Goal: Task Accomplishment & Management: Use online tool/utility

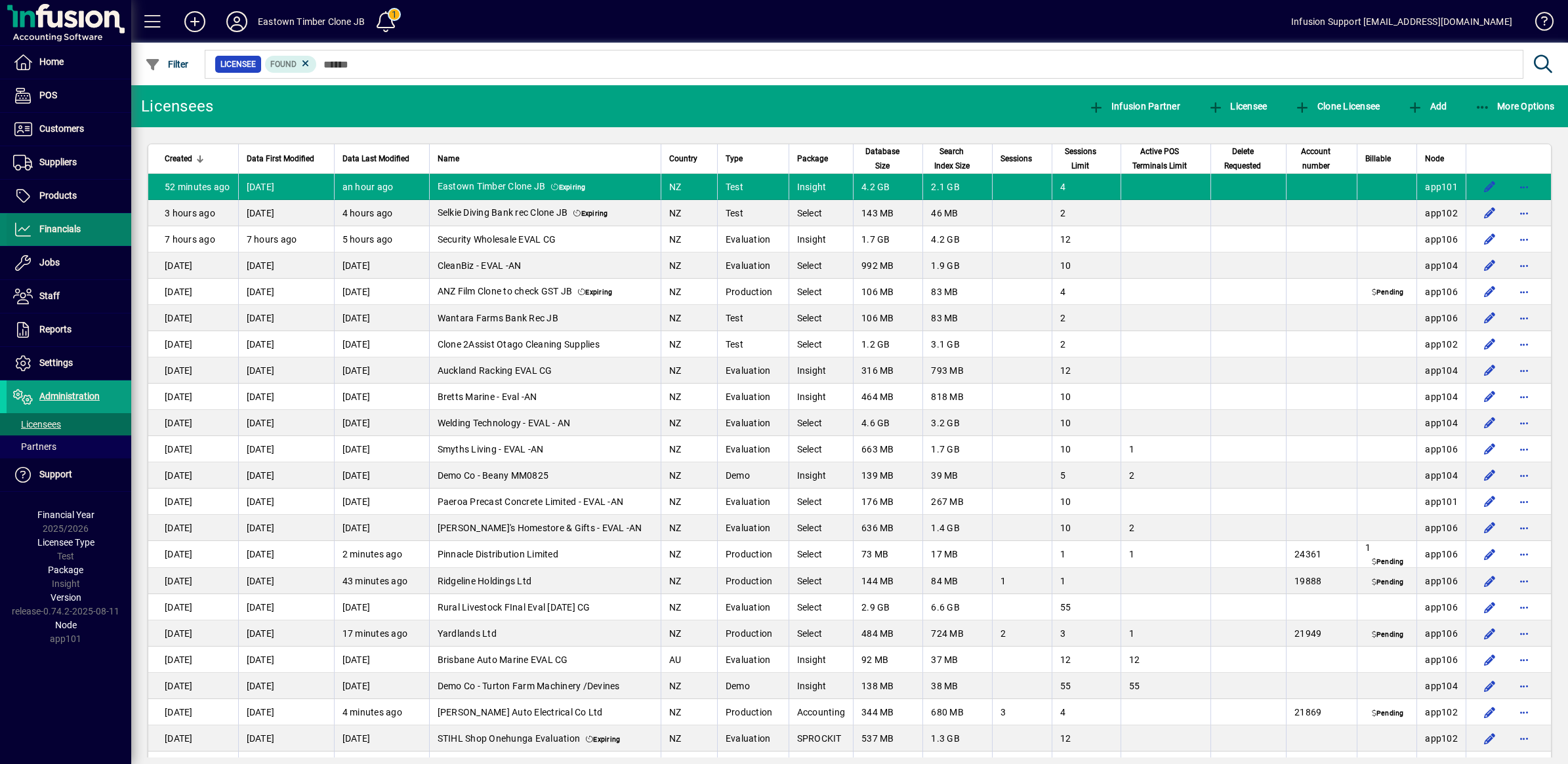
click at [22, 227] on icon at bounding box center [23, 230] width 20 height 16
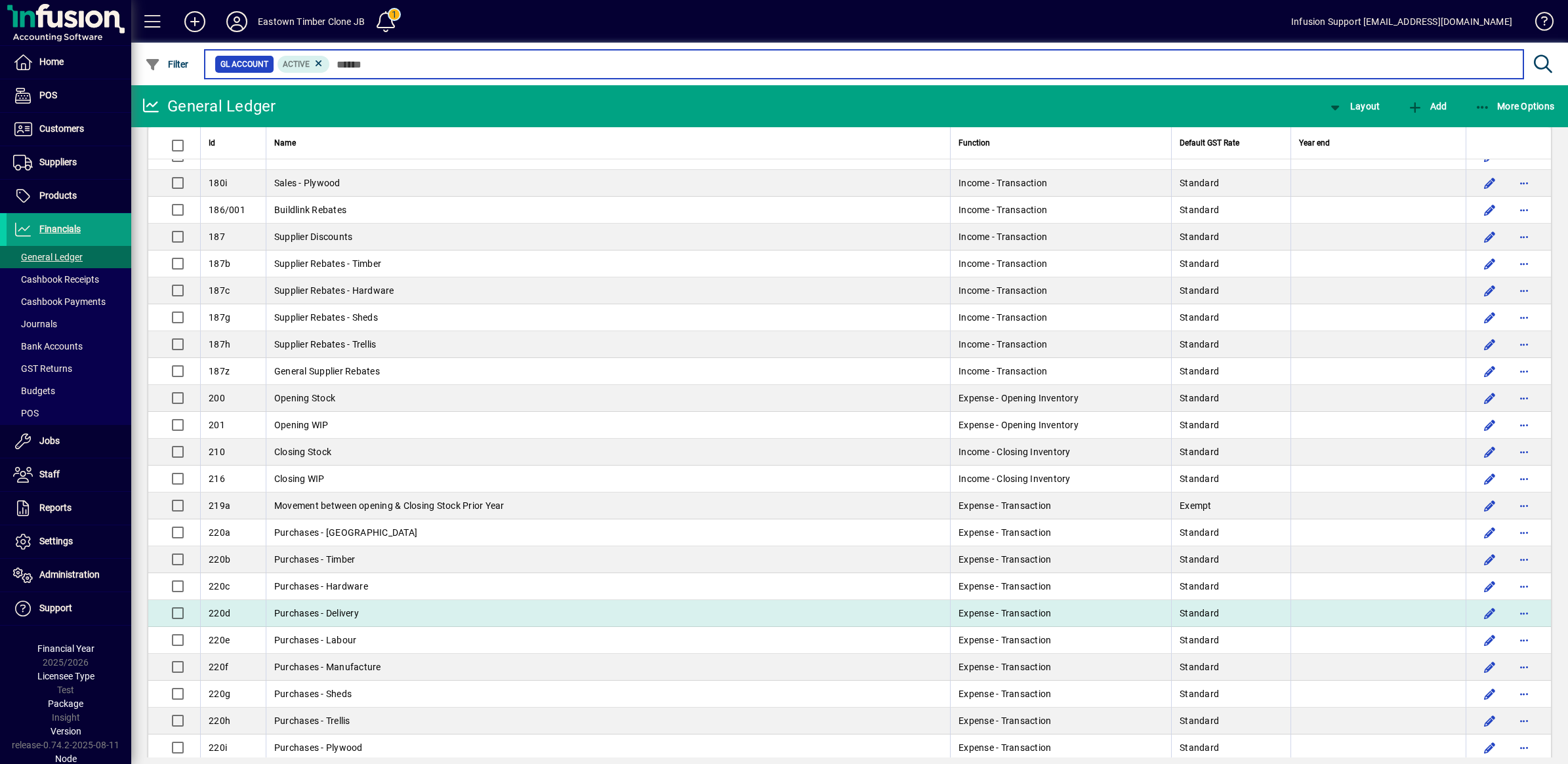
scroll to position [492, 0]
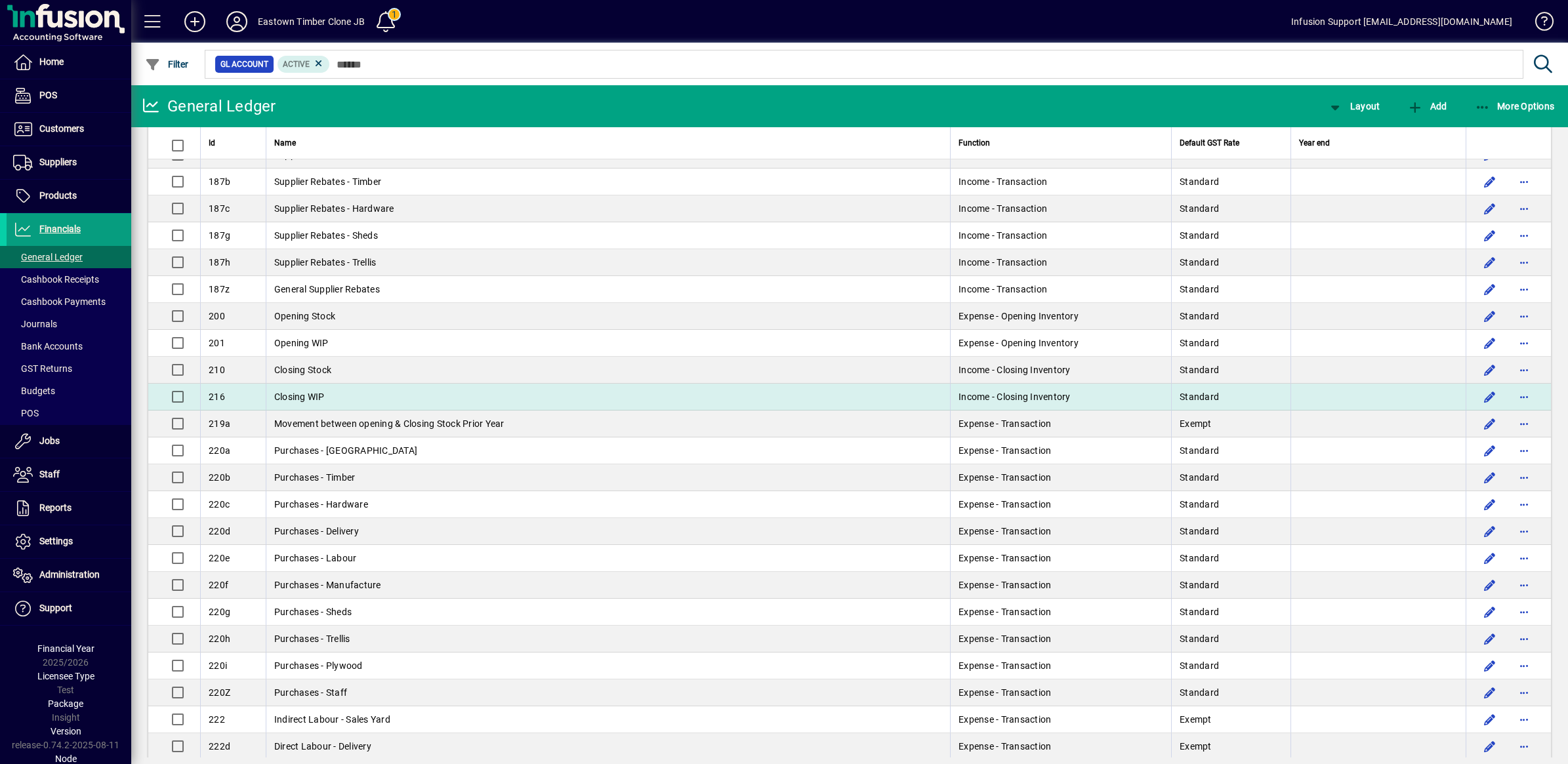
click at [302, 402] on span "Closing WIP" at bounding box center [299, 396] width 51 height 10
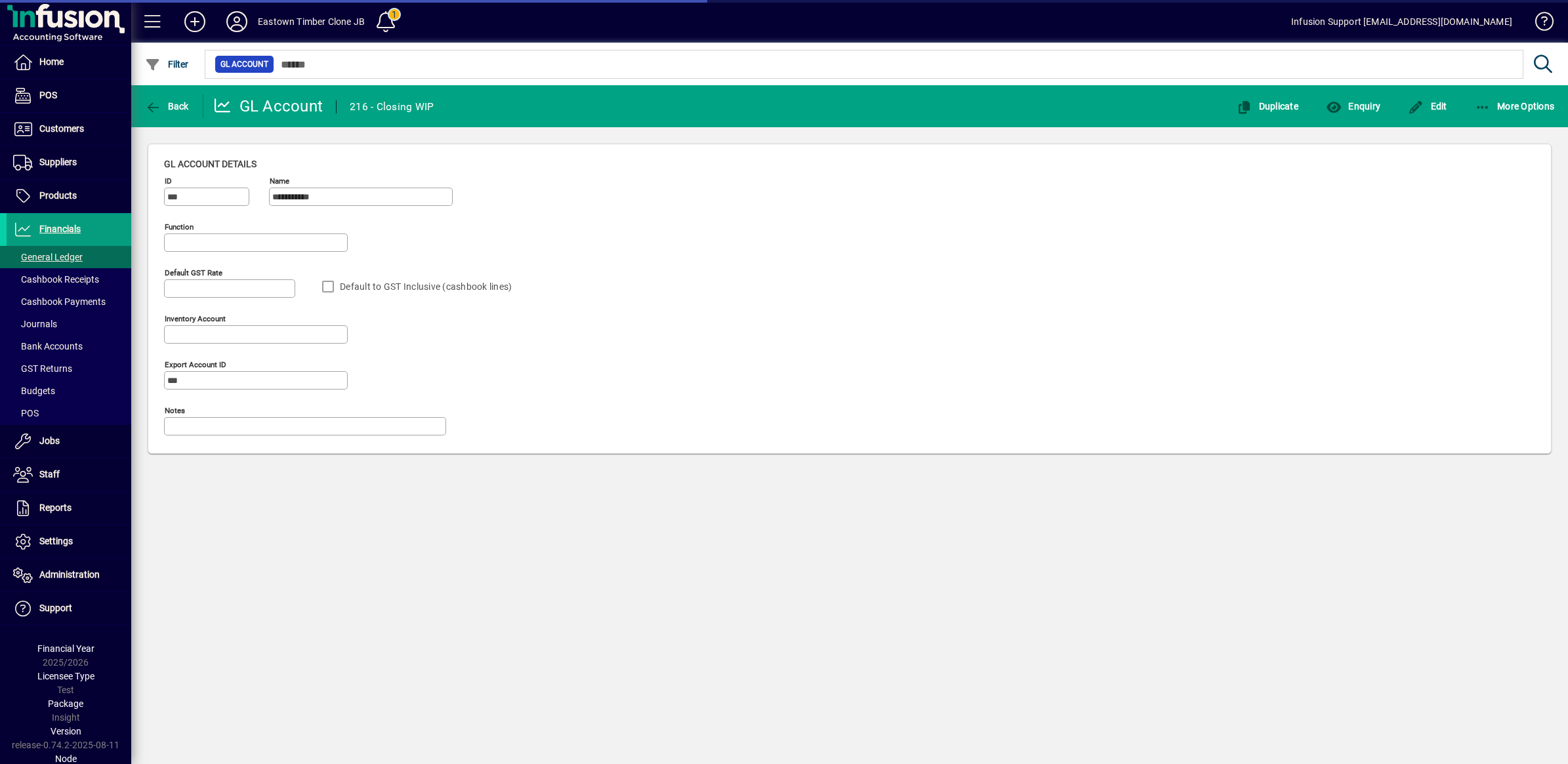
type input "**********"
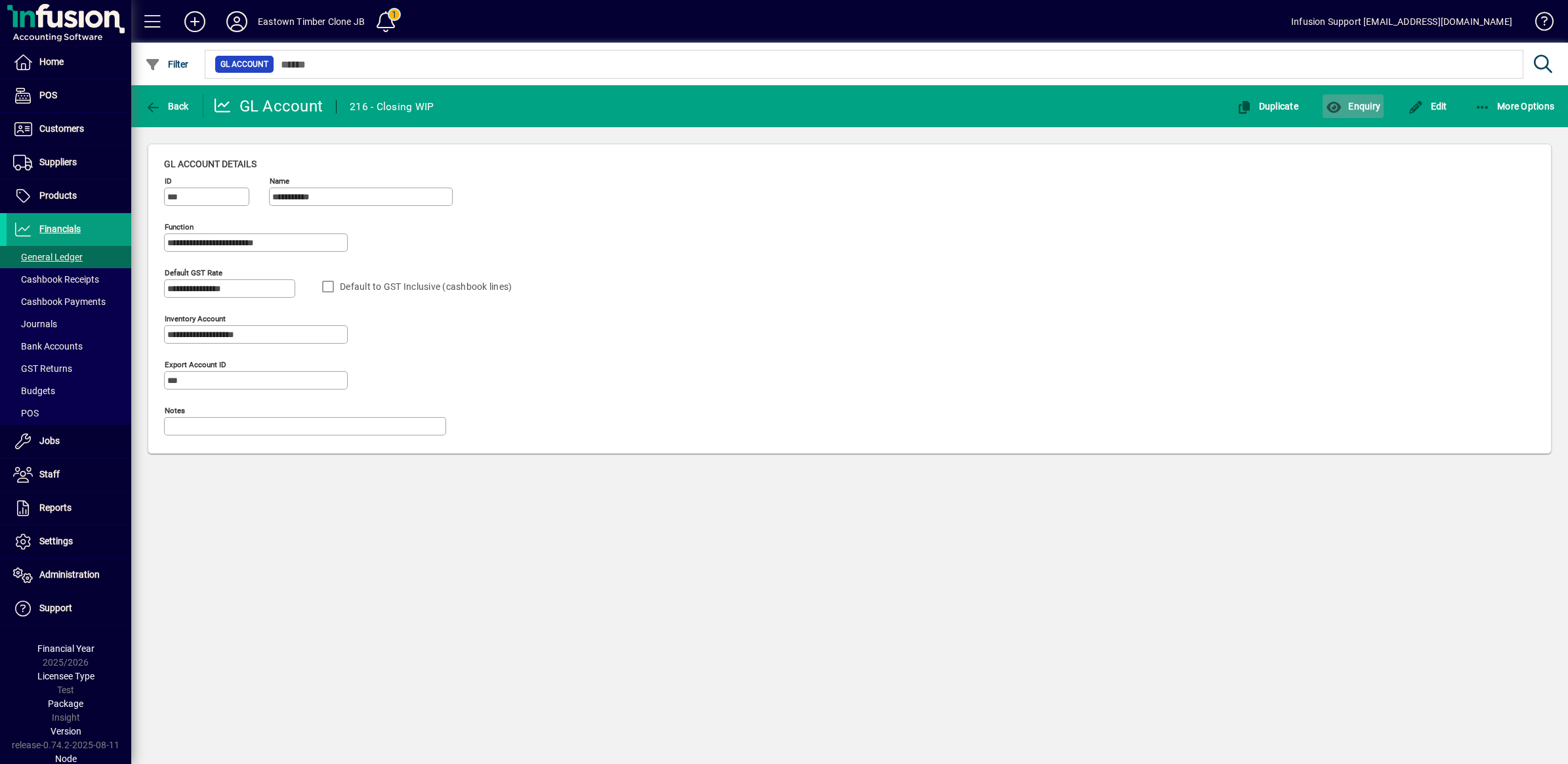
click at [1358, 104] on span "Enquiry" at bounding box center [1353, 105] width 55 height 10
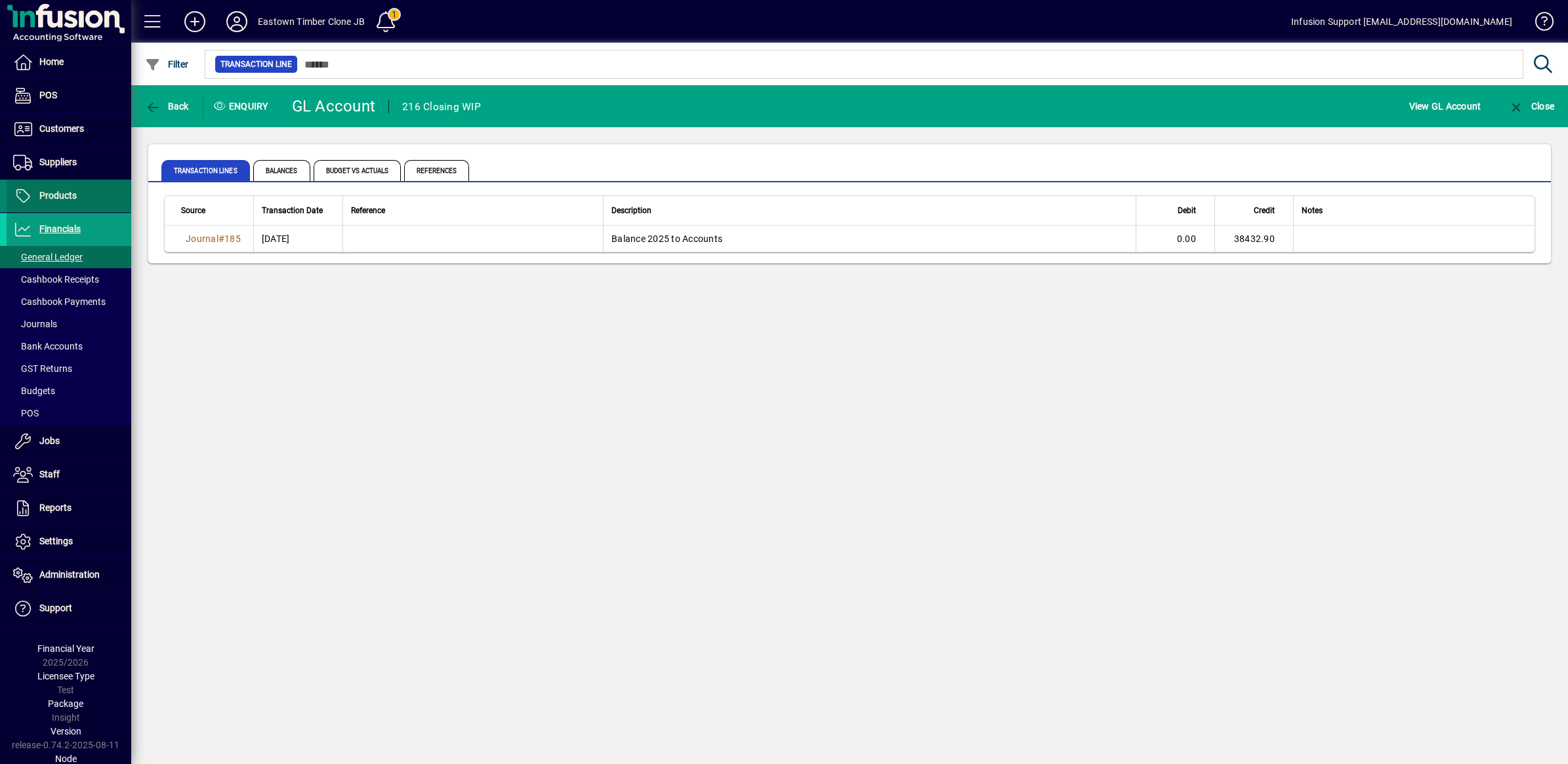
click at [70, 198] on span "Products" at bounding box center [58, 195] width 38 height 10
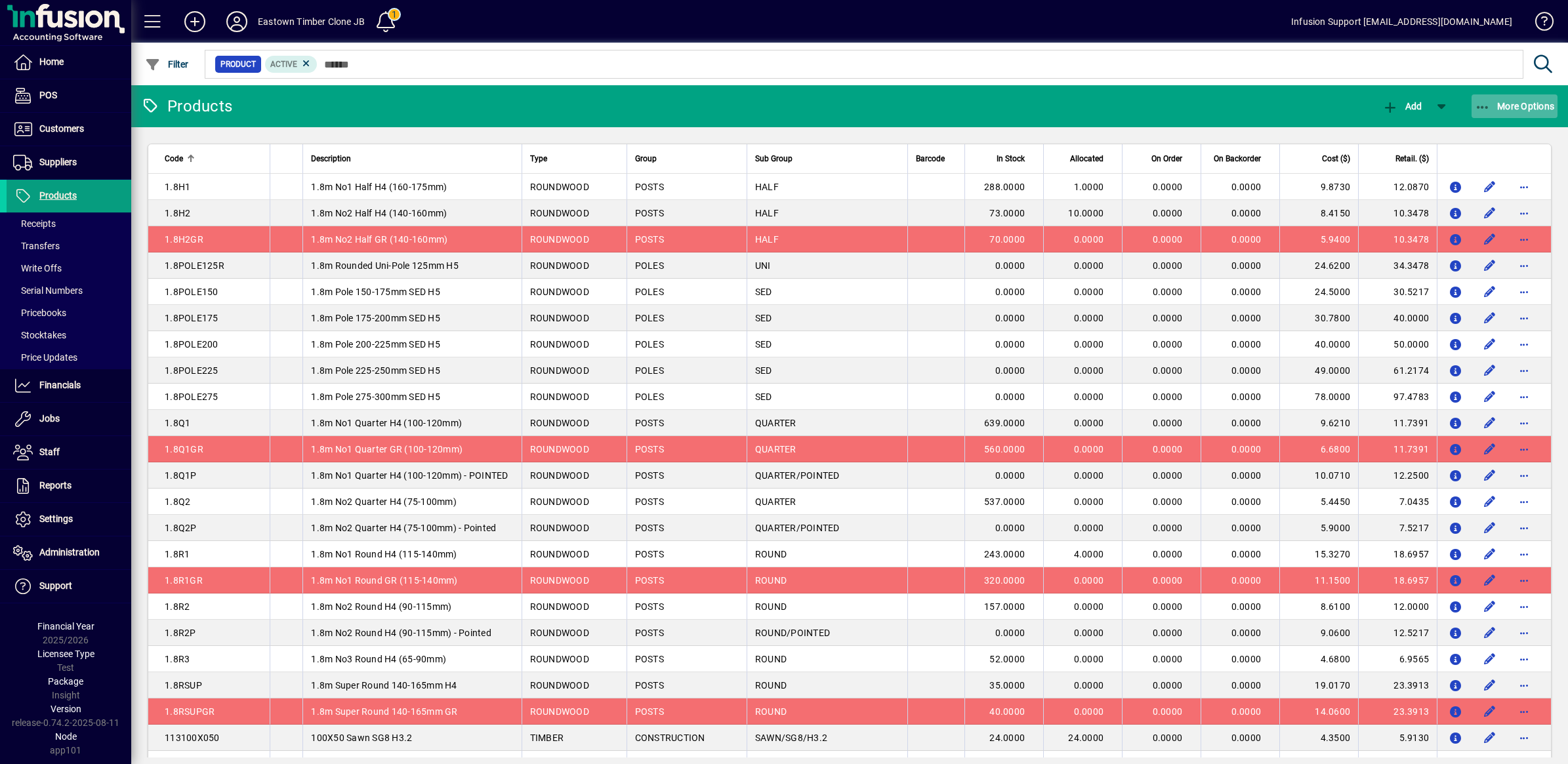
click at [1484, 103] on icon "button" at bounding box center [1483, 107] width 16 height 13
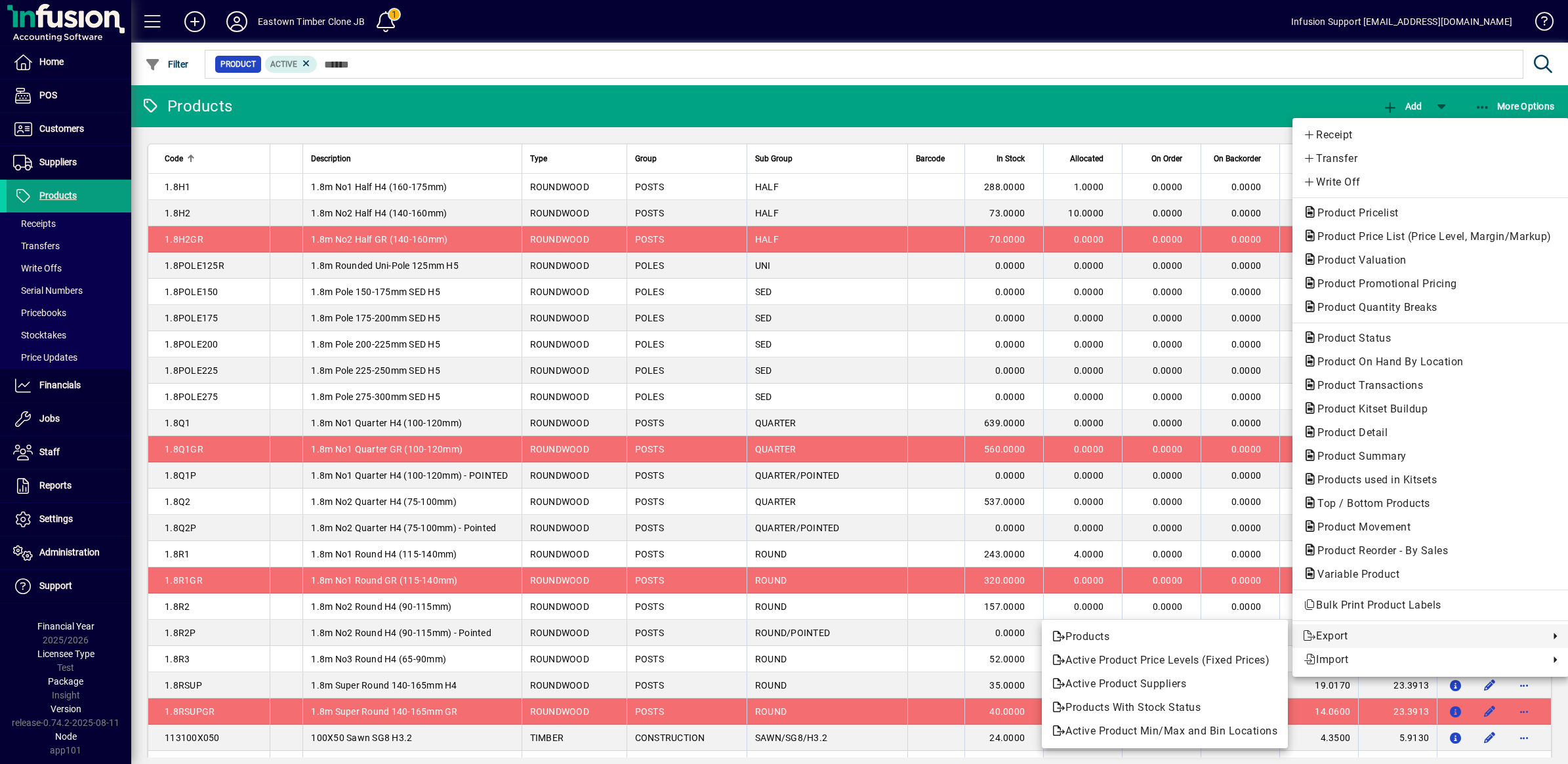
click at [40, 385] on div at bounding box center [784, 382] width 1568 height 764
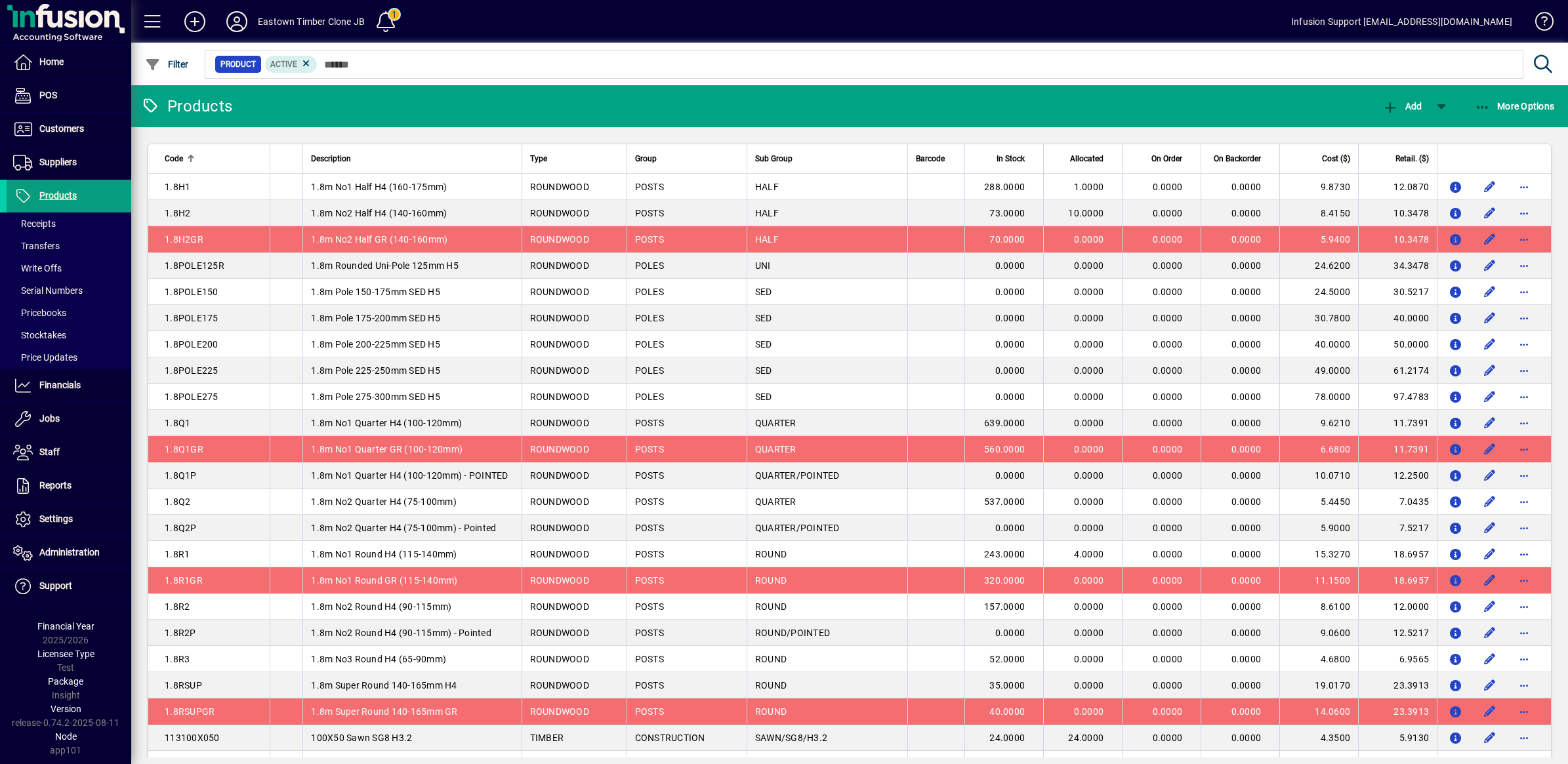
click at [66, 387] on span "Financials" at bounding box center [59, 384] width 41 height 10
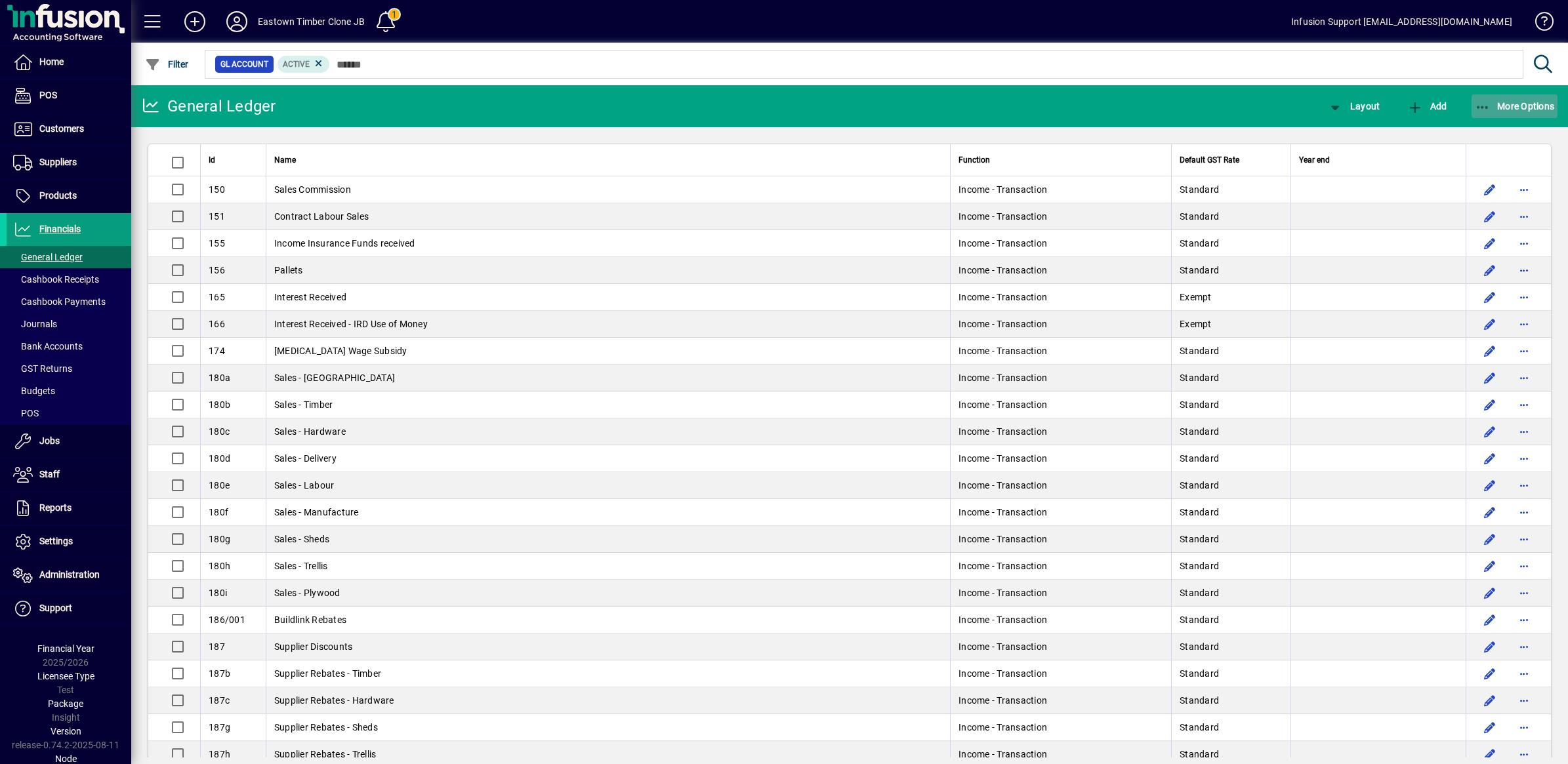
click at [1483, 103] on icon "button" at bounding box center [1483, 107] width 16 height 13
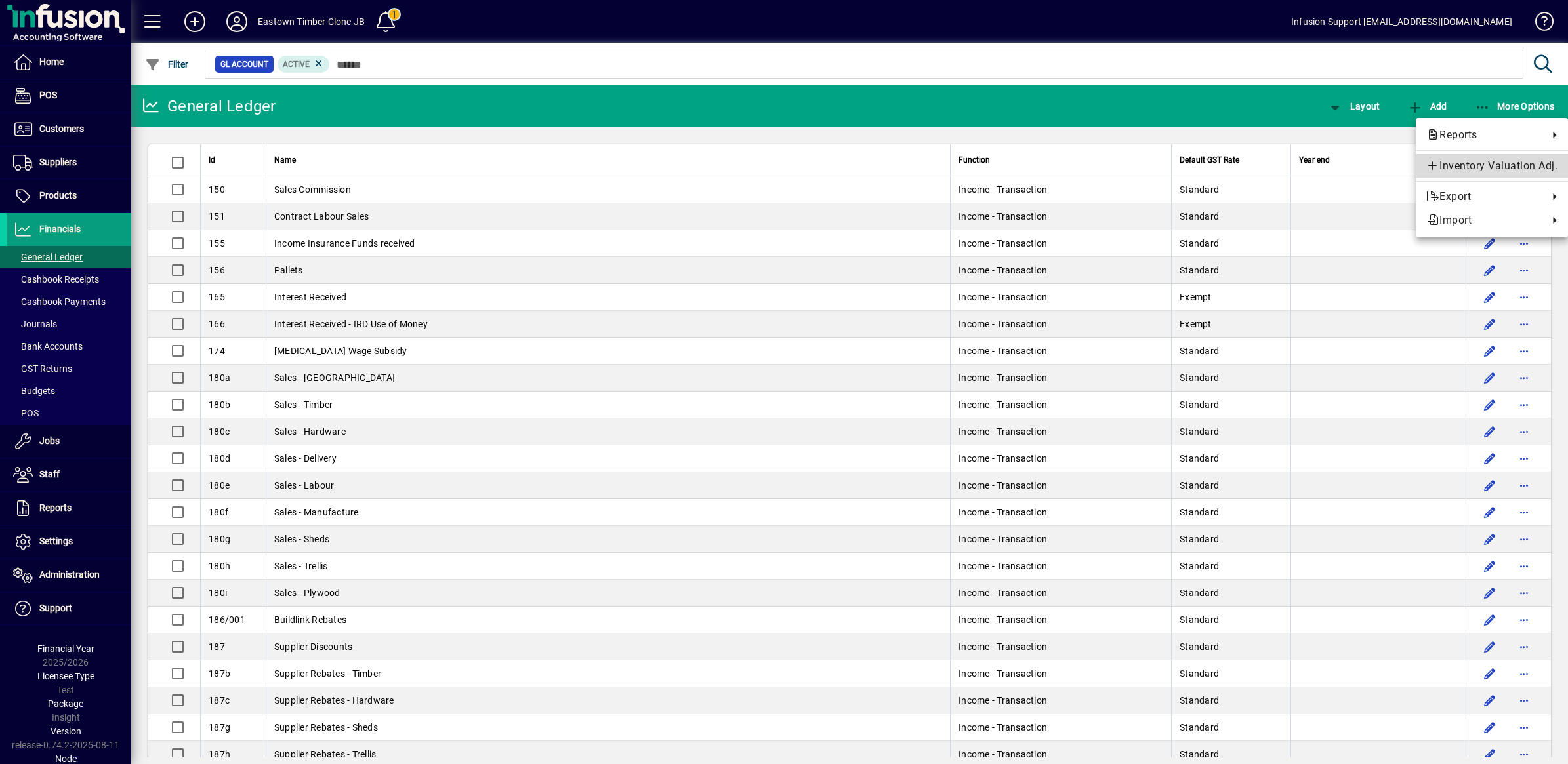
click at [1475, 168] on span "Inventory Valuation Adj." at bounding box center [1492, 166] width 131 height 16
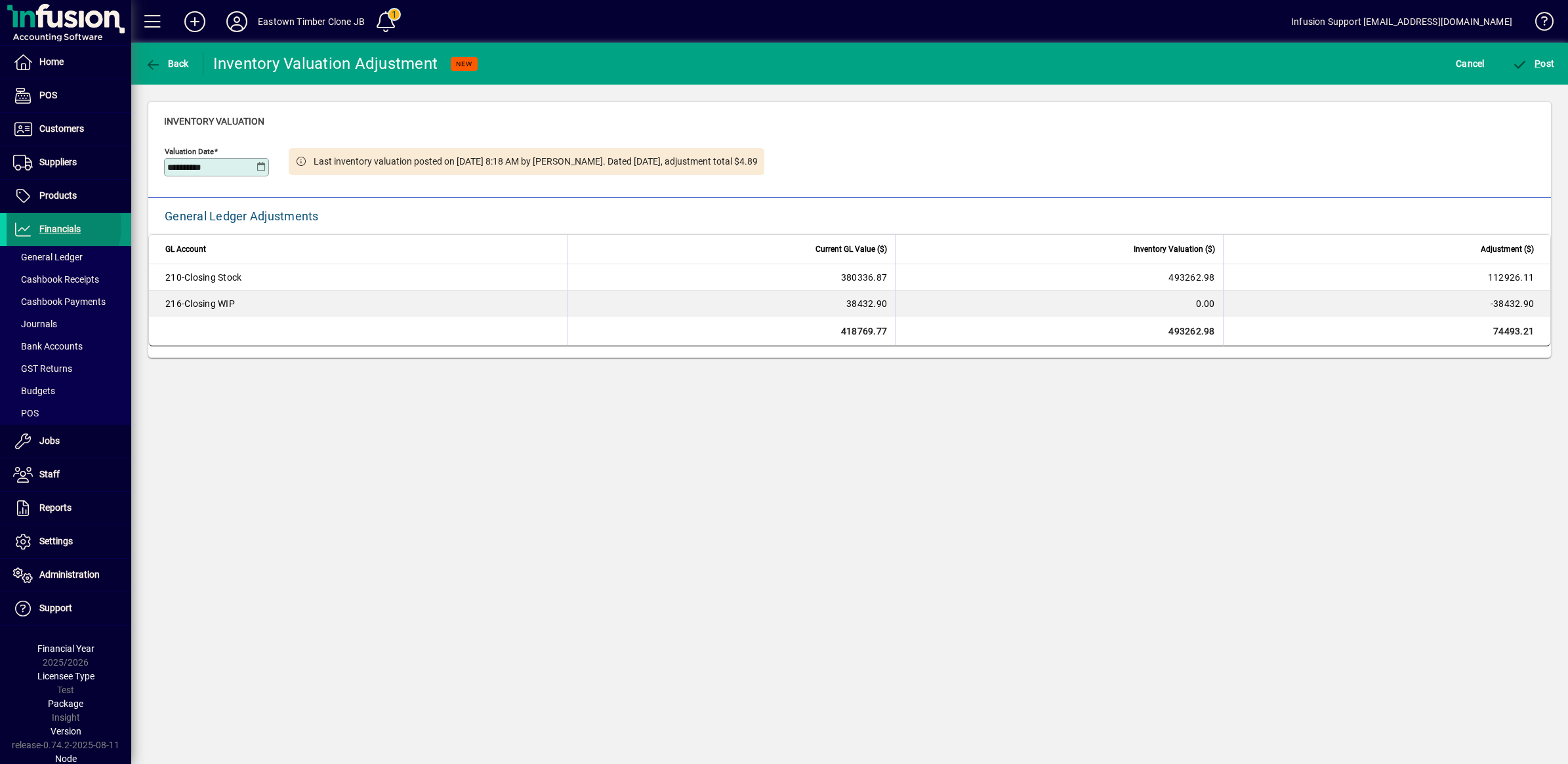
click at [44, 227] on span "Financials" at bounding box center [59, 228] width 41 height 10
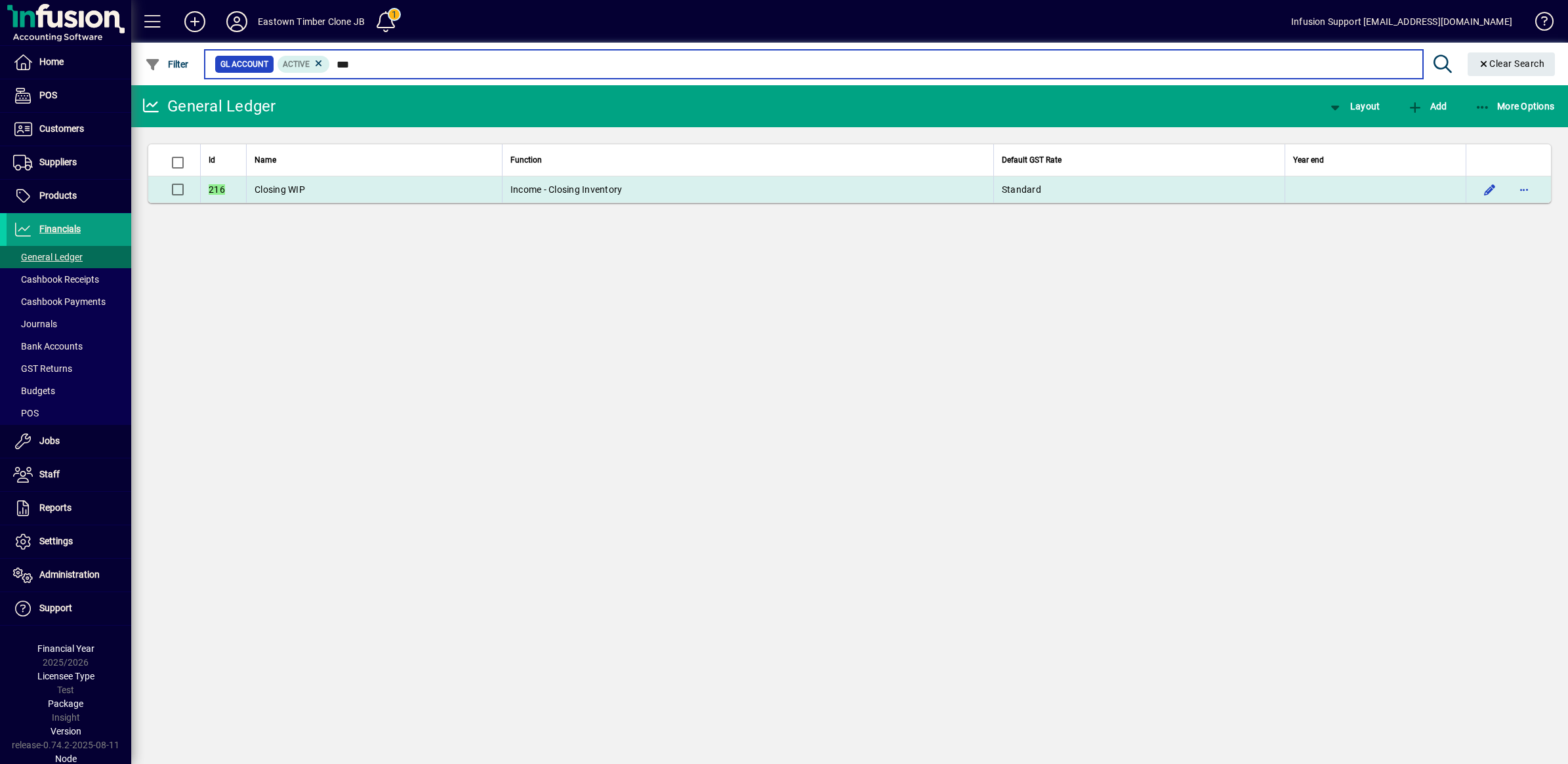
type input "***"
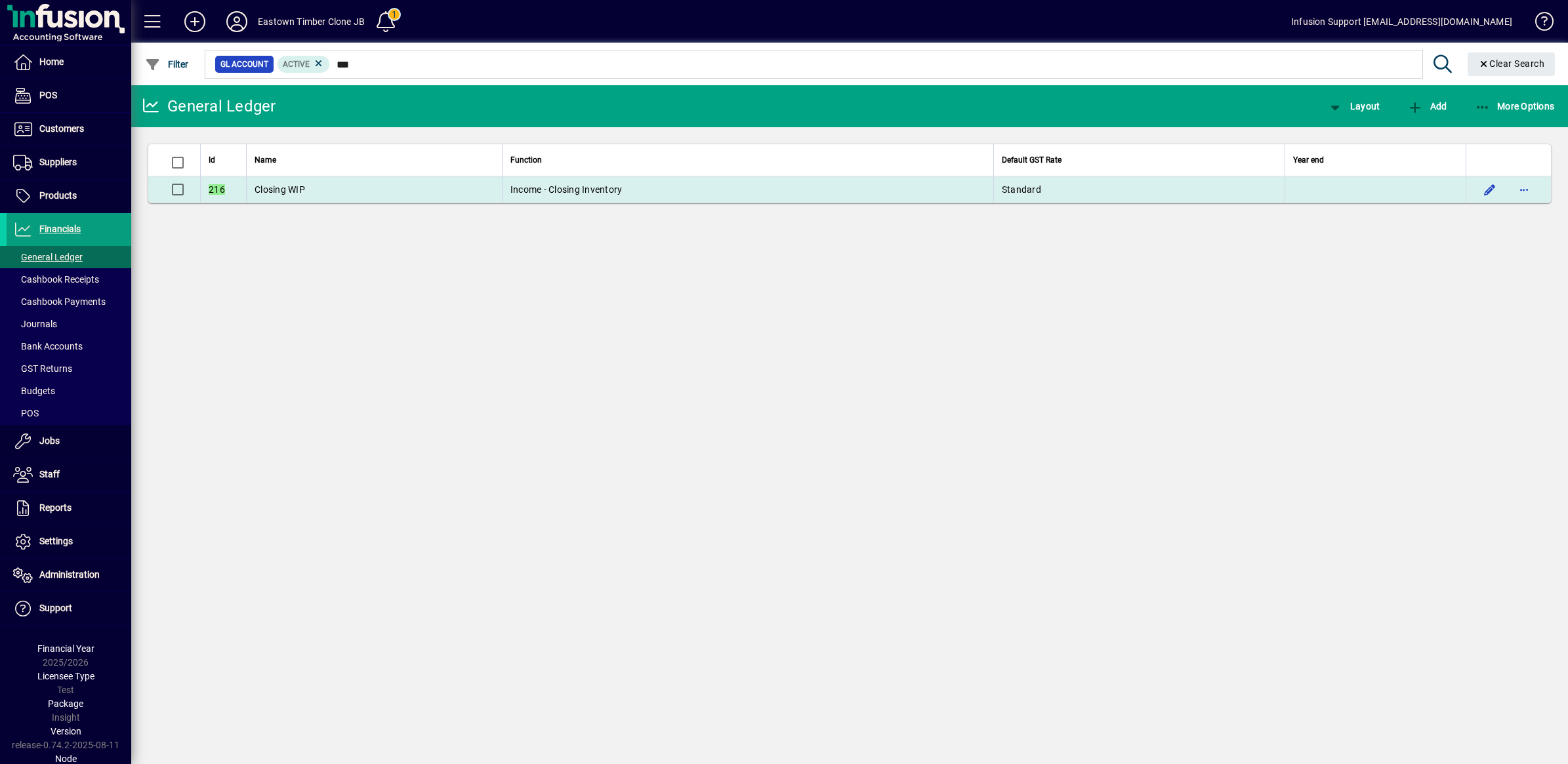
click at [553, 185] on span "Income - Closing Inventory" at bounding box center [566, 189] width 113 height 10
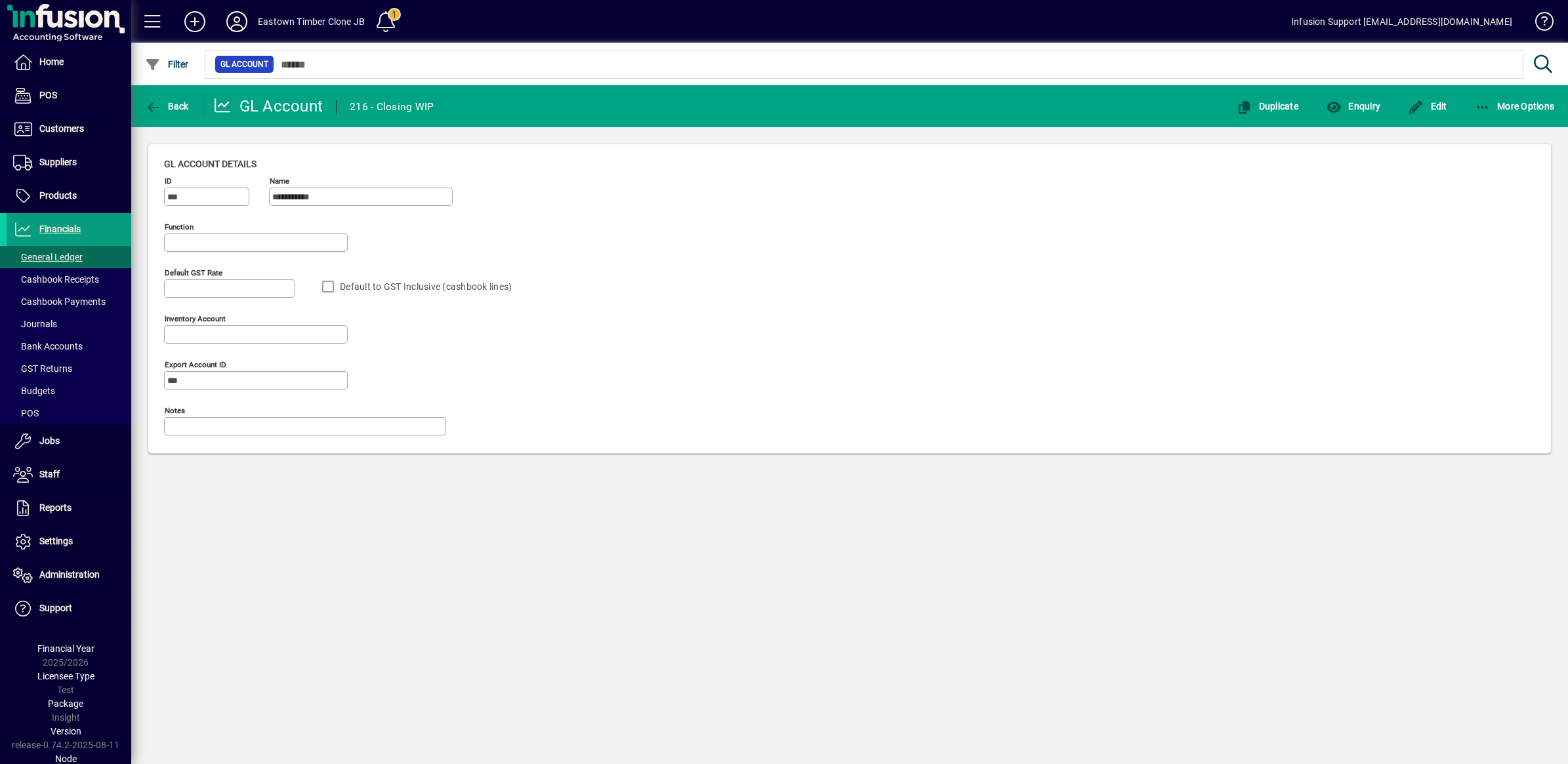
click at [553, 185] on div "**********" at bounding box center [849, 424] width 1437 height 679
type input "**********"
click at [205, 384] on div "**********" at bounding box center [338, 302] width 348 height 289
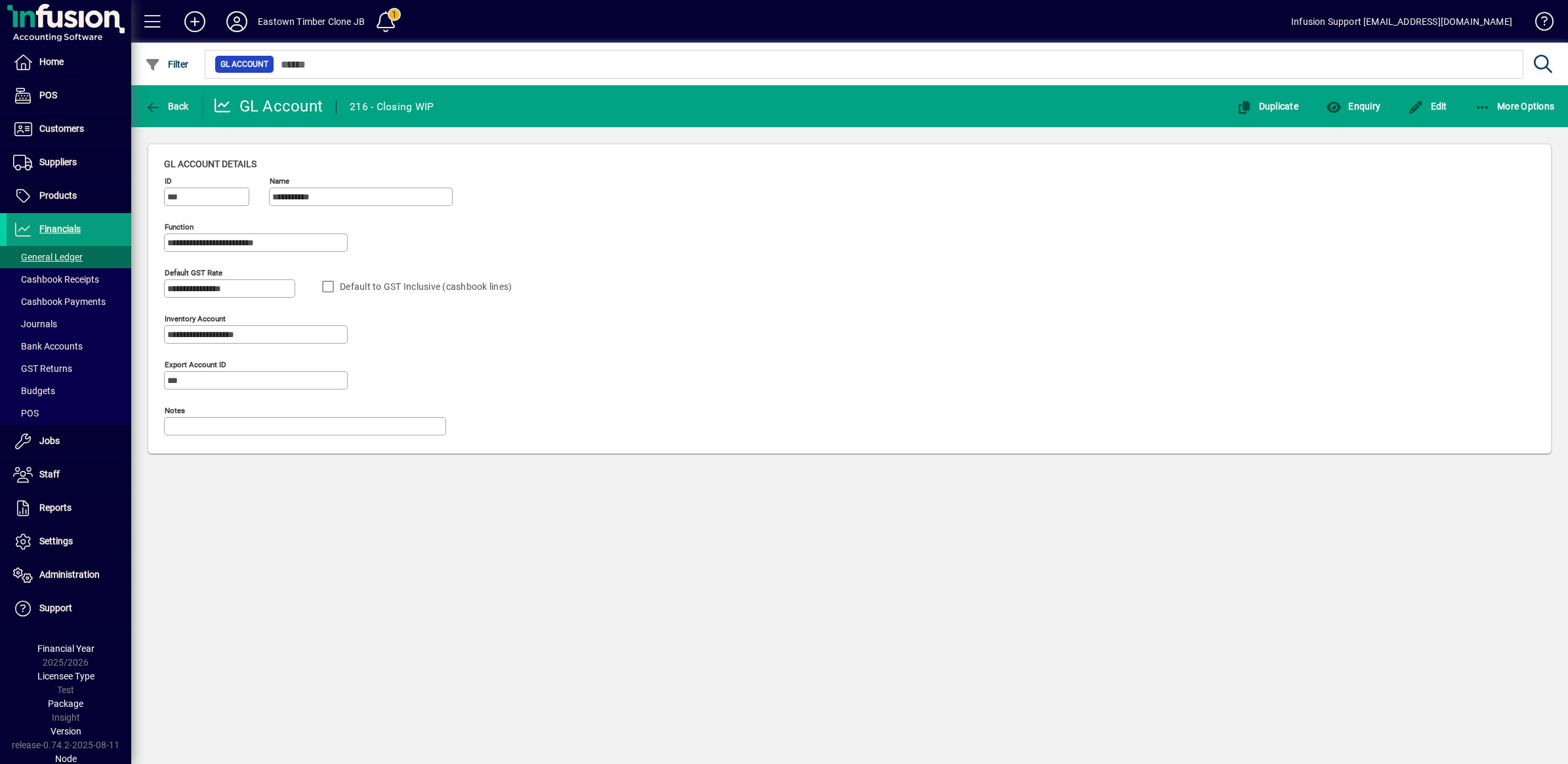
drag, startPoint x: 205, startPoint y: 384, endPoint x: 280, endPoint y: 379, distance: 75.2
click at [280, 379] on input "***" at bounding box center [257, 380] width 180 height 10
click at [145, 103] on icon "button" at bounding box center [153, 107] width 16 height 13
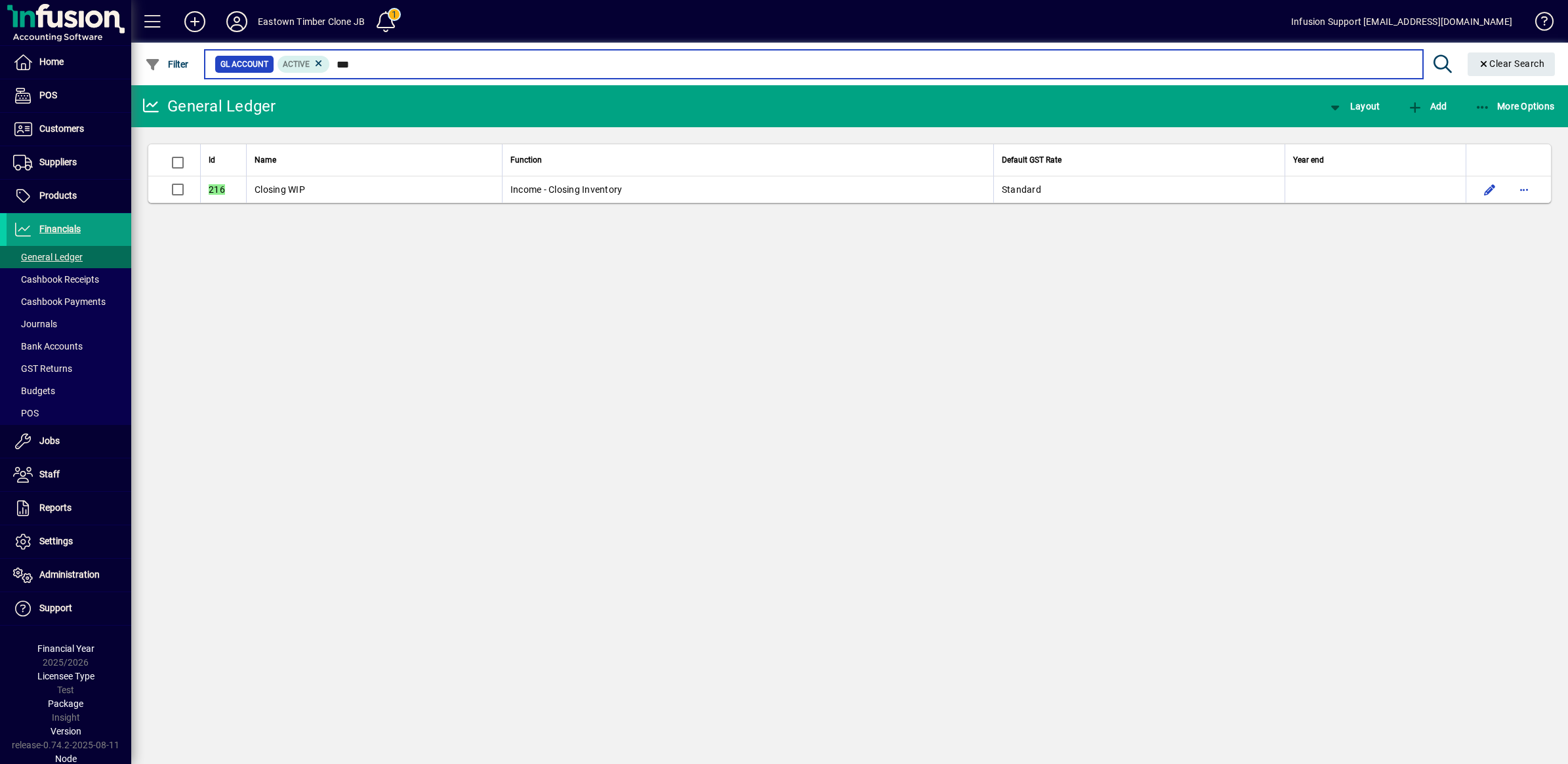
drag, startPoint x: 361, startPoint y: 59, endPoint x: 289, endPoint y: 55, distance: 72.1
click at [296, 56] on mat-form-field "GL Account Active *** Clear Search" at bounding box center [881, 64] width 1359 height 43
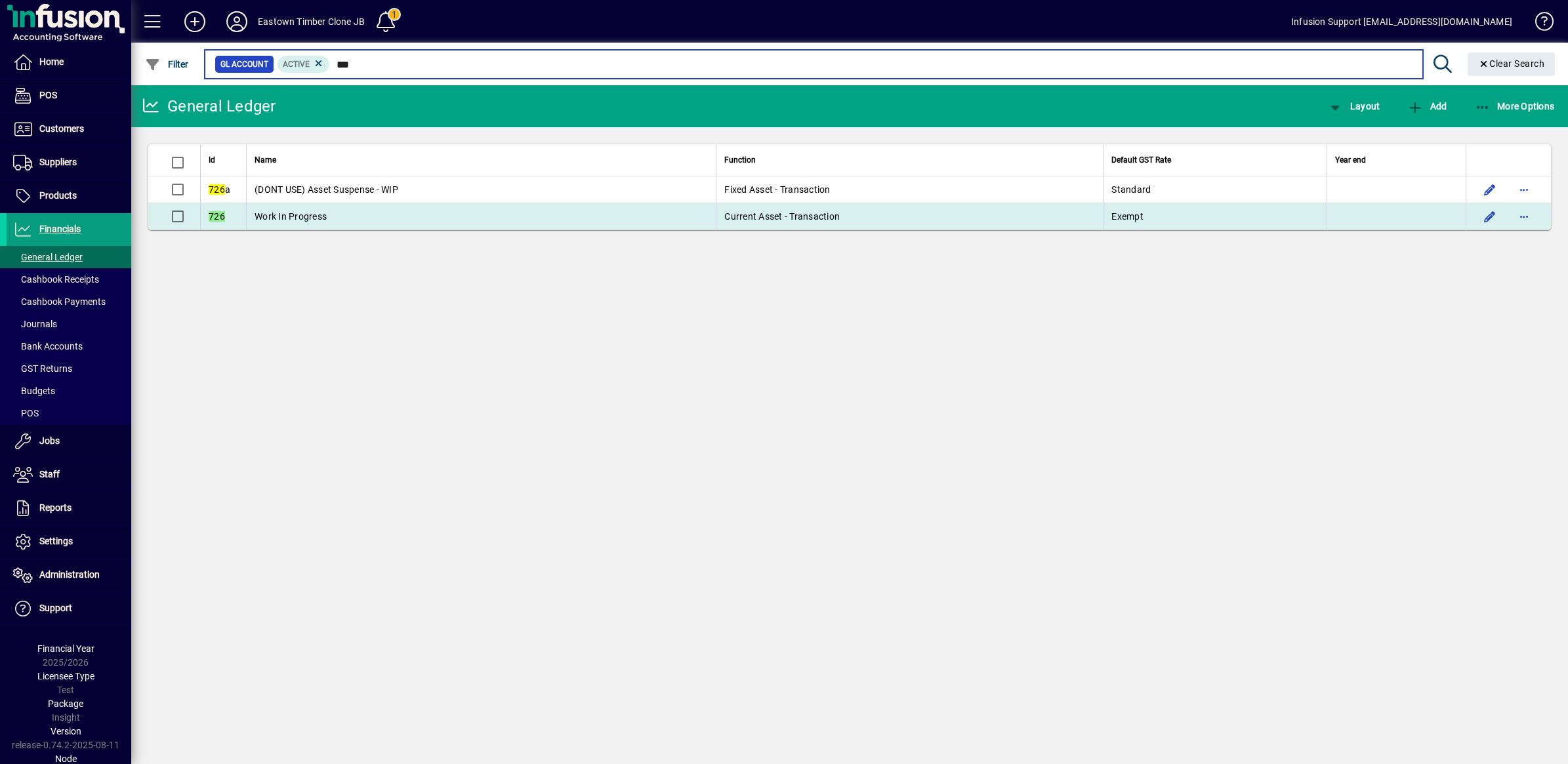
type input "***"
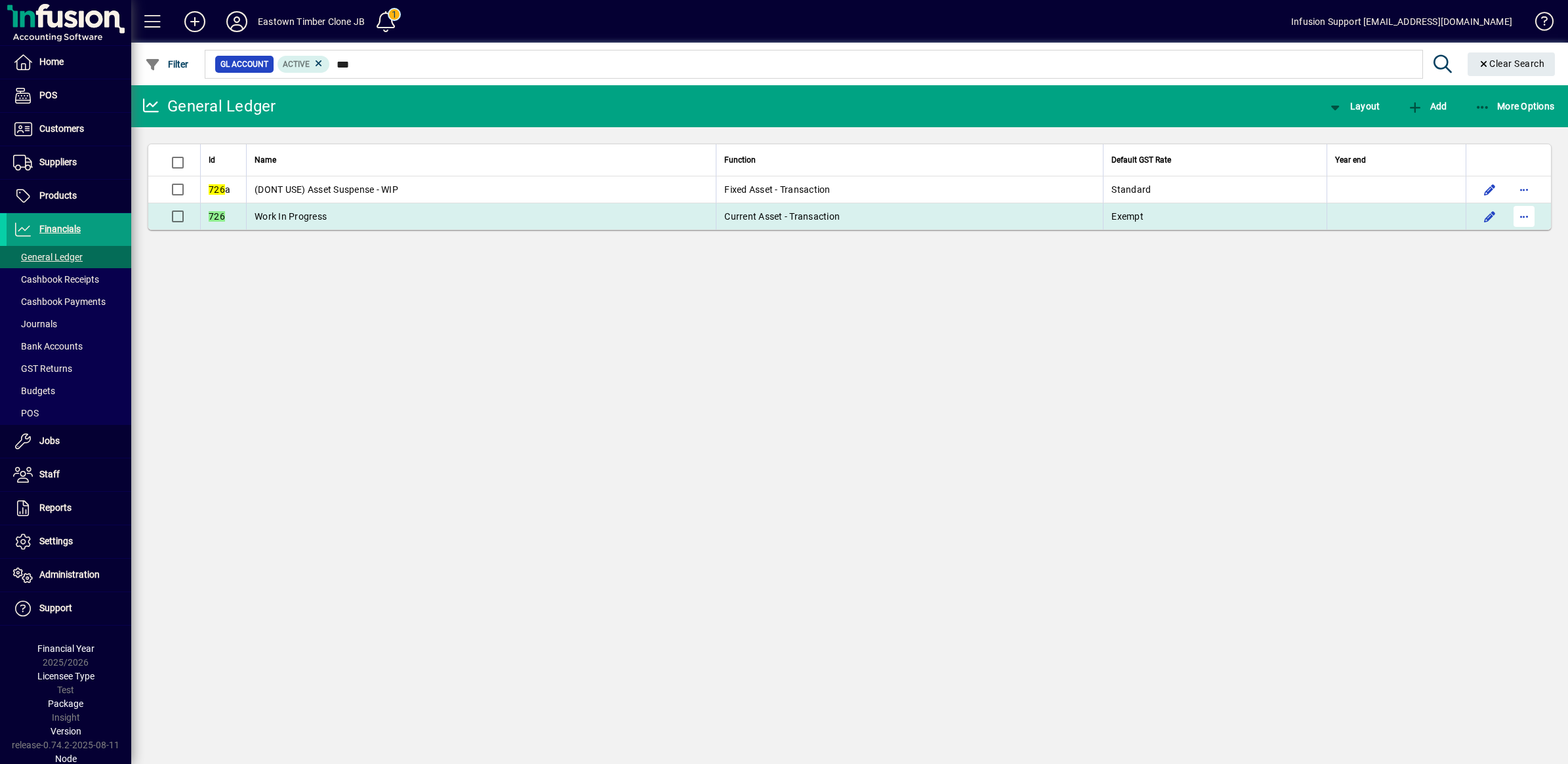
drag, startPoint x: 355, startPoint y: 217, endPoint x: 1524, endPoint y: 215, distance: 1169.0
click at [1524, 215] on span "button" at bounding box center [1524, 216] width 31 height 31
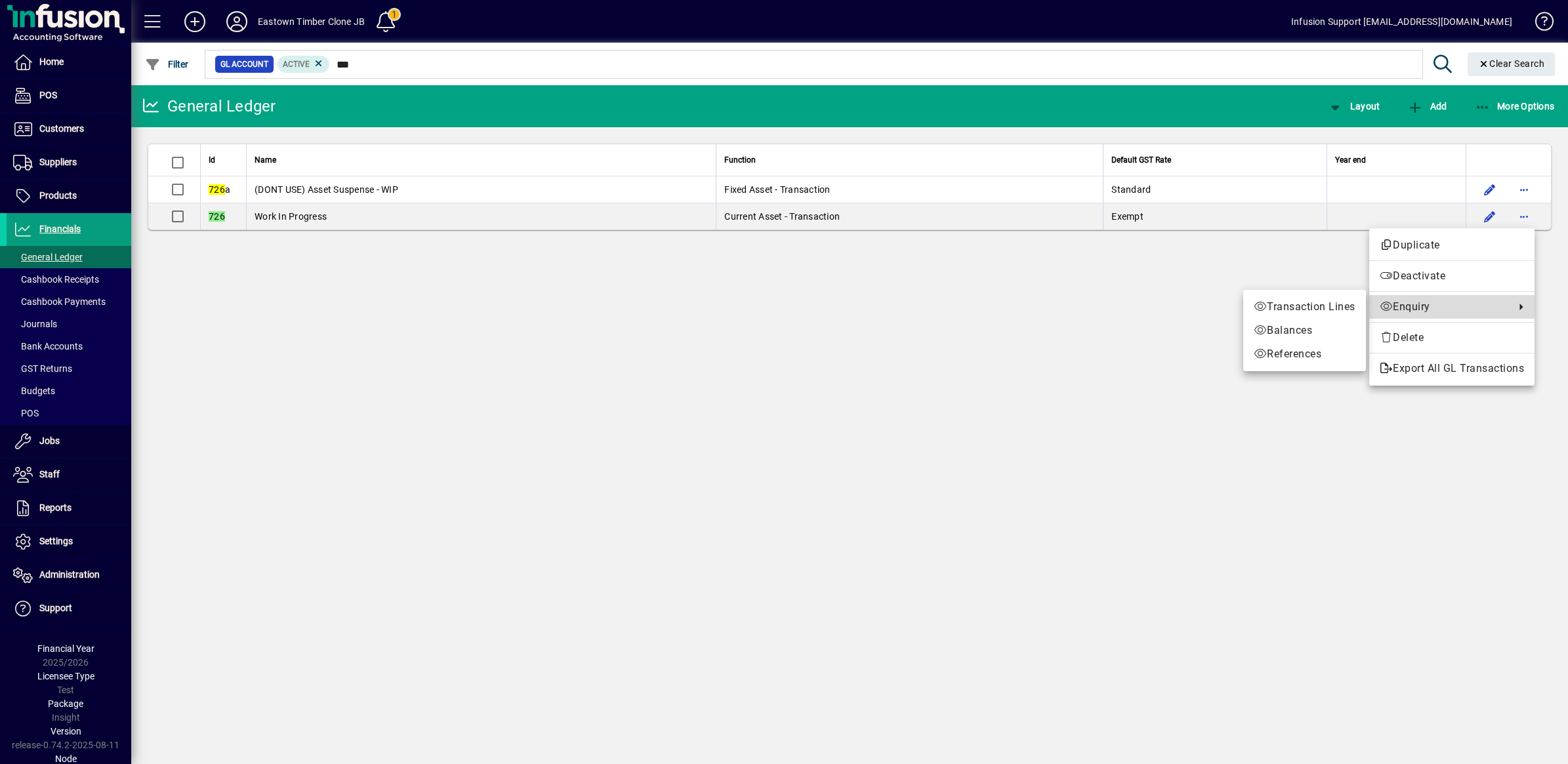
click at [1402, 305] on span "Enquiry" at bounding box center [1444, 307] width 129 height 16
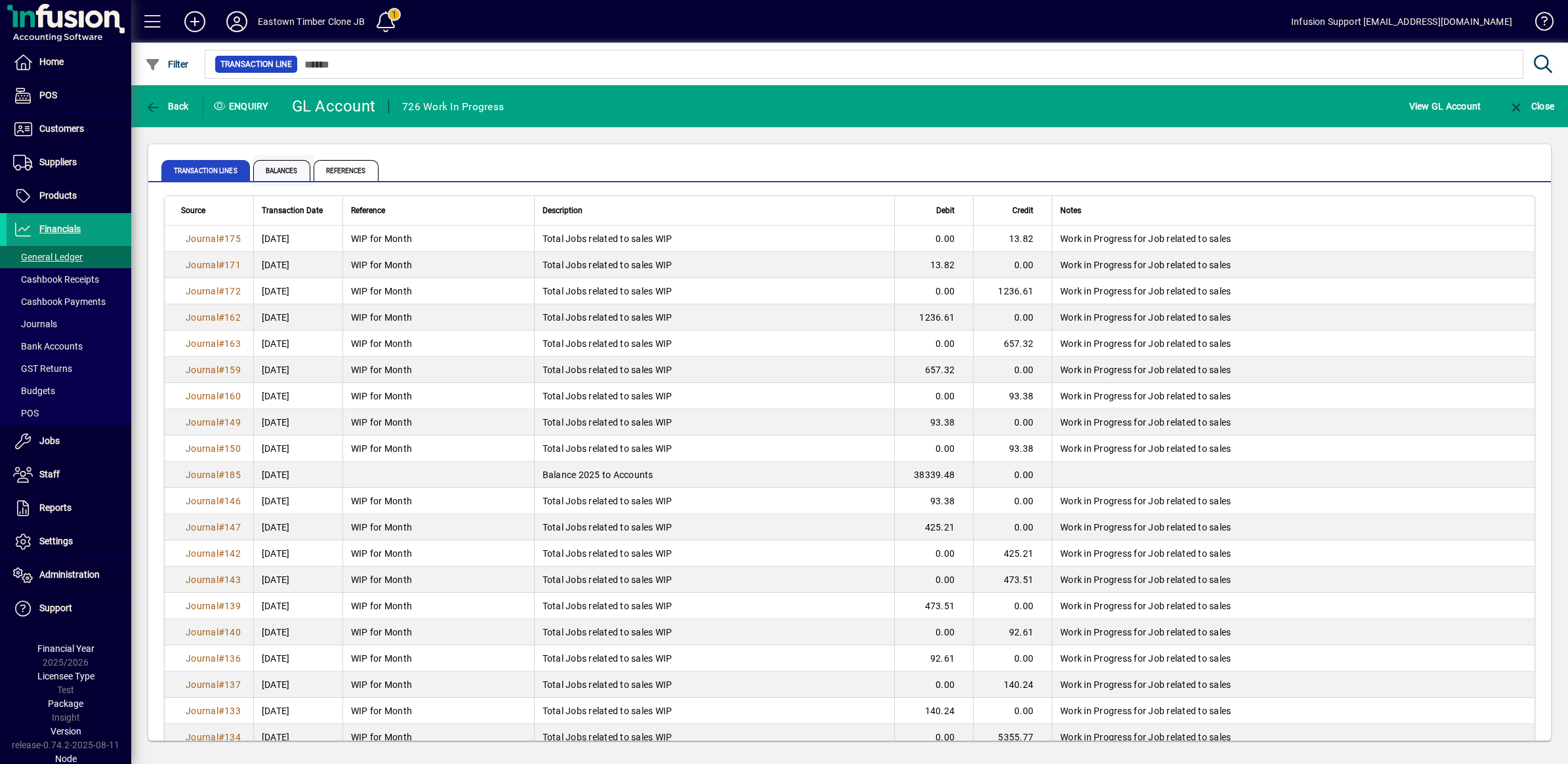
click at [296, 171] on span "Balances" at bounding box center [281, 170] width 57 height 21
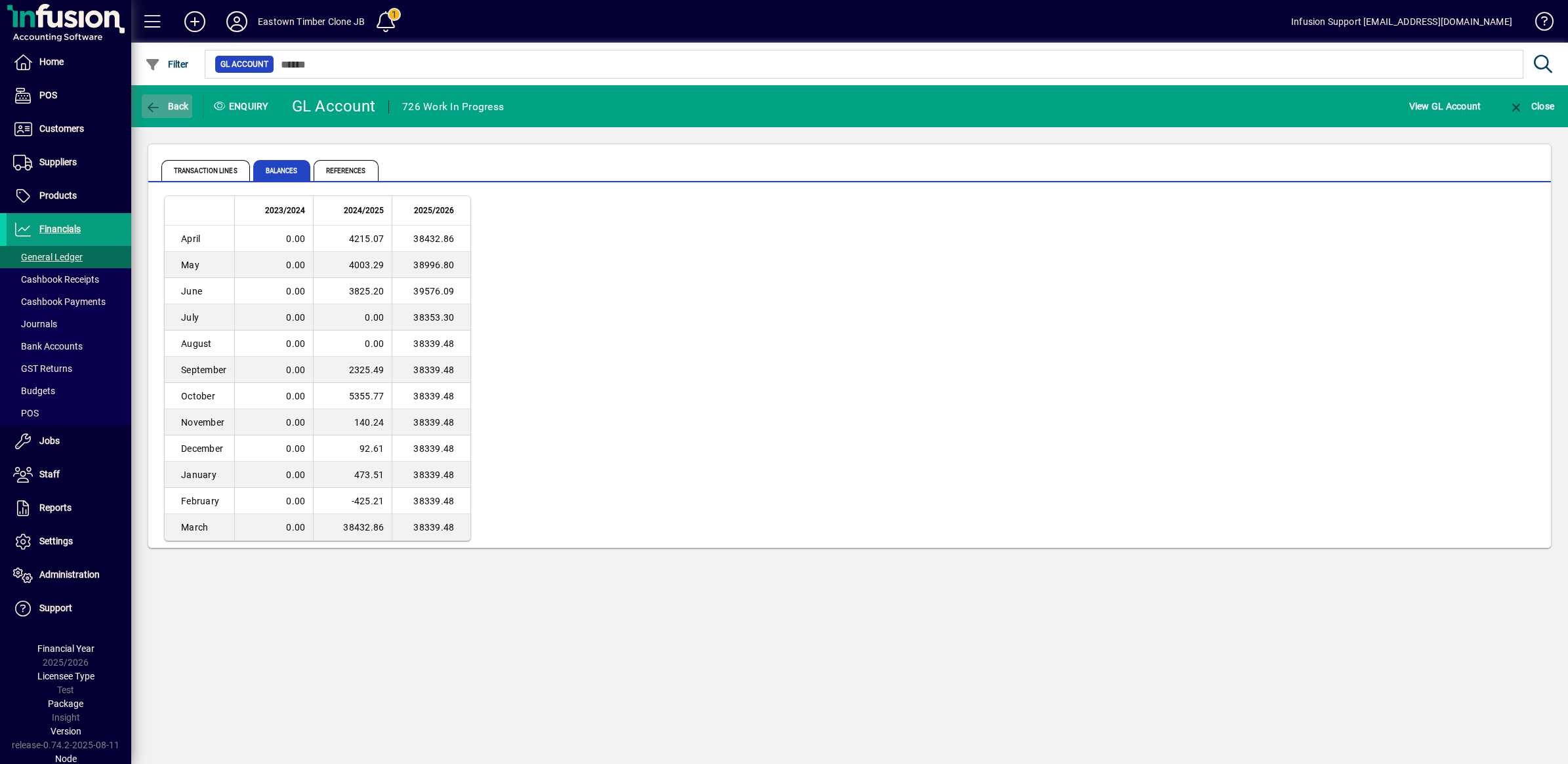
click at [152, 109] on icon "button" at bounding box center [153, 107] width 16 height 13
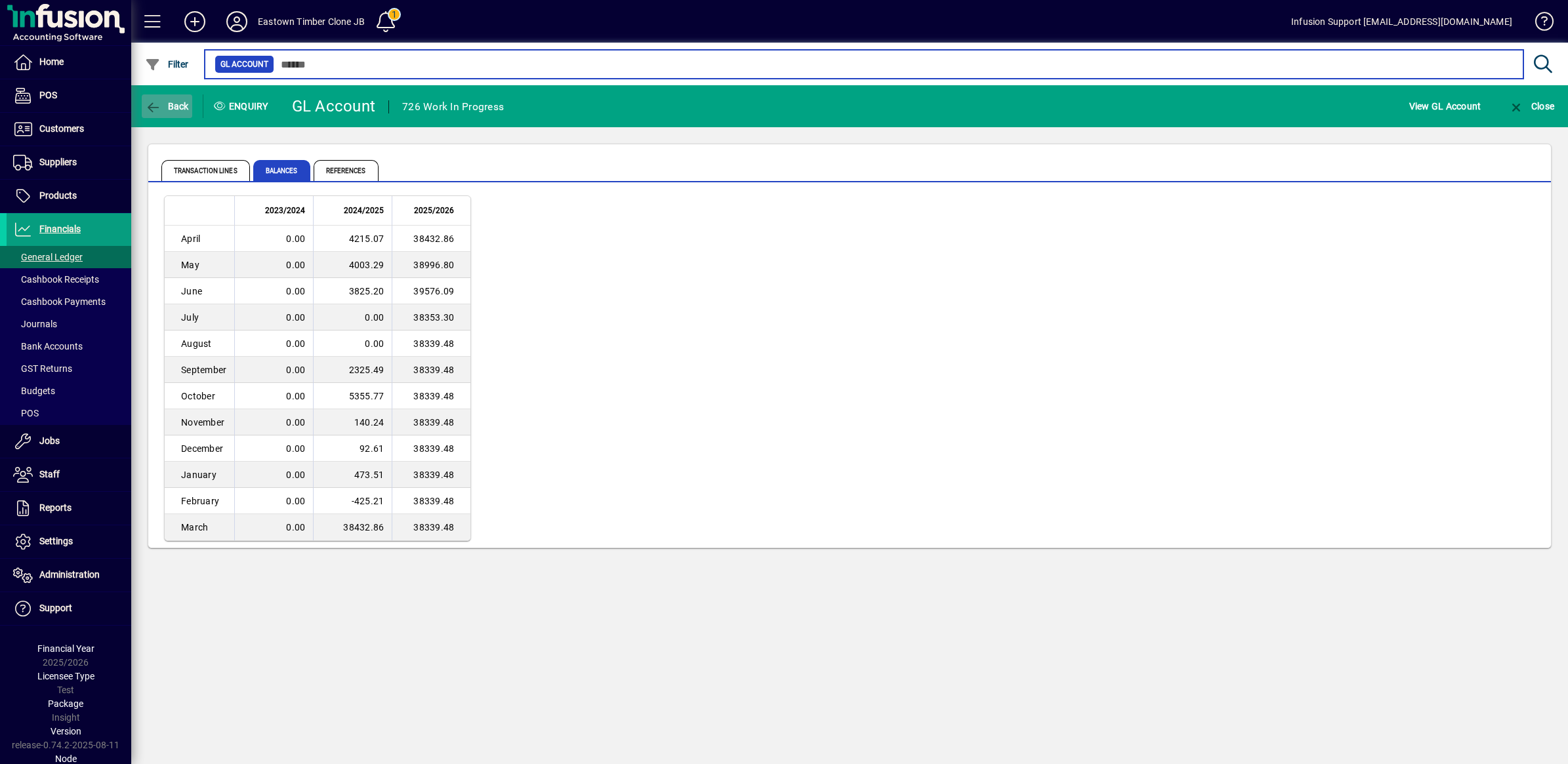
type input "***"
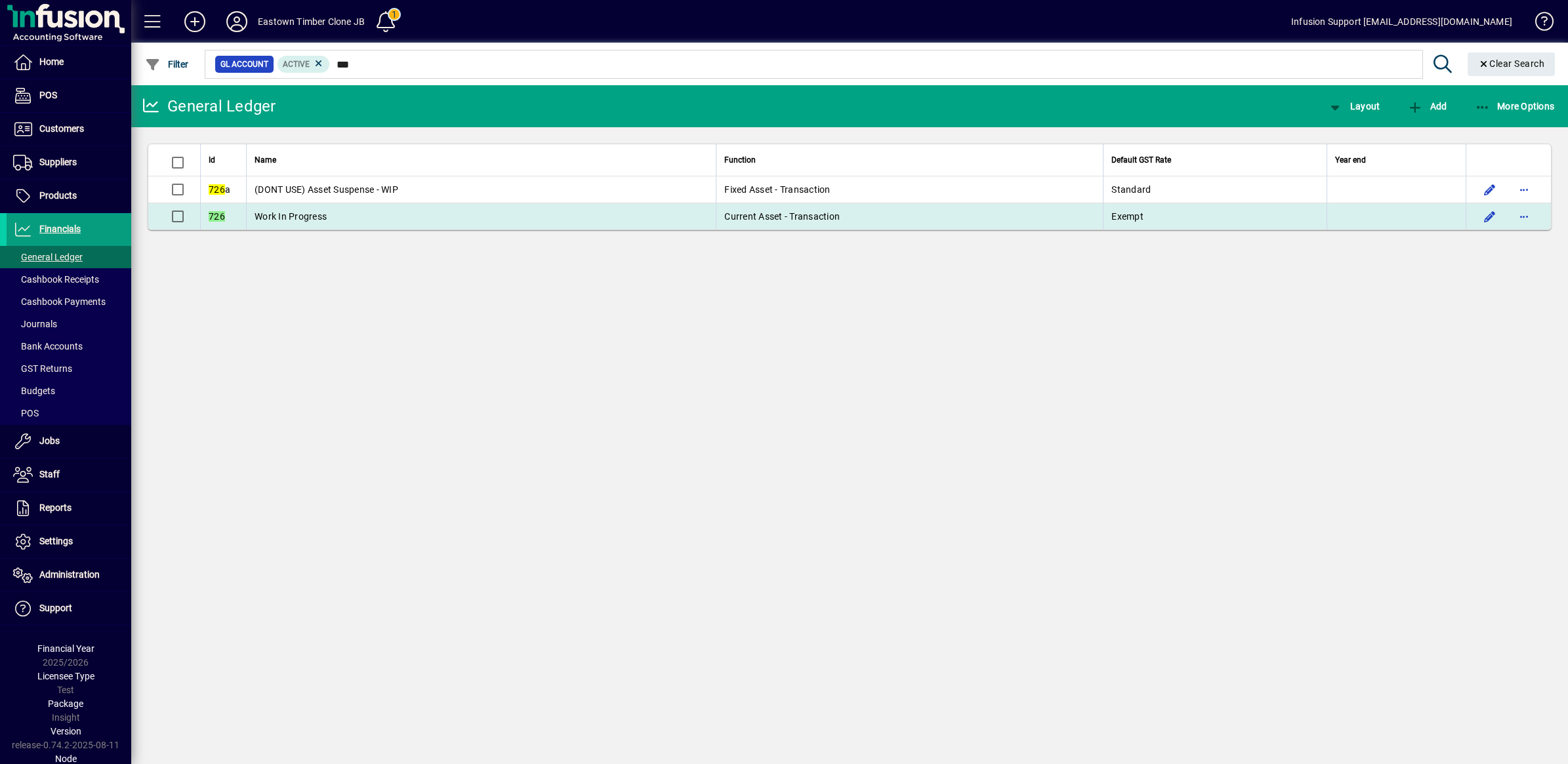
click at [345, 211] on td "Work In Progress" at bounding box center [480, 216] width 470 height 27
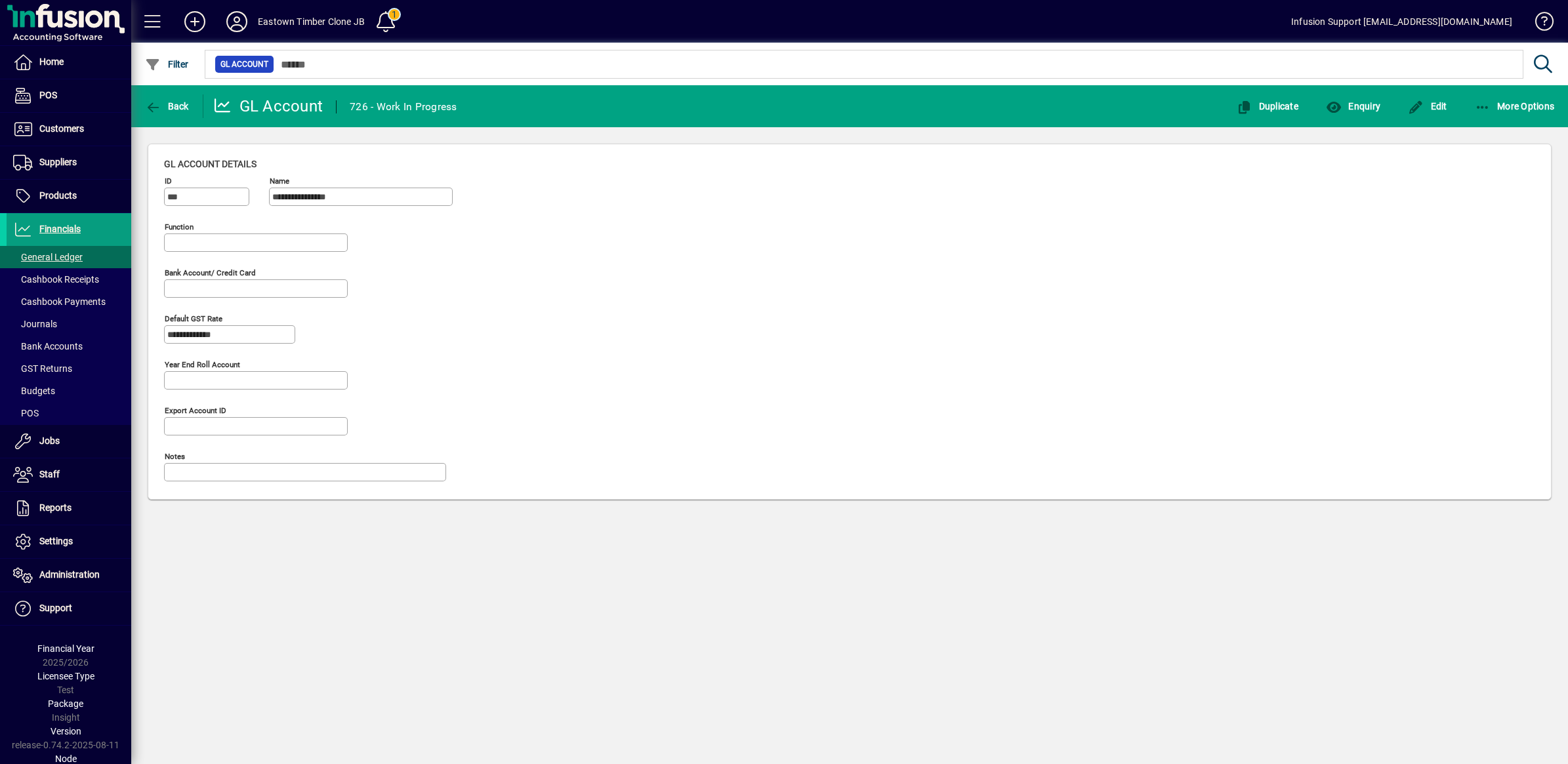
type input "**********"
click at [1353, 102] on span "Enquiry" at bounding box center [1353, 105] width 55 height 10
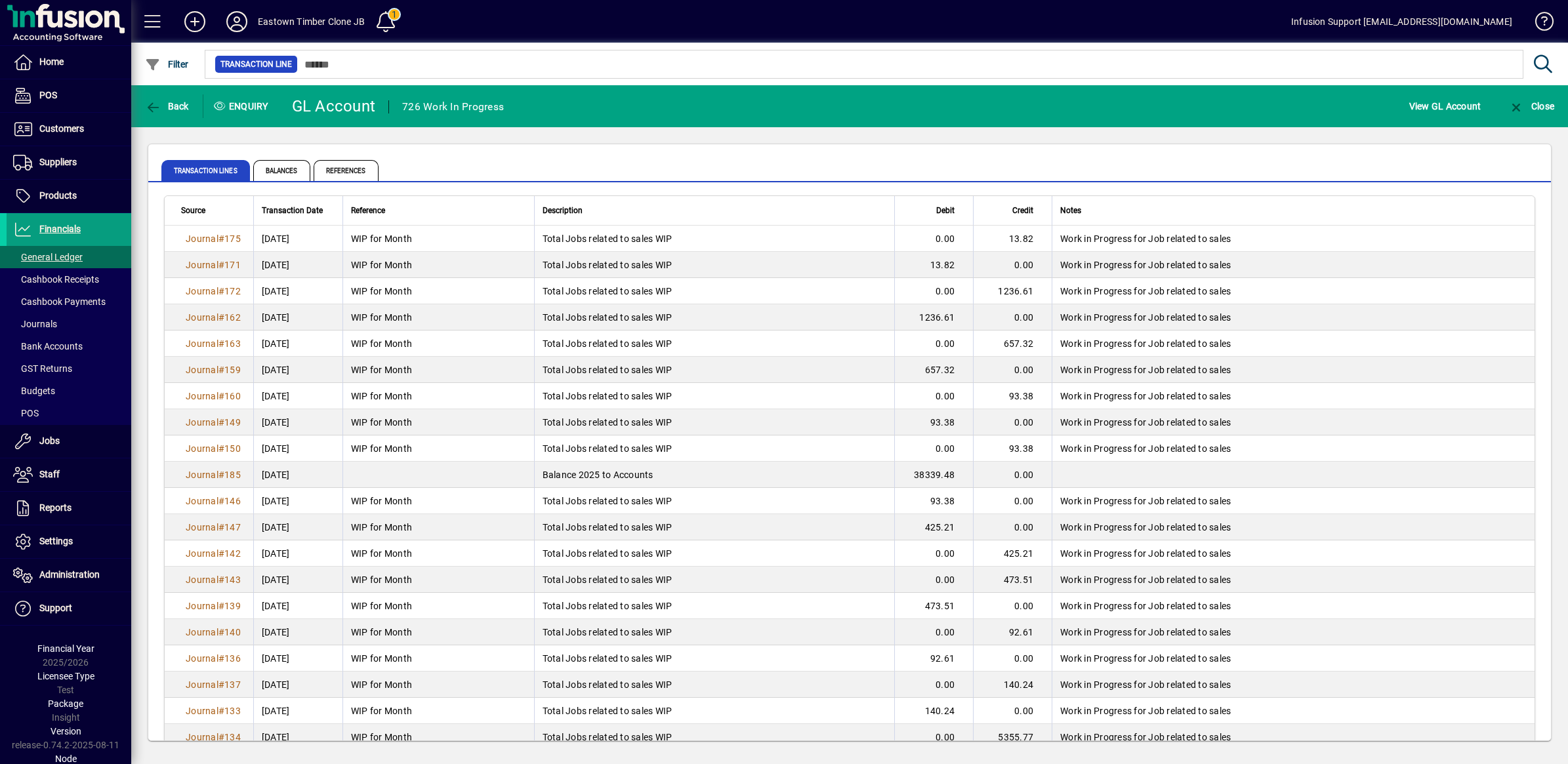
drag, startPoint x: 620, startPoint y: 241, endPoint x: 211, endPoint y: 240, distance: 409.0
click at [211, 240] on span "Journal" at bounding box center [202, 238] width 33 height 10
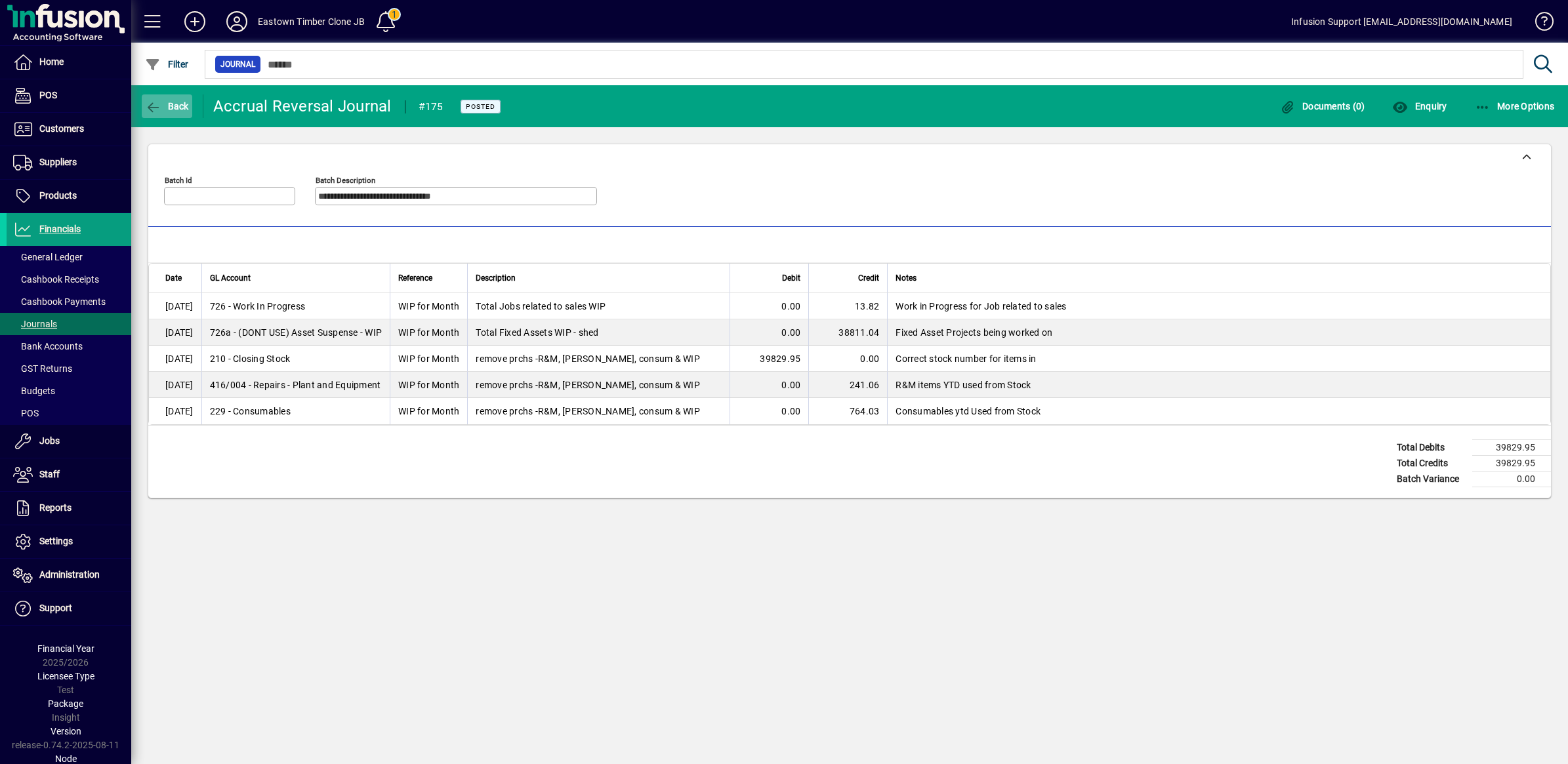
click at [152, 104] on icon "button" at bounding box center [153, 107] width 16 height 13
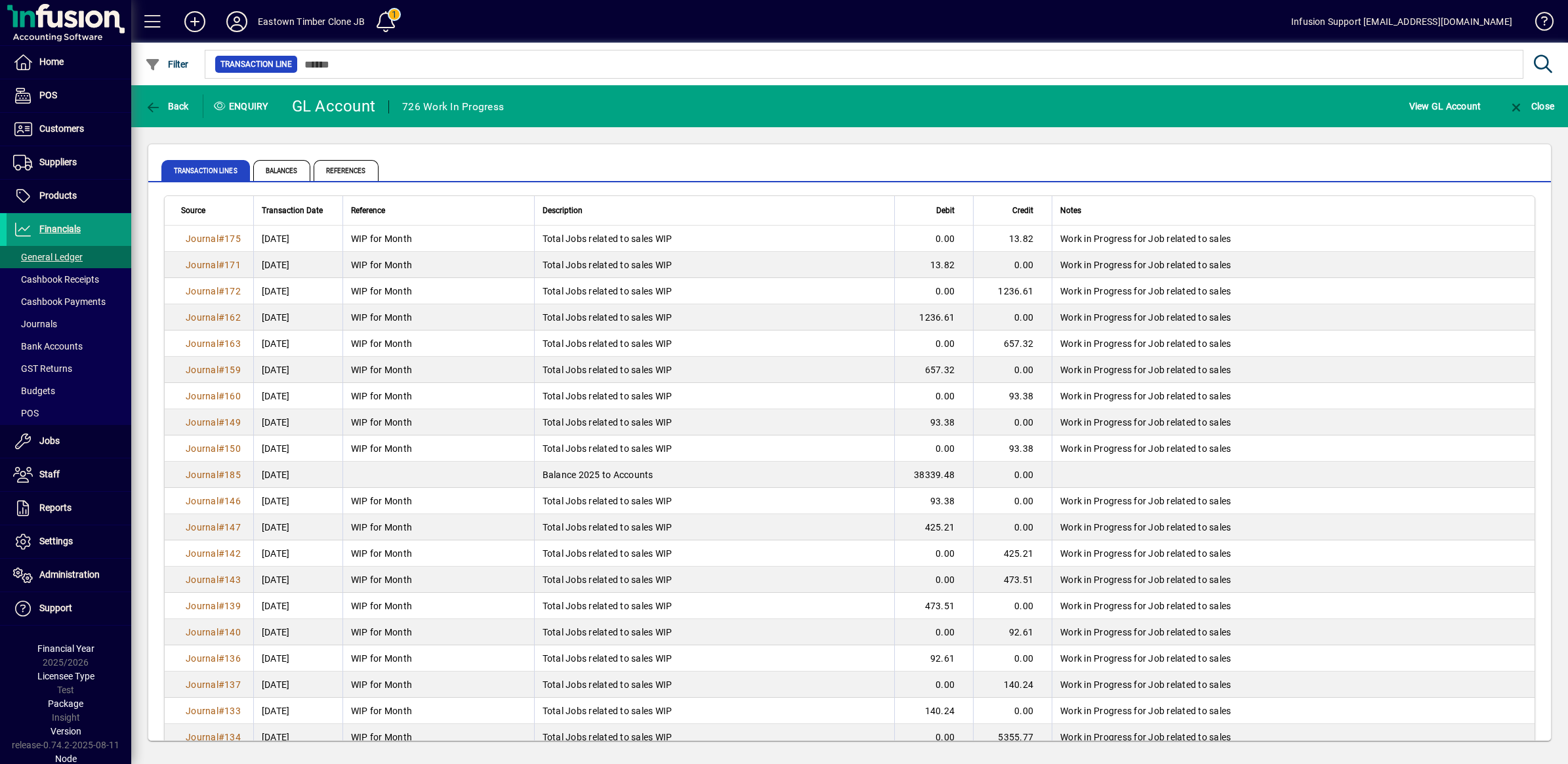
click at [51, 227] on span "Financials" at bounding box center [59, 228] width 41 height 10
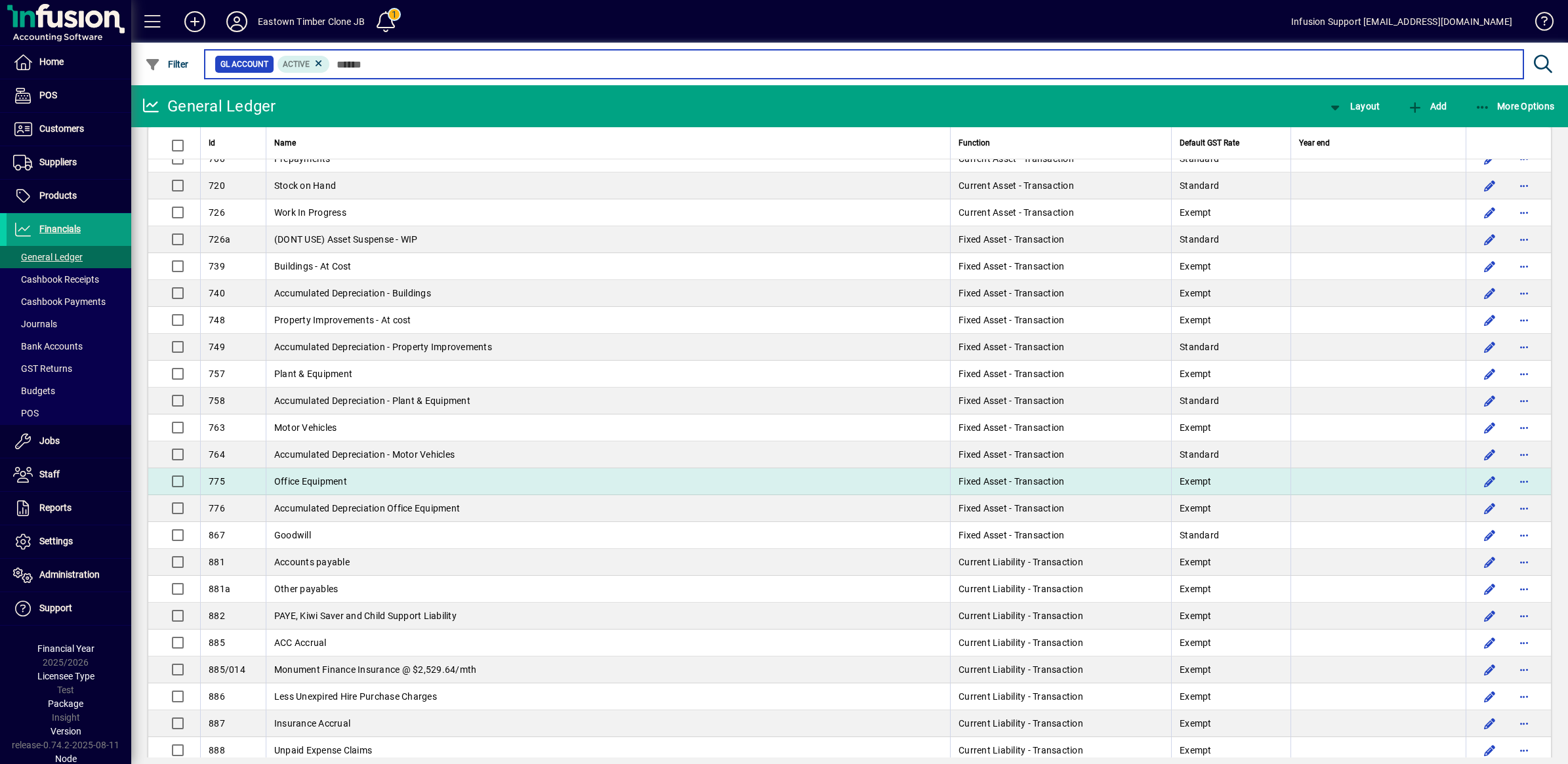
scroll to position [3408, 0]
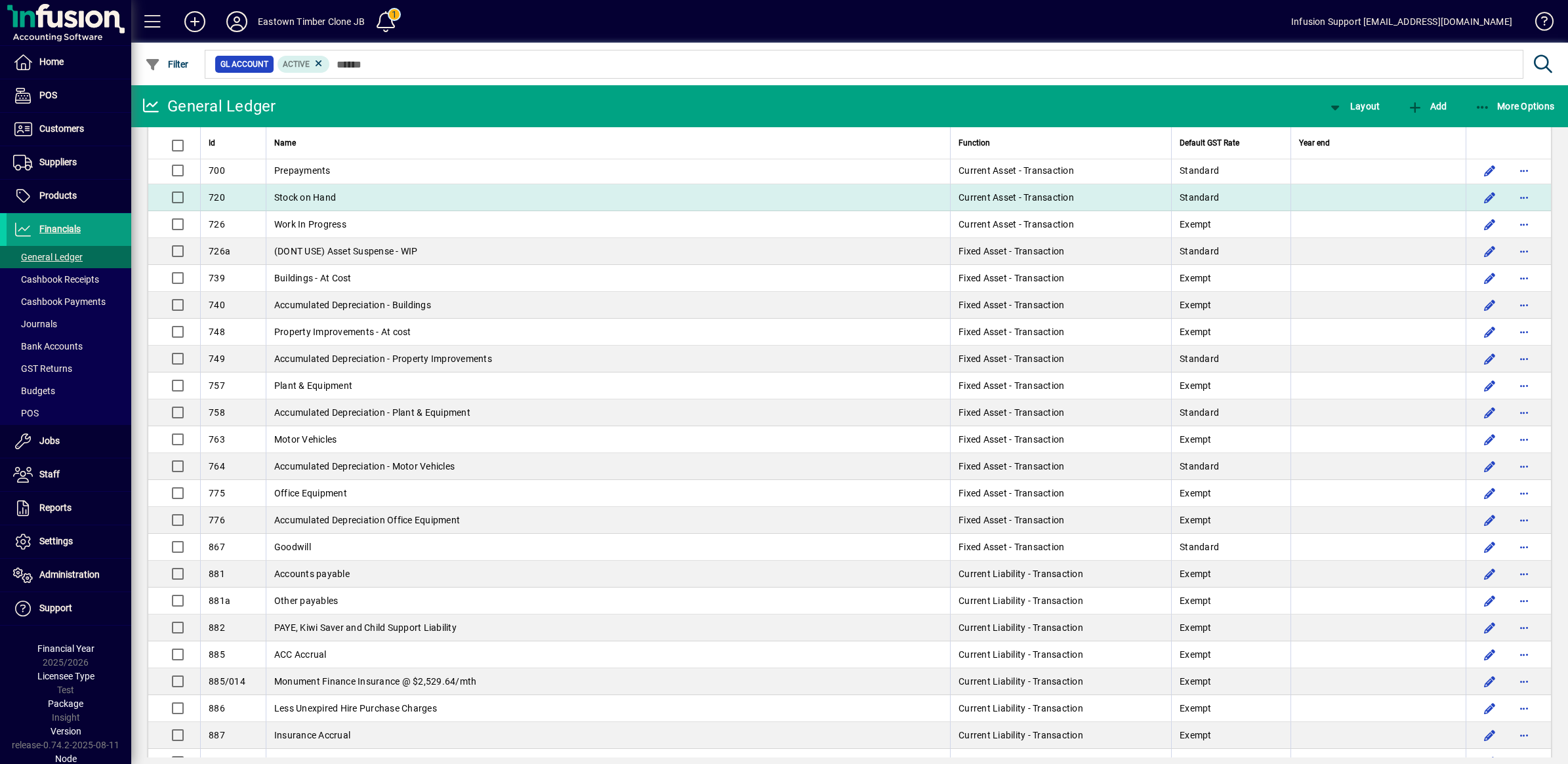
drag, startPoint x: 317, startPoint y: 215, endPoint x: 283, endPoint y: 215, distance: 34.0
click at [283, 202] on span "Stock on Hand" at bounding box center [305, 197] width 62 height 10
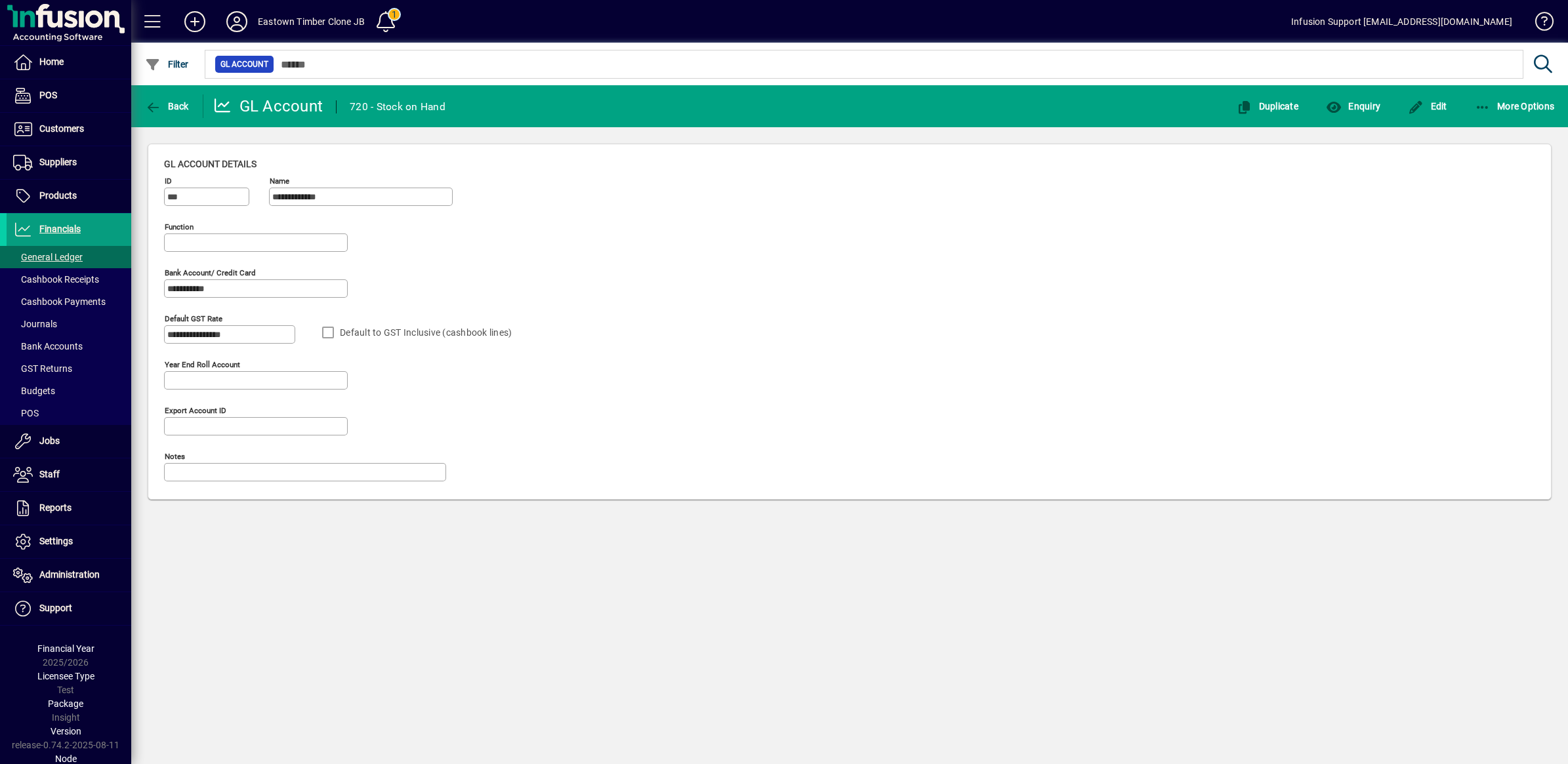
type input "**********"
click at [1362, 104] on span "Enquiry" at bounding box center [1353, 105] width 55 height 10
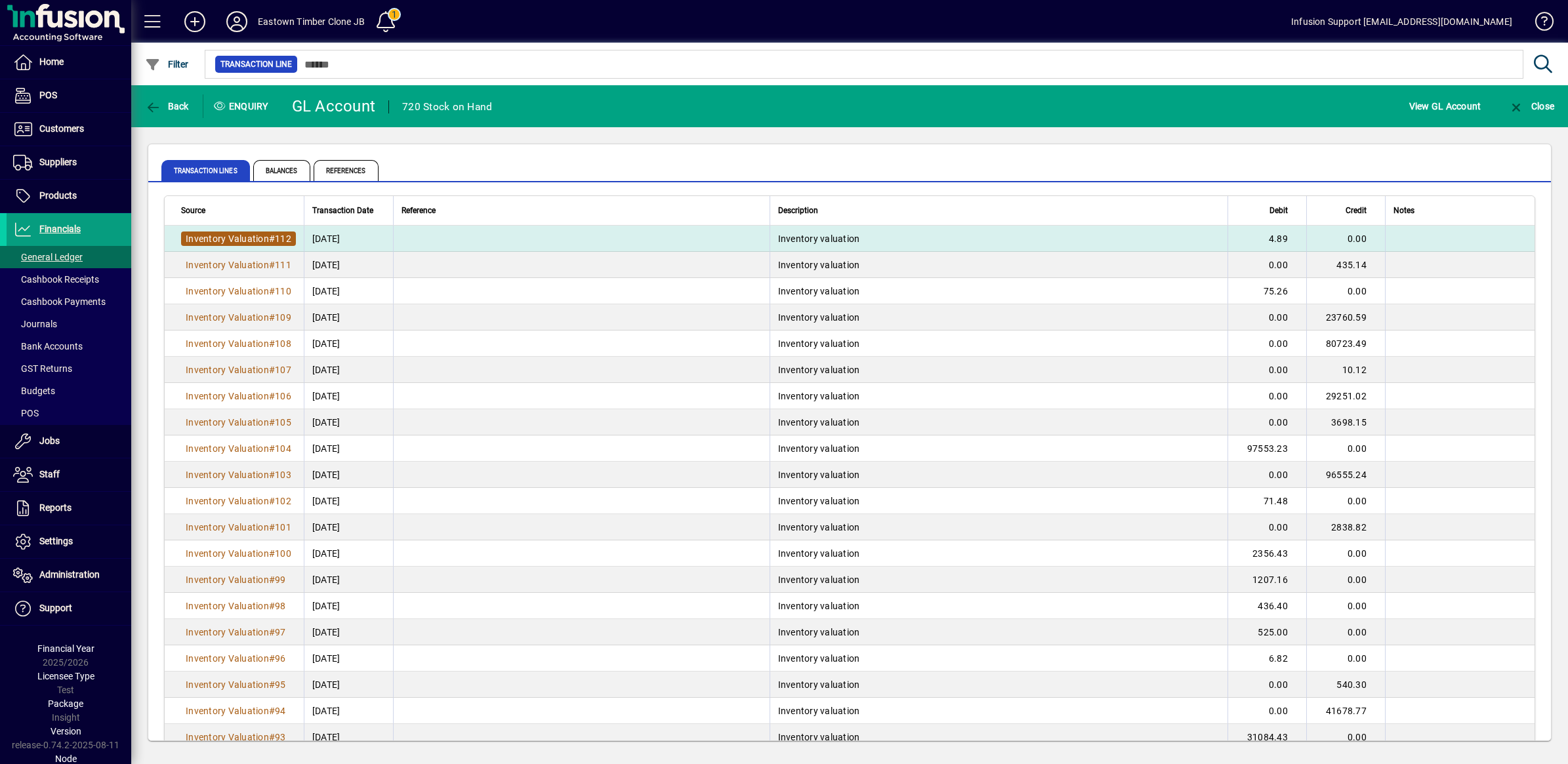
click at [259, 240] on span "Inventory Valuation" at bounding box center [227, 238] width 84 height 10
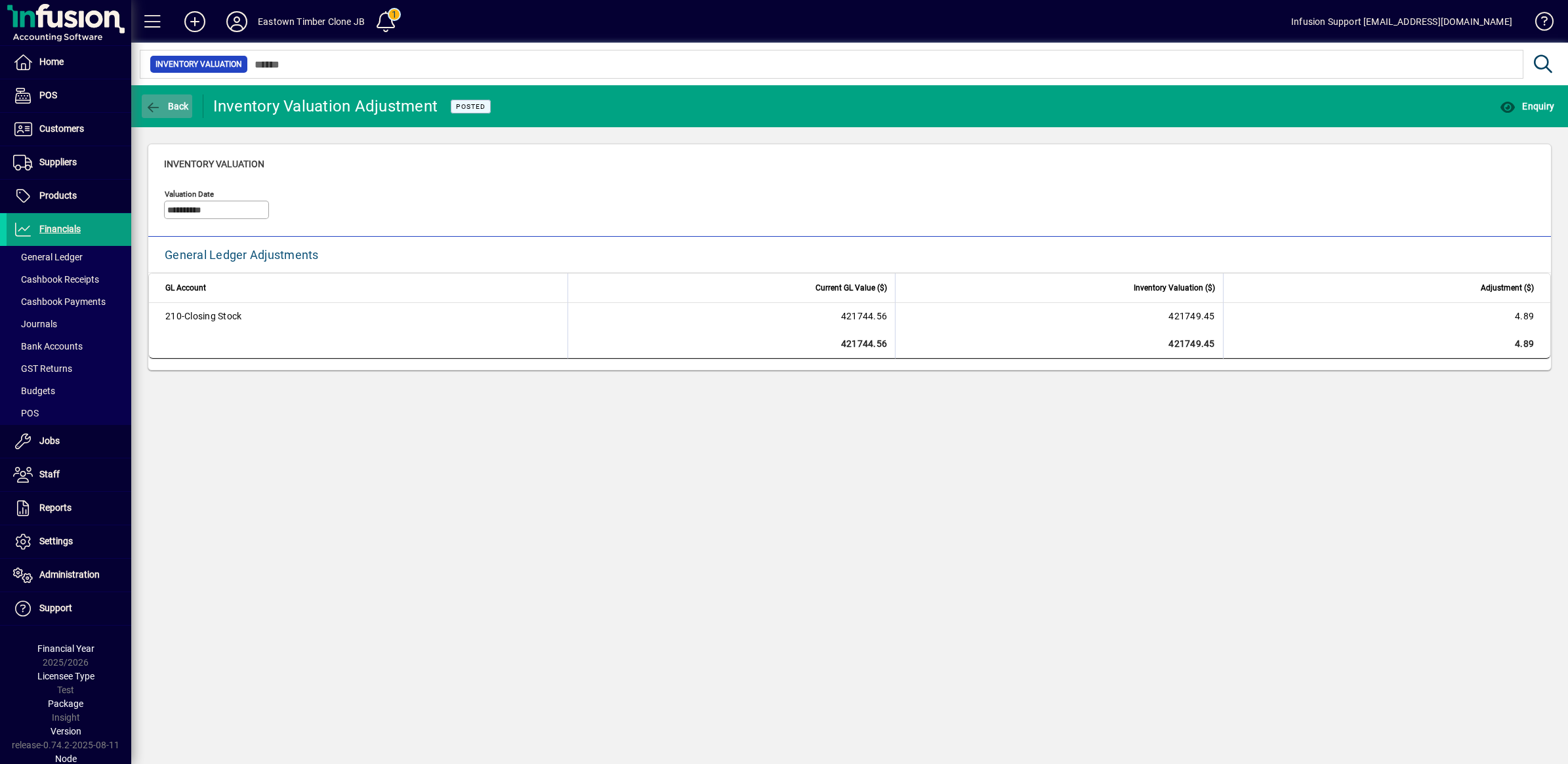
click at [153, 107] on icon "button" at bounding box center [153, 107] width 16 height 13
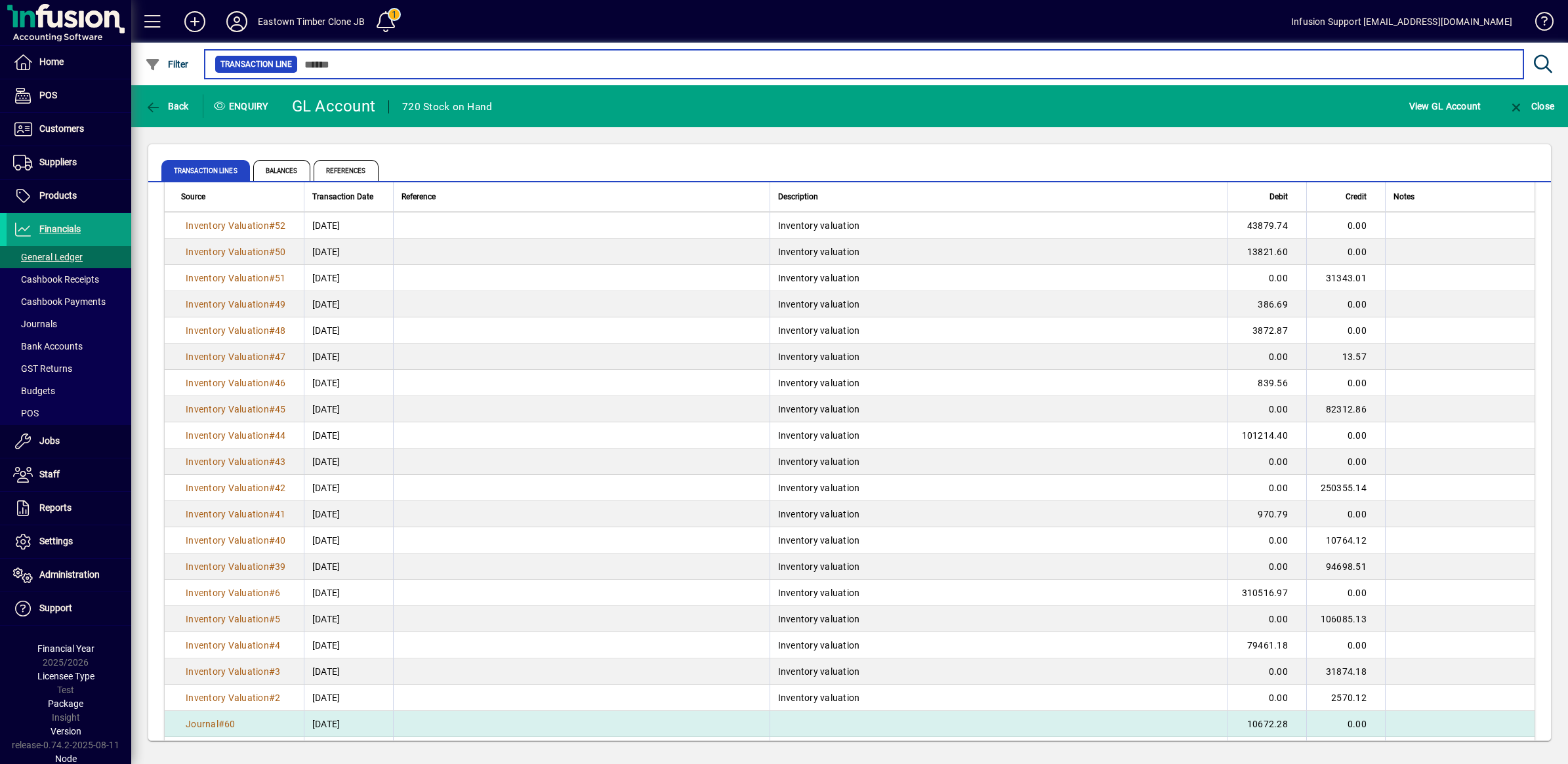
scroll to position [1753, 0]
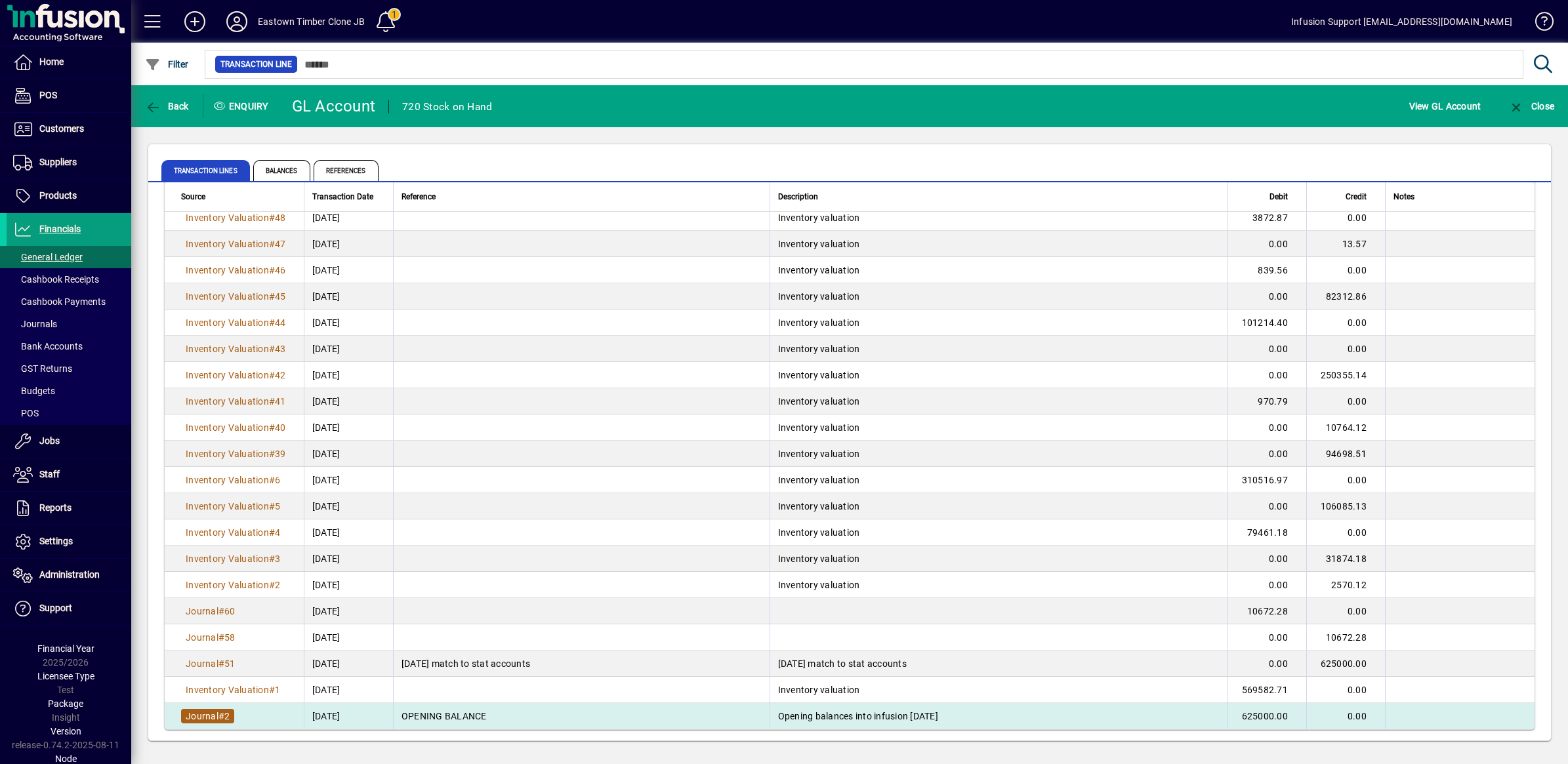
click at [213, 713] on span "Journal" at bounding box center [202, 716] width 33 height 10
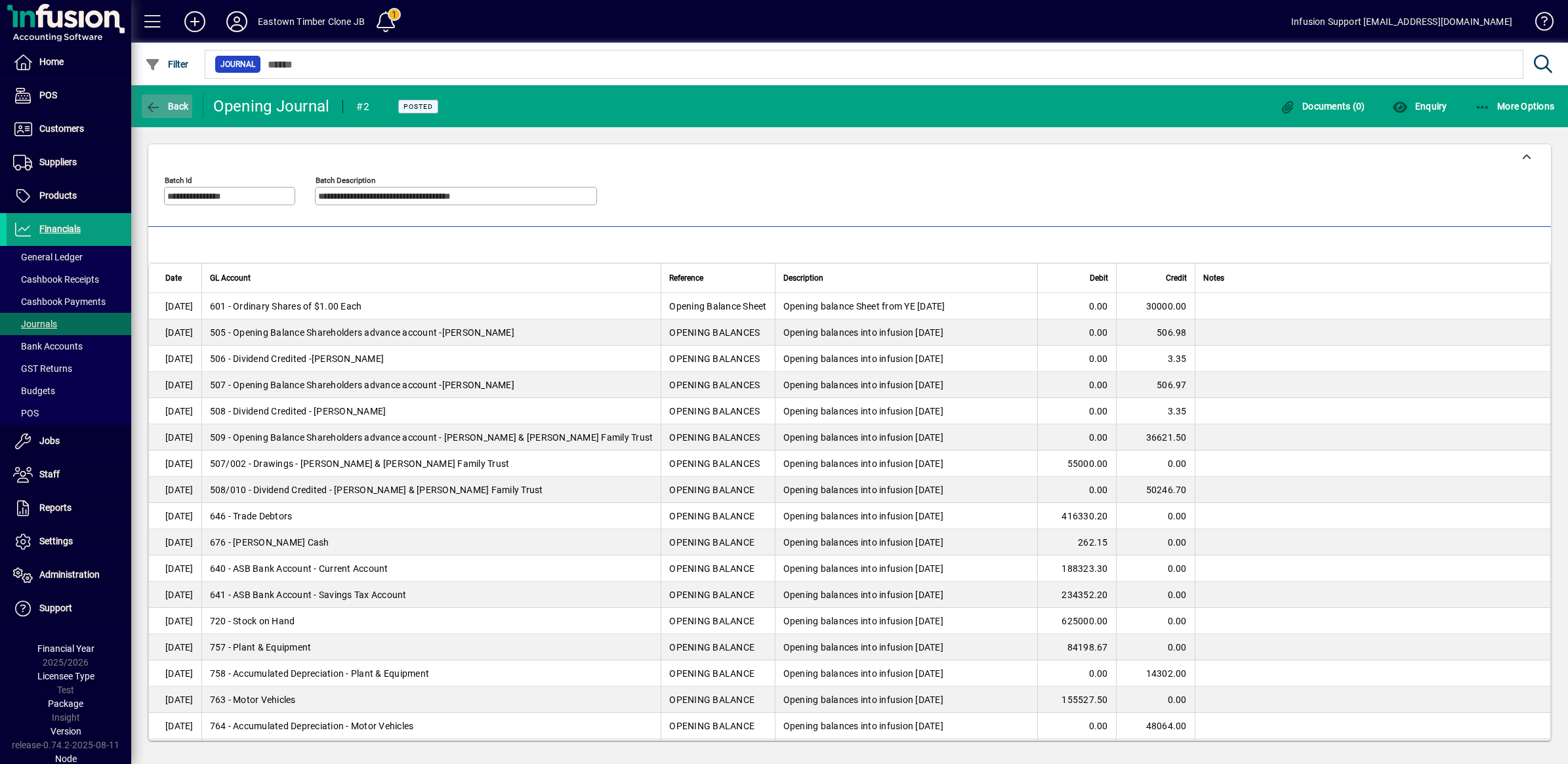
click at [166, 109] on span "Back" at bounding box center [167, 105] width 44 height 10
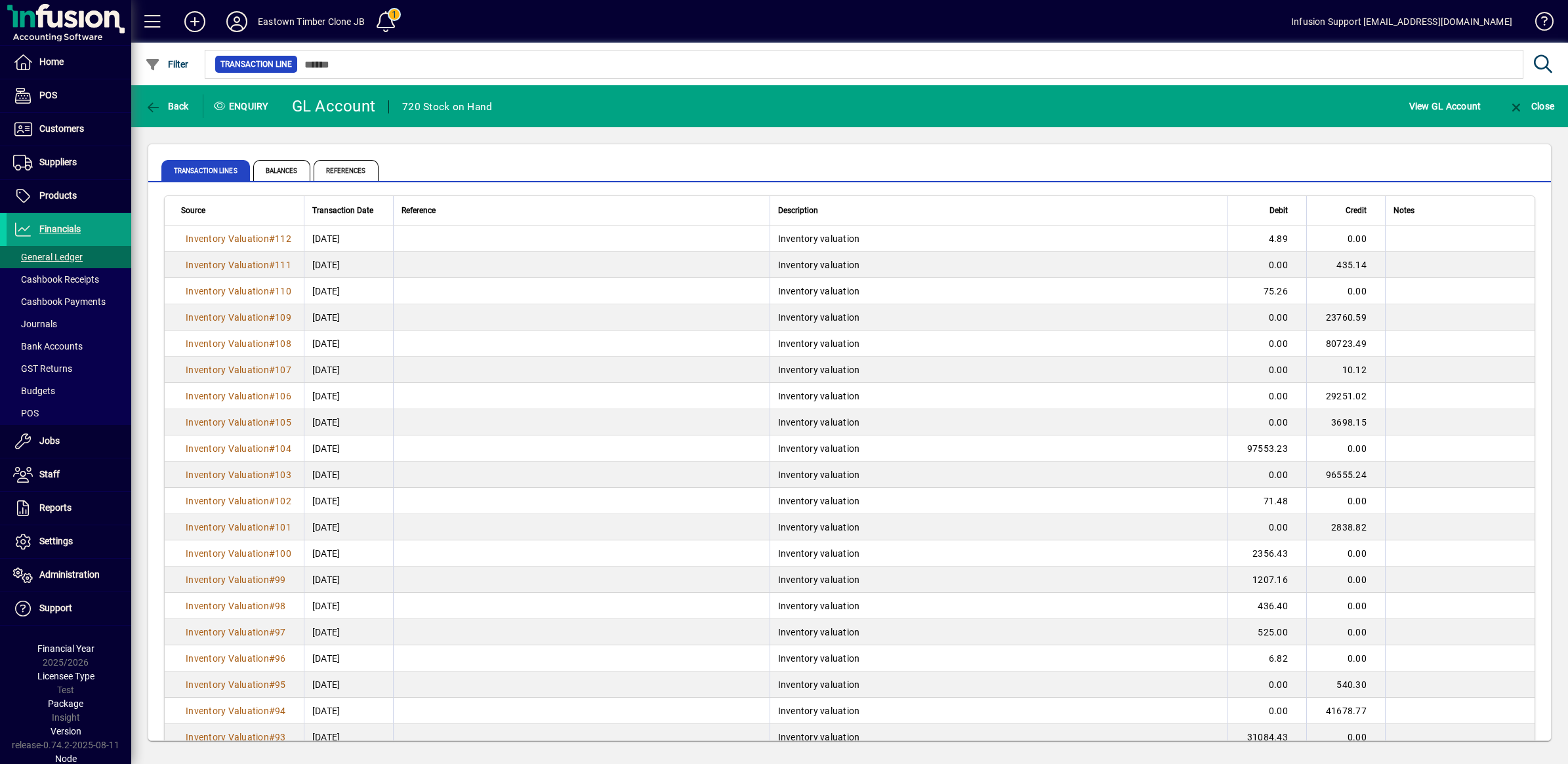
drag, startPoint x: 79, startPoint y: 233, endPoint x: 151, endPoint y: 195, distance: 81.4
click at [80, 230] on link "Financials" at bounding box center [66, 230] width 131 height 33
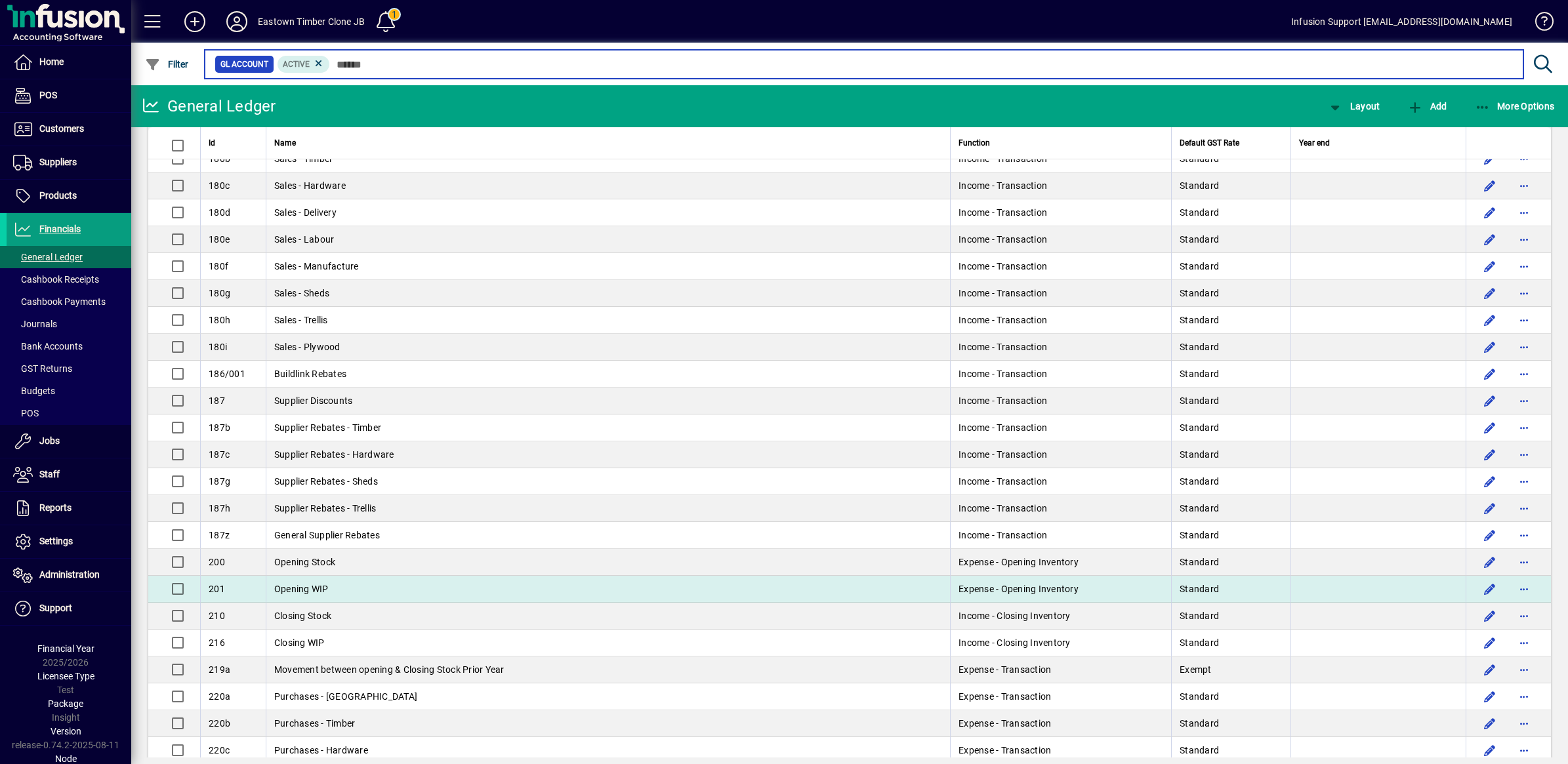
scroll to position [328, 0]
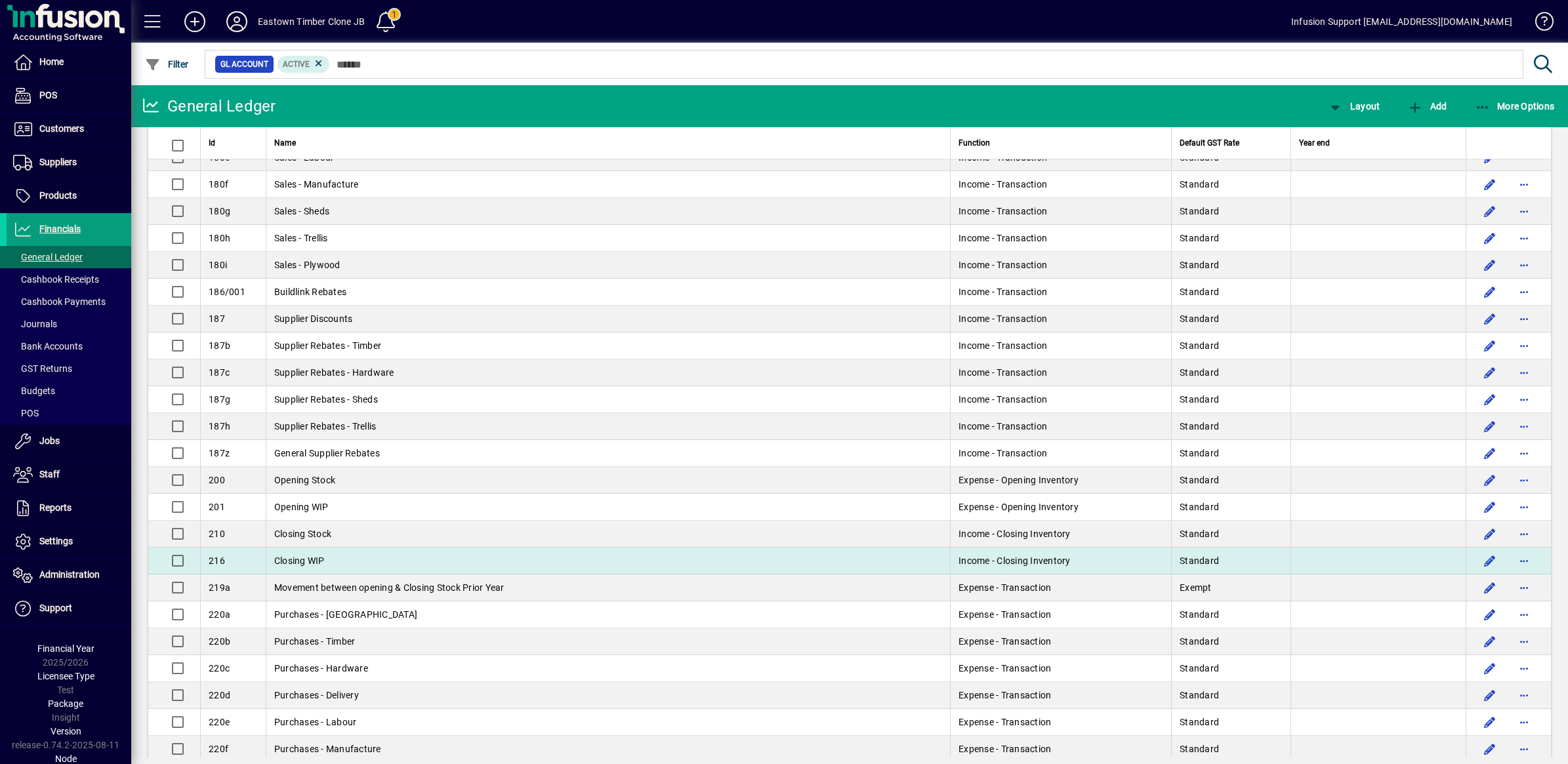
click at [323, 564] on span "Closing WIP" at bounding box center [299, 560] width 51 height 10
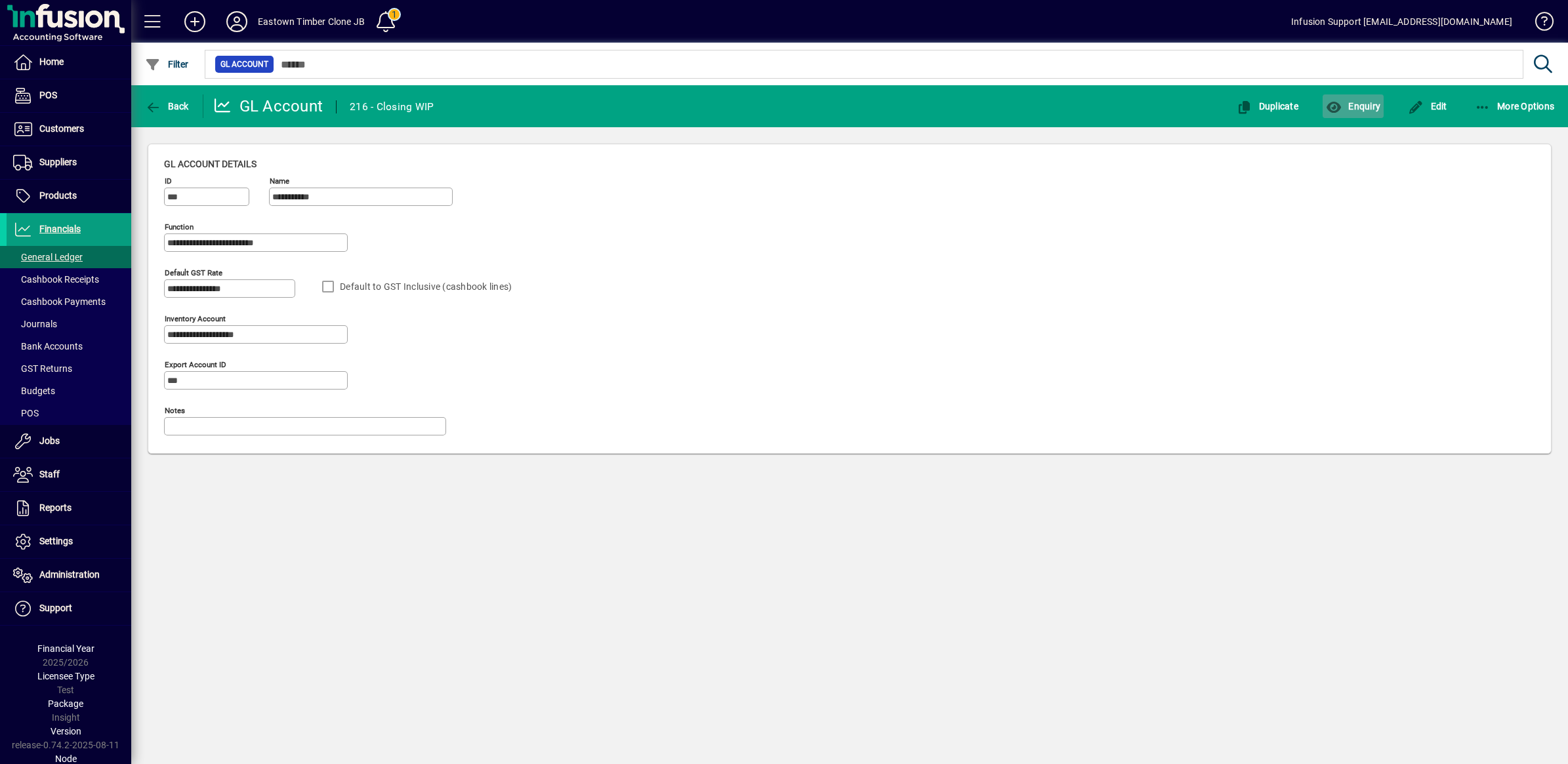
click at [1363, 102] on span "Enquiry" at bounding box center [1353, 105] width 55 height 10
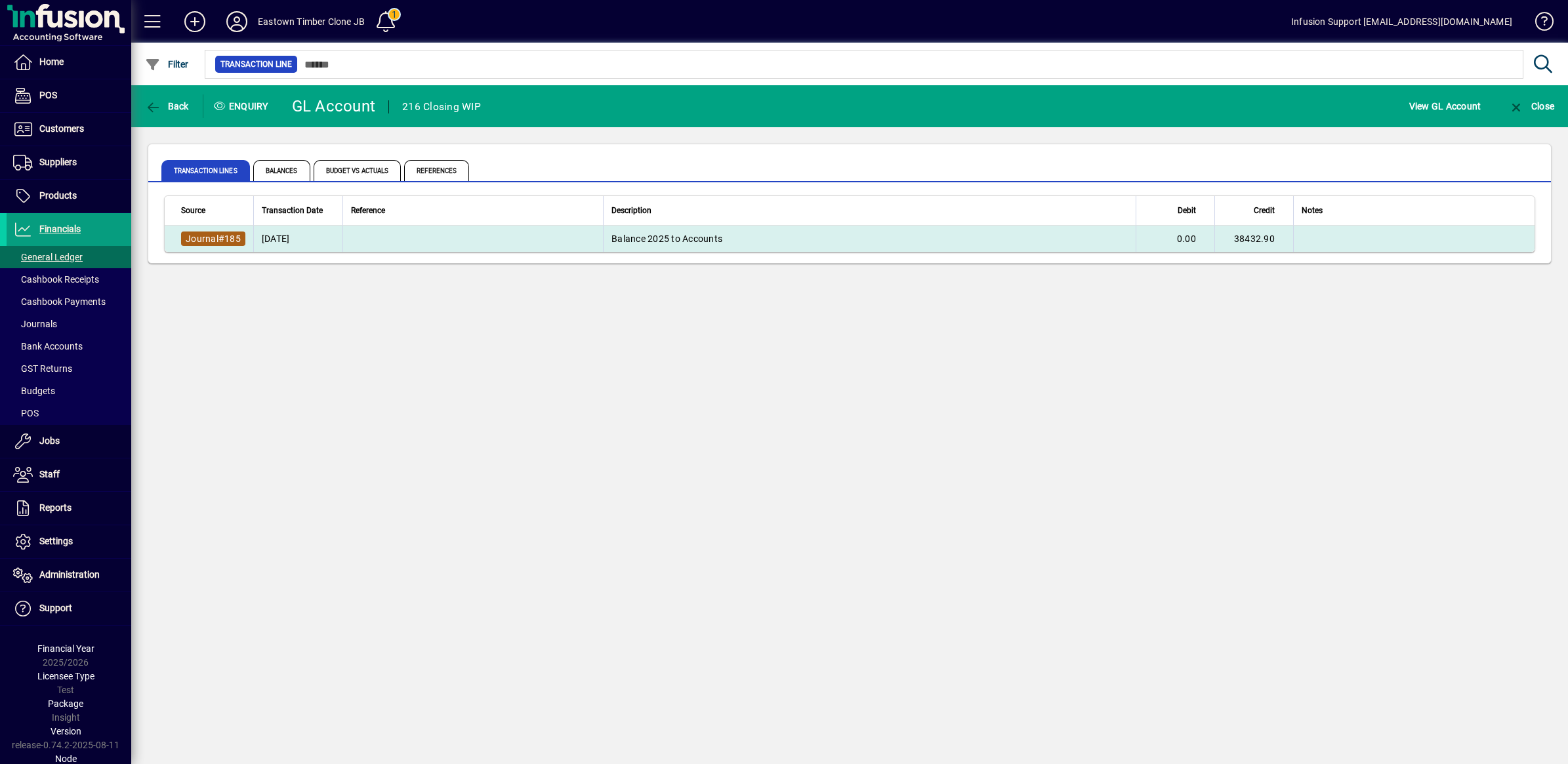
click at [211, 240] on span "Journal" at bounding box center [202, 238] width 33 height 10
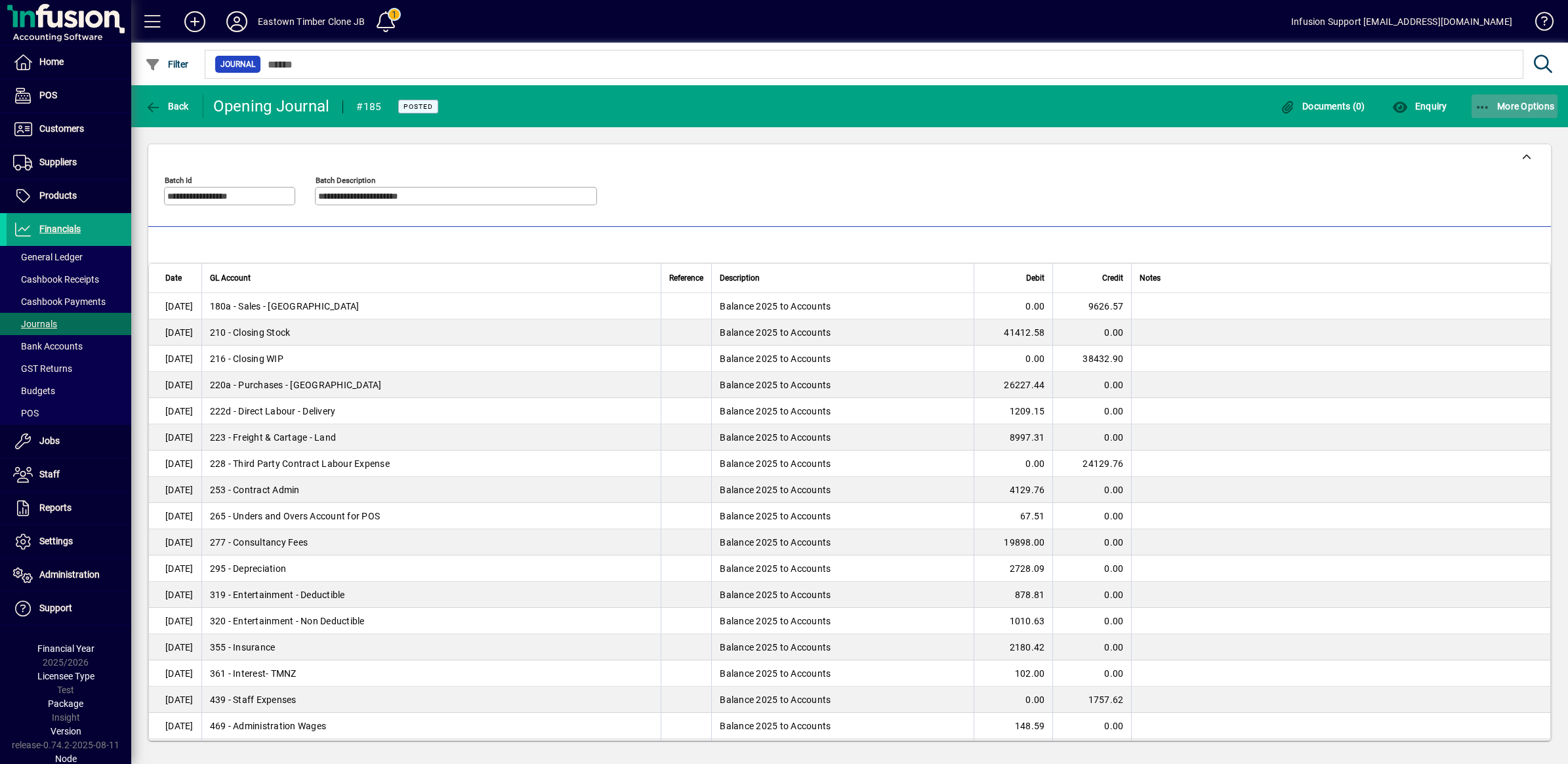
click at [1480, 102] on icon "button" at bounding box center [1483, 107] width 16 height 13
click at [151, 109] on div at bounding box center [784, 382] width 1568 height 764
click at [58, 228] on span "Financials" at bounding box center [59, 228] width 41 height 10
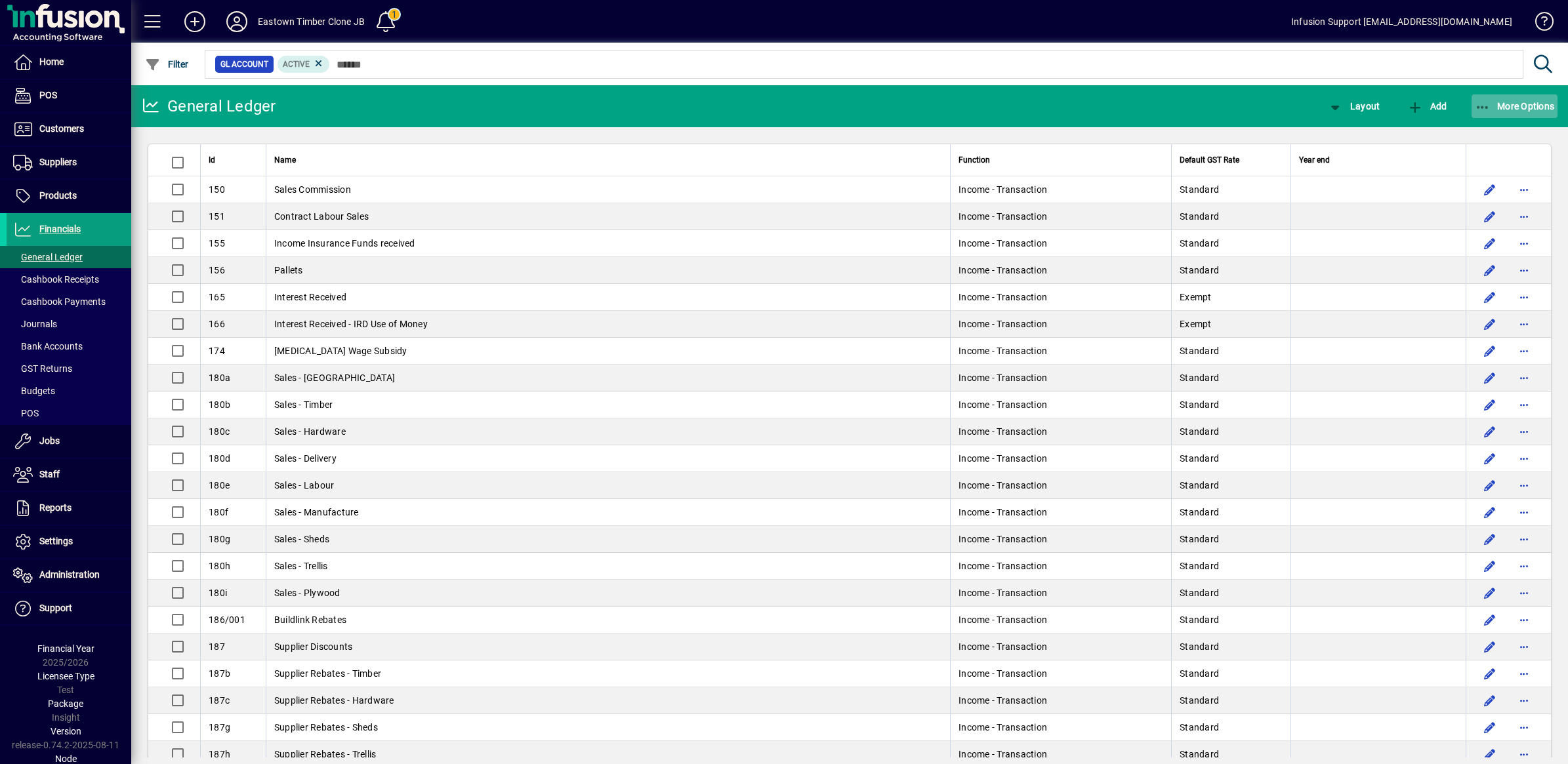
click at [1484, 103] on icon "button" at bounding box center [1483, 107] width 16 height 13
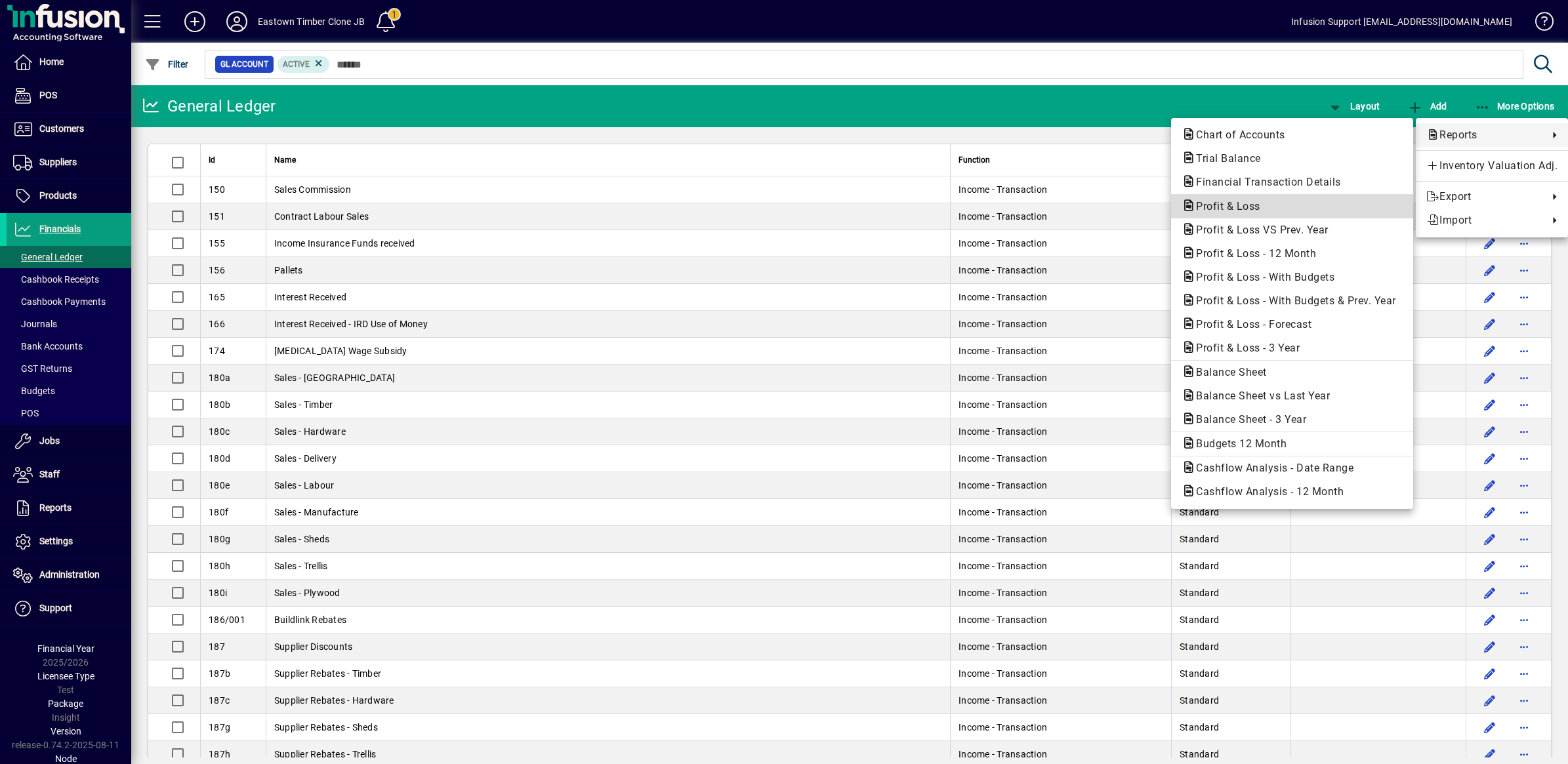
click at [1242, 205] on span "Profit & Loss" at bounding box center [1223, 206] width 85 height 12
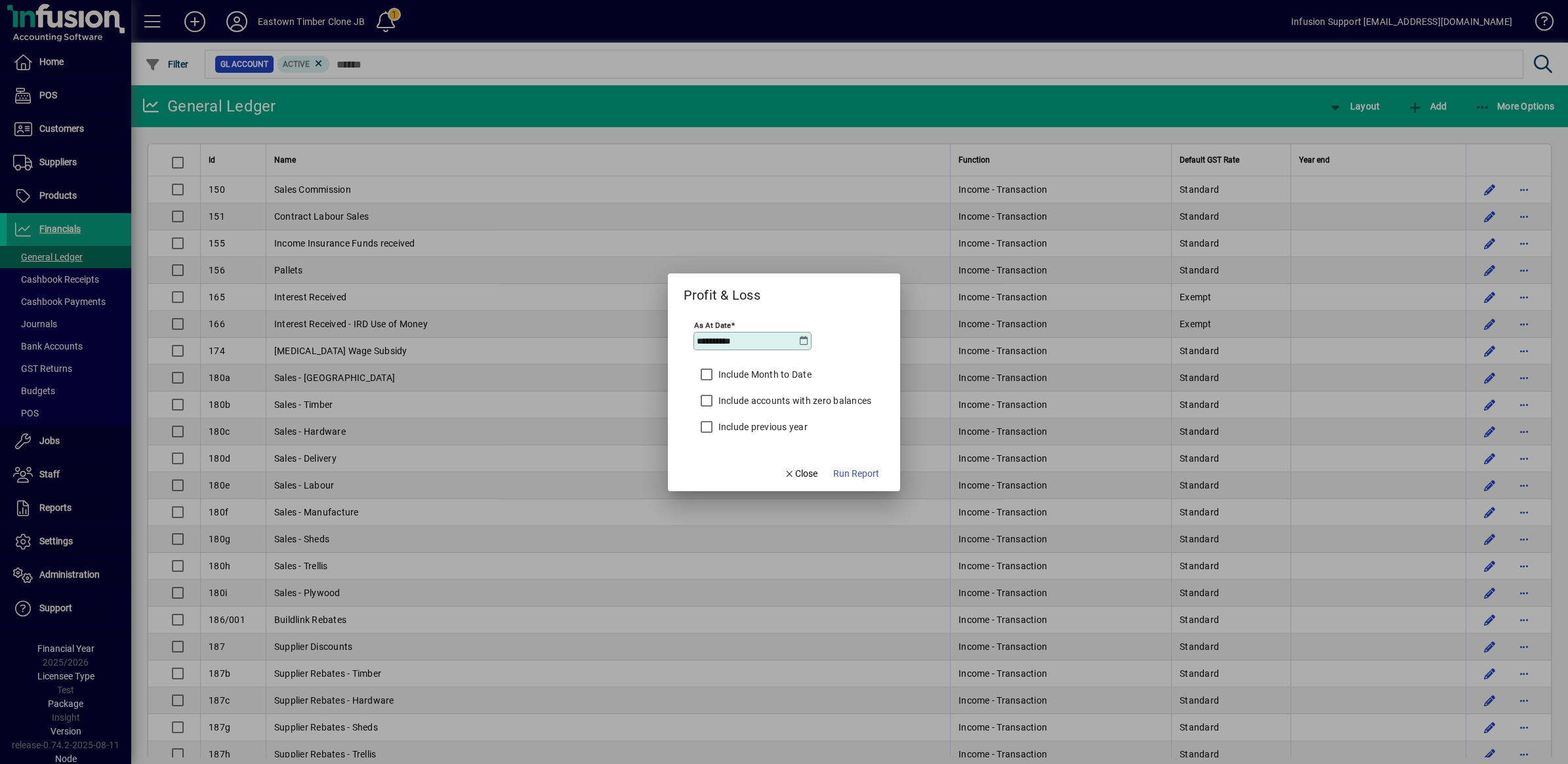
drag, startPoint x: 758, startPoint y: 338, endPoint x: 620, endPoint y: 323, distance: 138.8
click at [627, 325] on div "**********" at bounding box center [784, 382] width 1568 height 764
type input "**********"
click at [862, 473] on span "Run Report" at bounding box center [856, 474] width 46 height 14
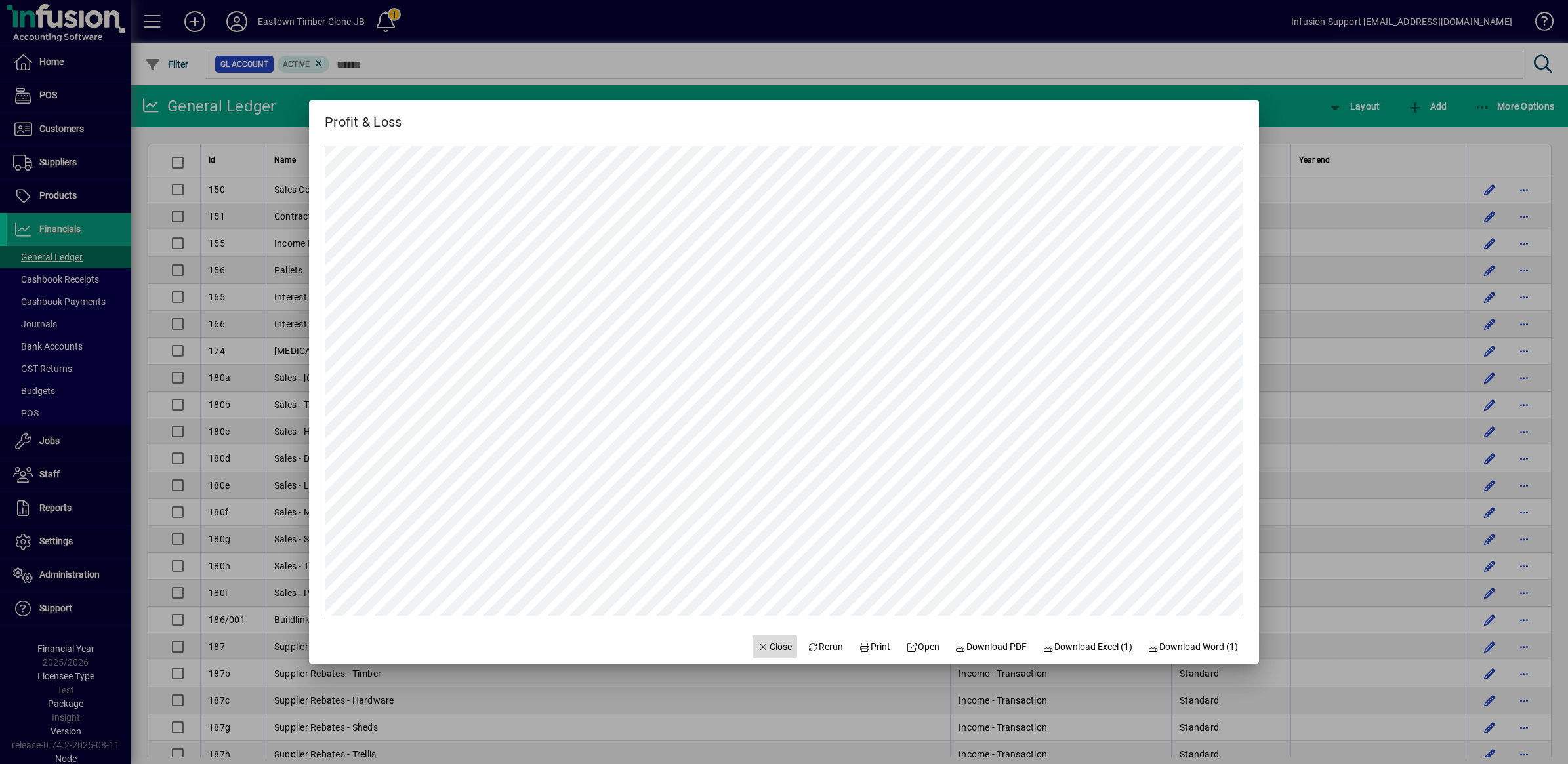
click at [758, 641] on span "Close" at bounding box center [775, 648] width 34 height 14
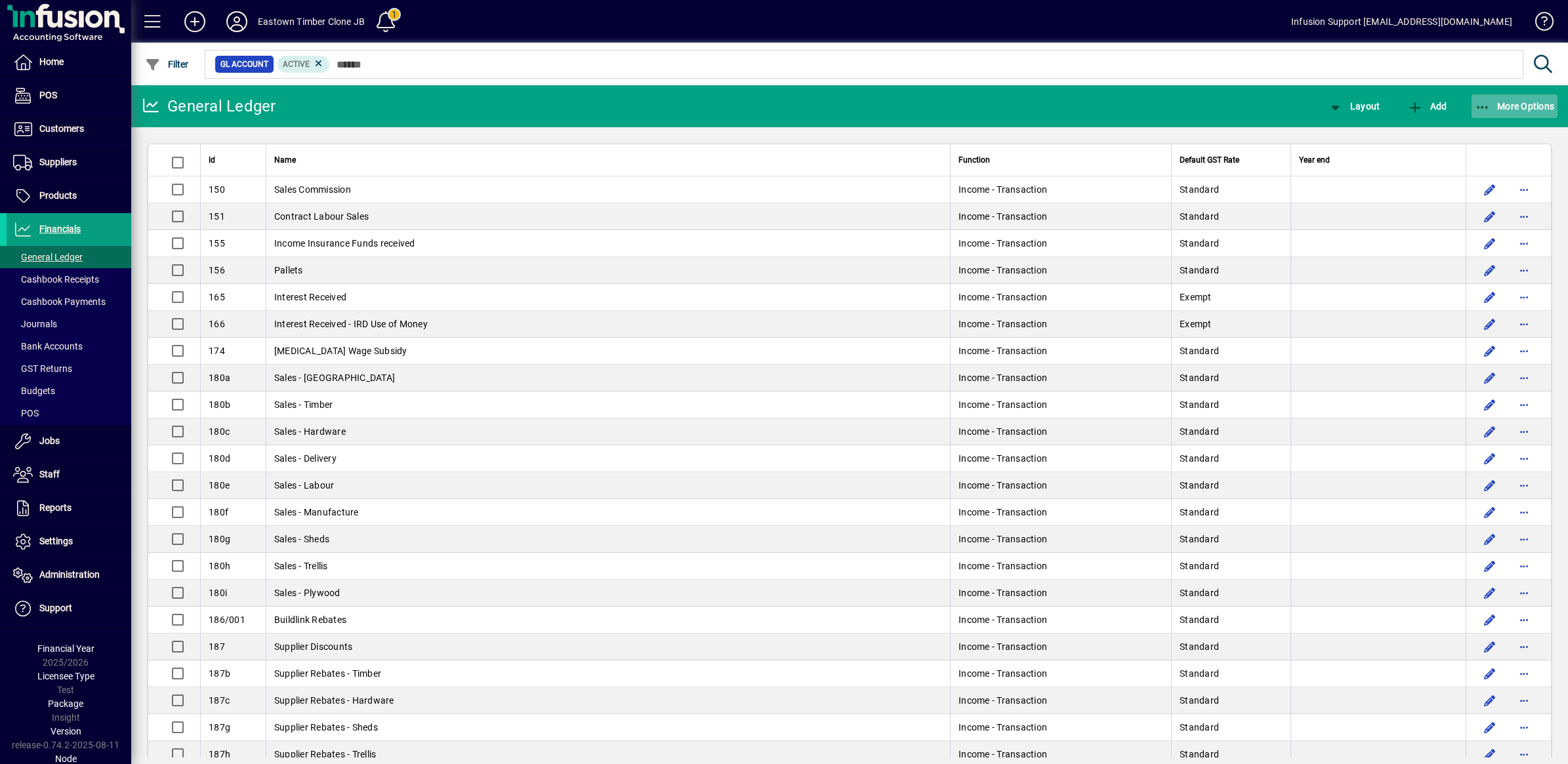
click at [1480, 102] on icon "button" at bounding box center [1483, 107] width 16 height 13
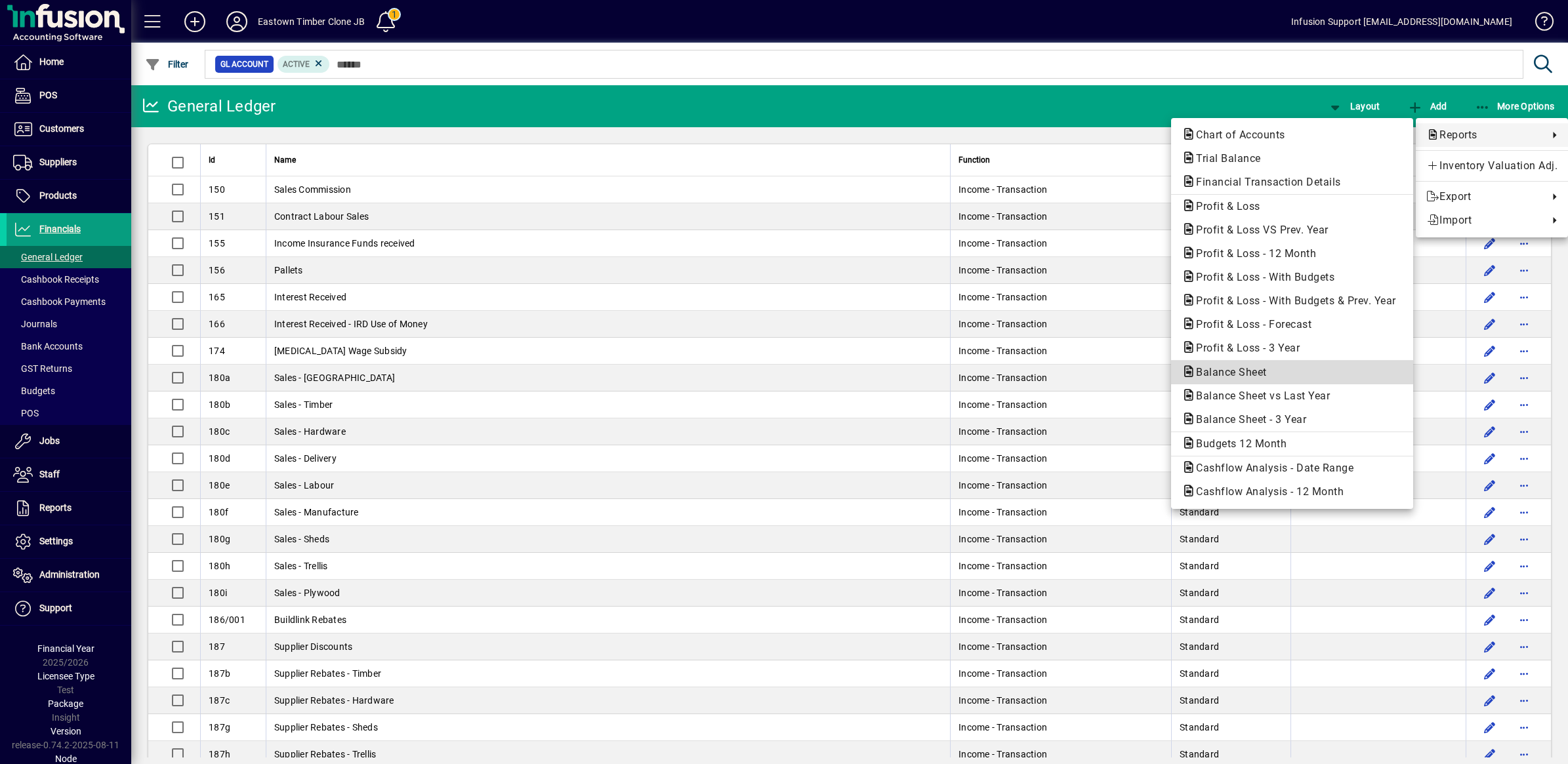
click at [1242, 370] on span "Balance Sheet" at bounding box center [1227, 373] width 92 height 12
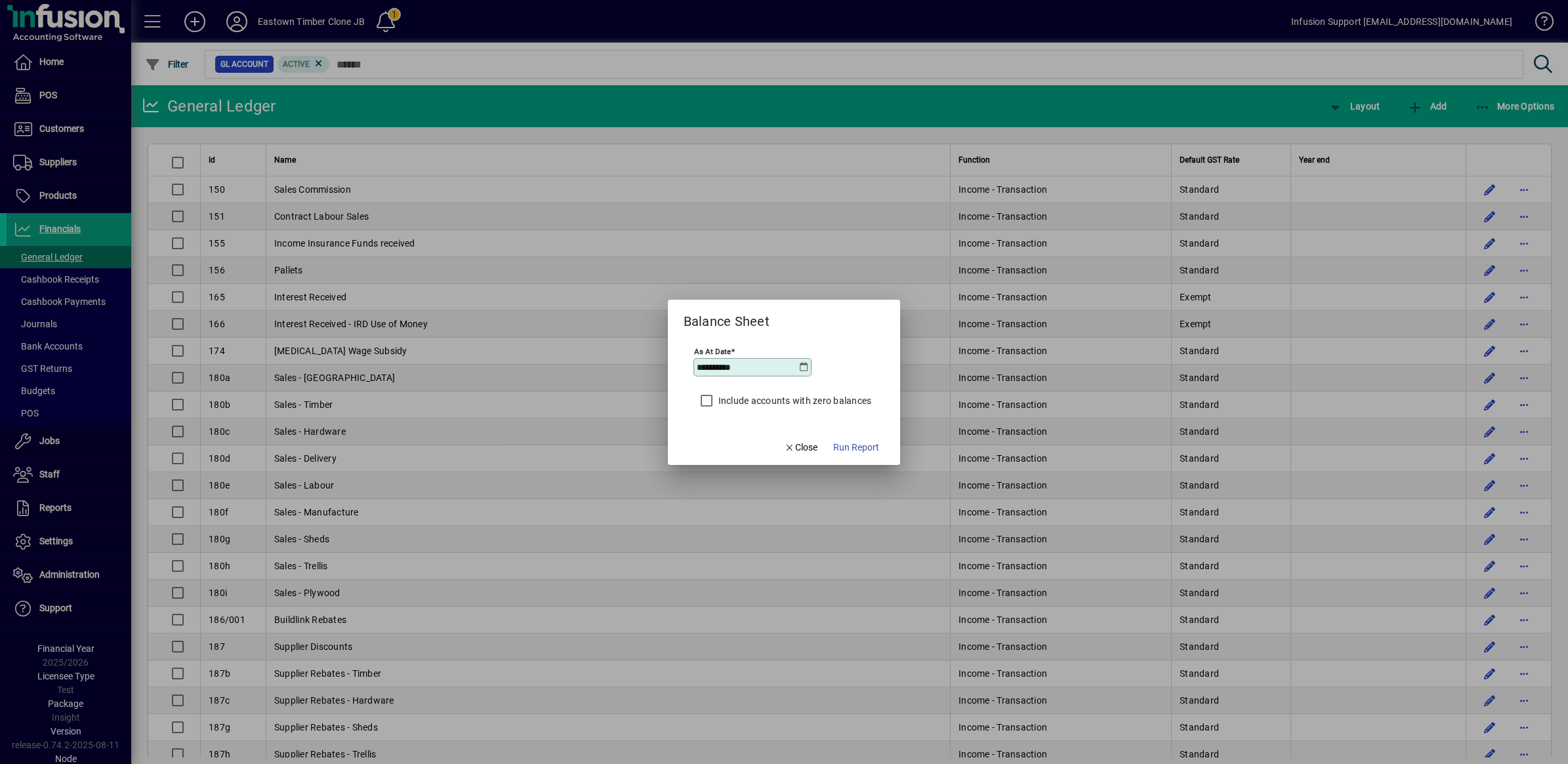
drag, startPoint x: 759, startPoint y: 362, endPoint x: 648, endPoint y: 362, distance: 111.0
click at [648, 362] on div "**********" at bounding box center [784, 382] width 1568 height 764
type input "**********"
click at [858, 444] on span "Run Report" at bounding box center [856, 448] width 46 height 14
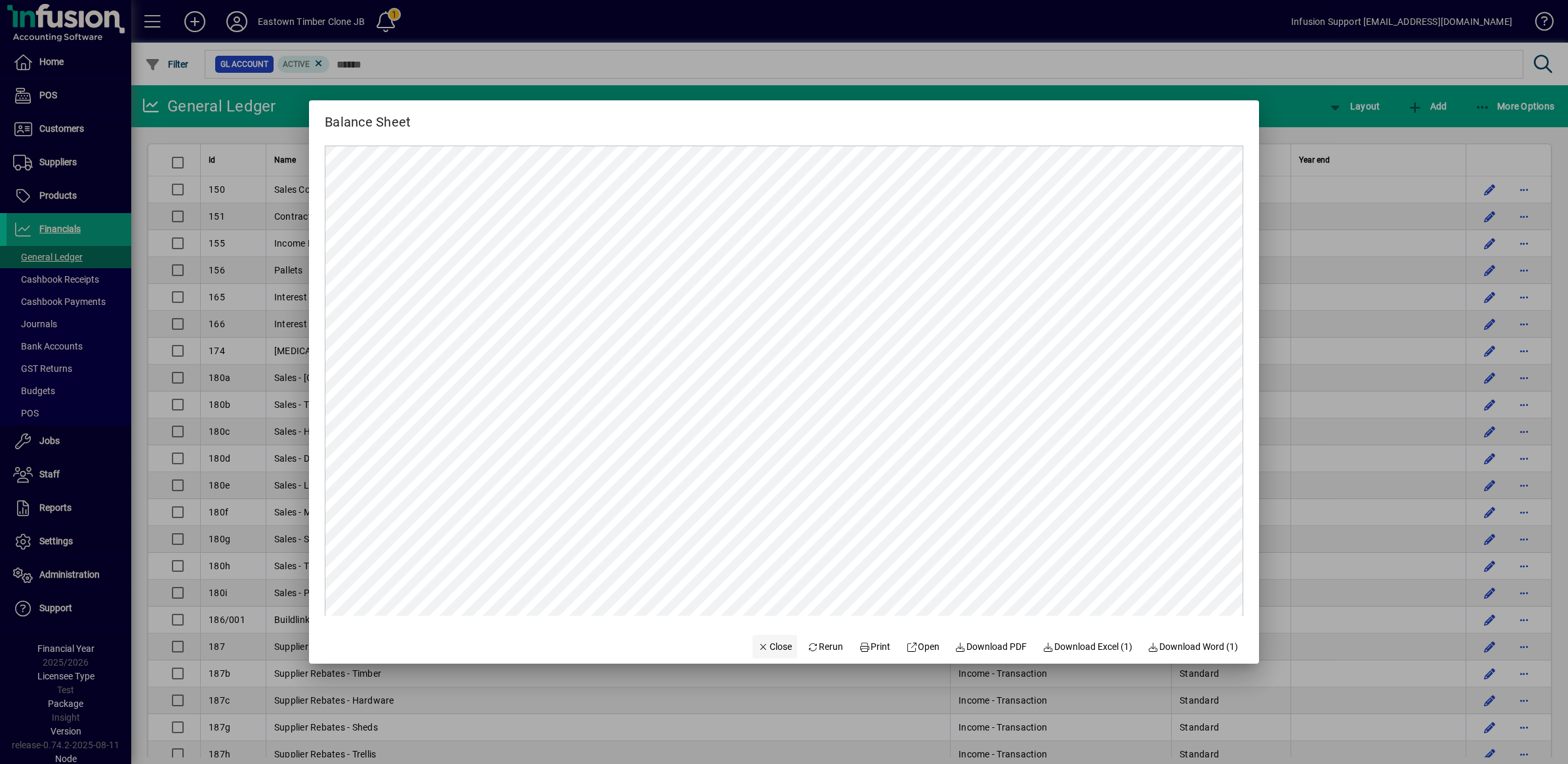
click at [762, 646] on span "Close" at bounding box center [775, 648] width 34 height 14
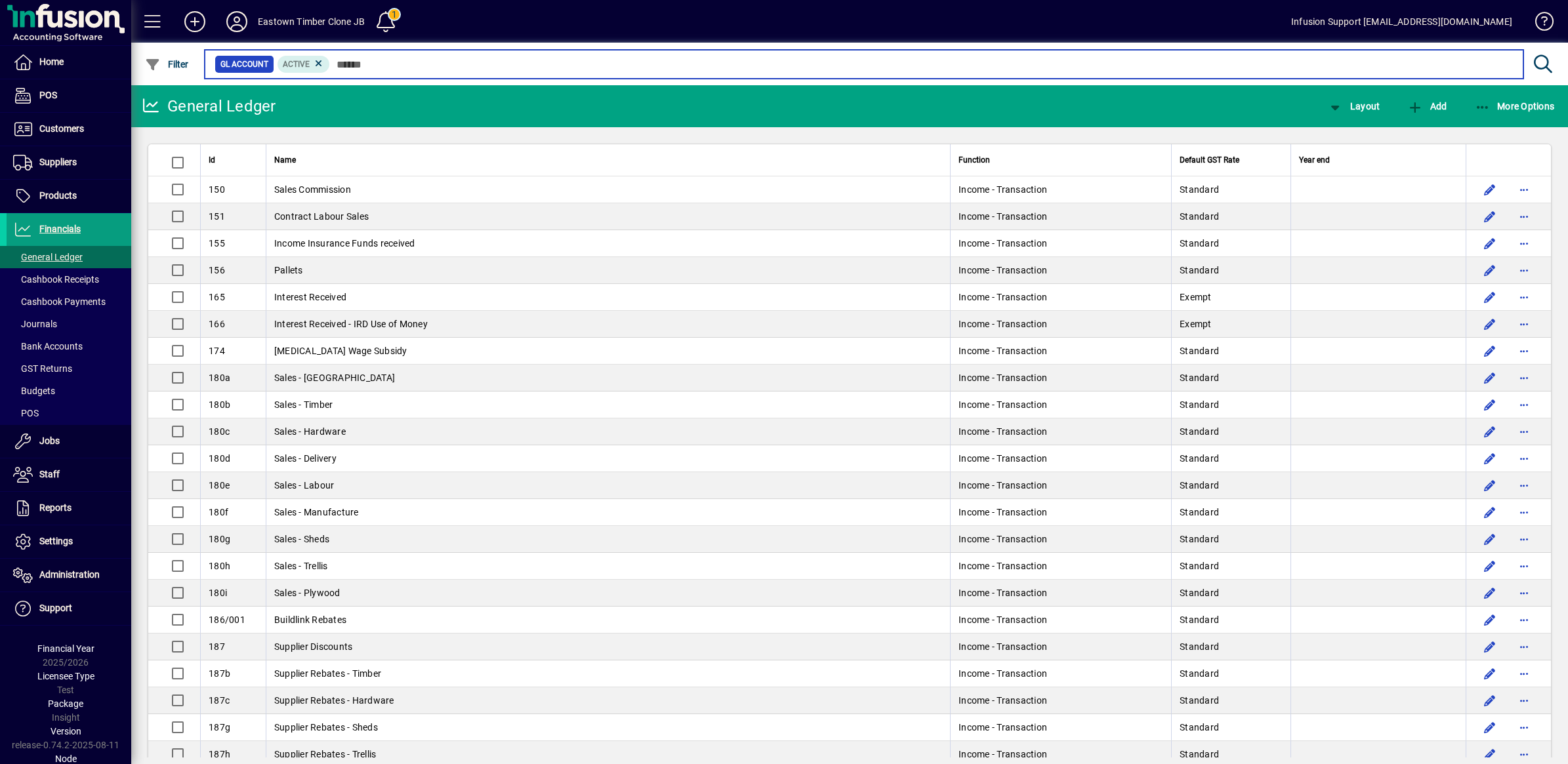
click at [346, 62] on input "text" at bounding box center [921, 65] width 1183 height 19
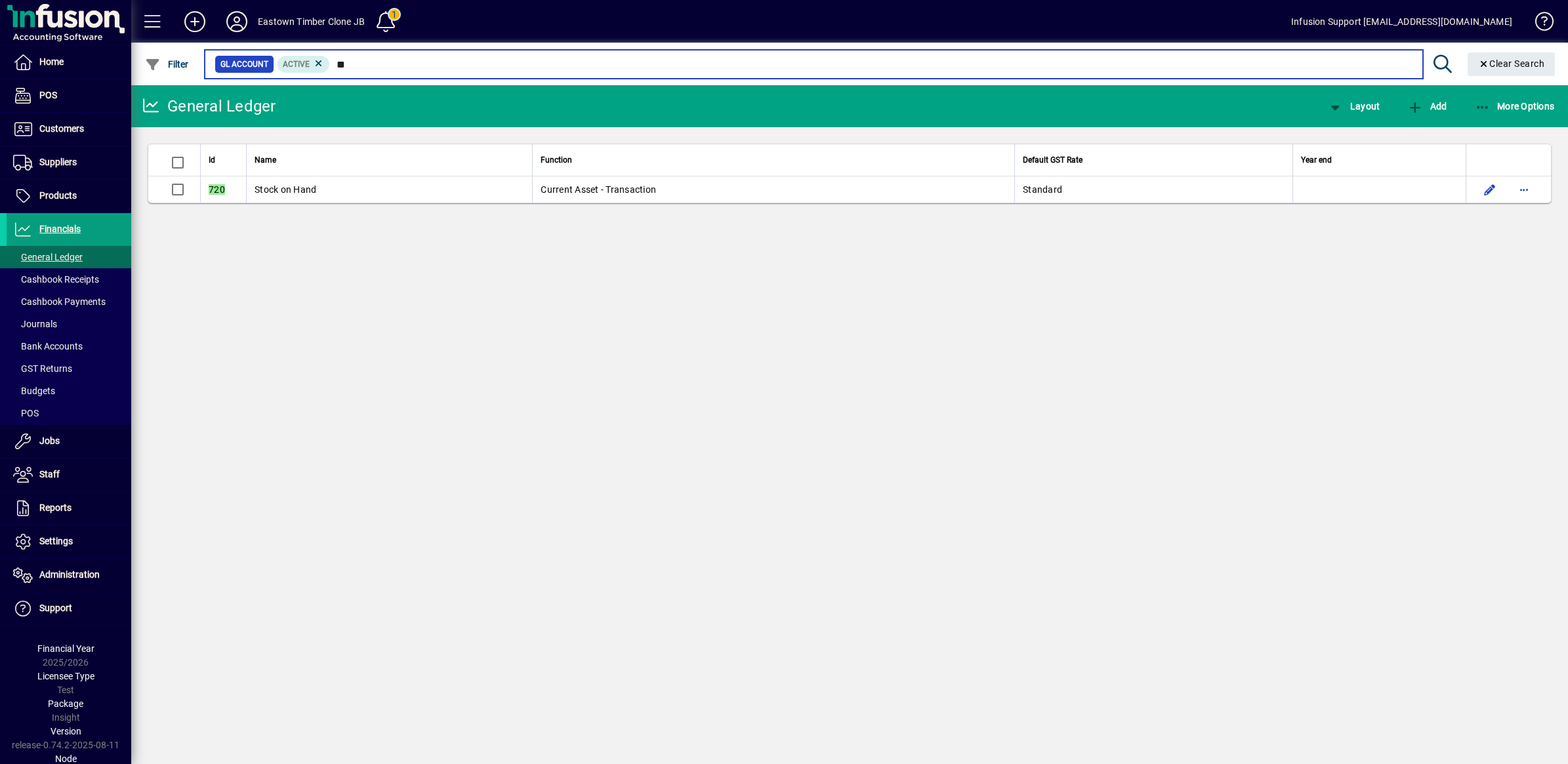
type input "*"
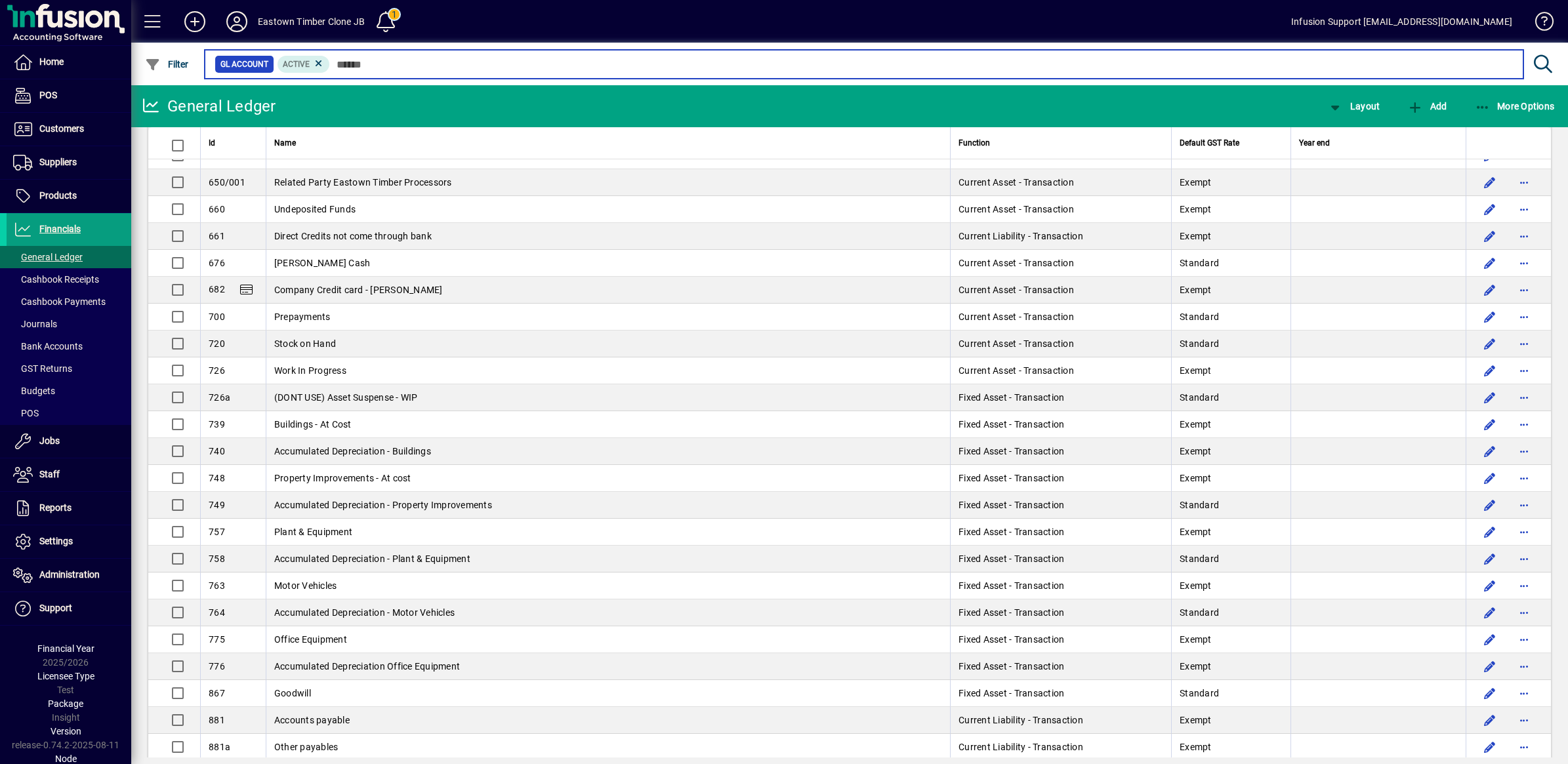
scroll to position [3281, 0]
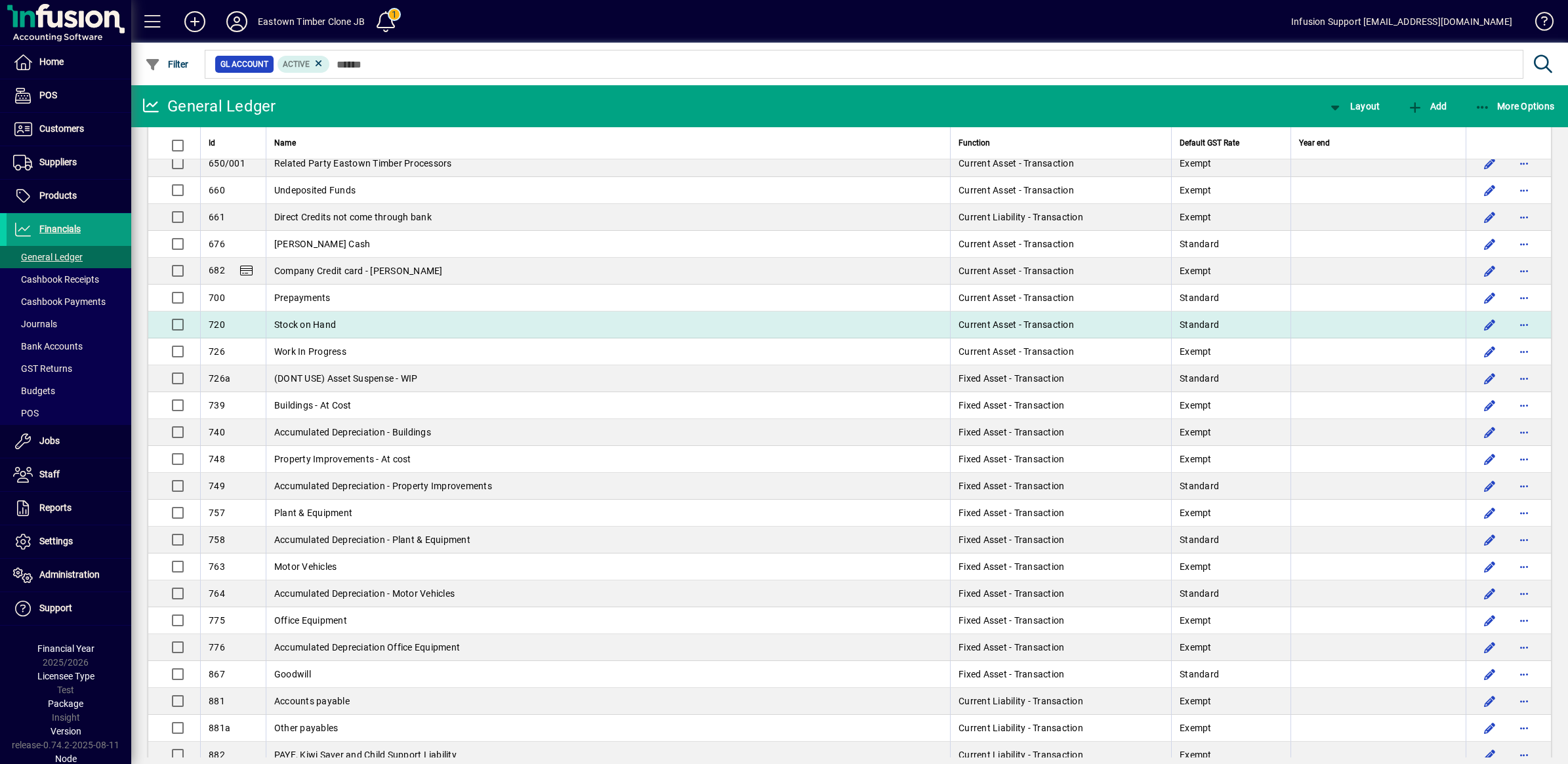
click at [323, 330] on span "Stock on Hand" at bounding box center [305, 324] width 62 height 10
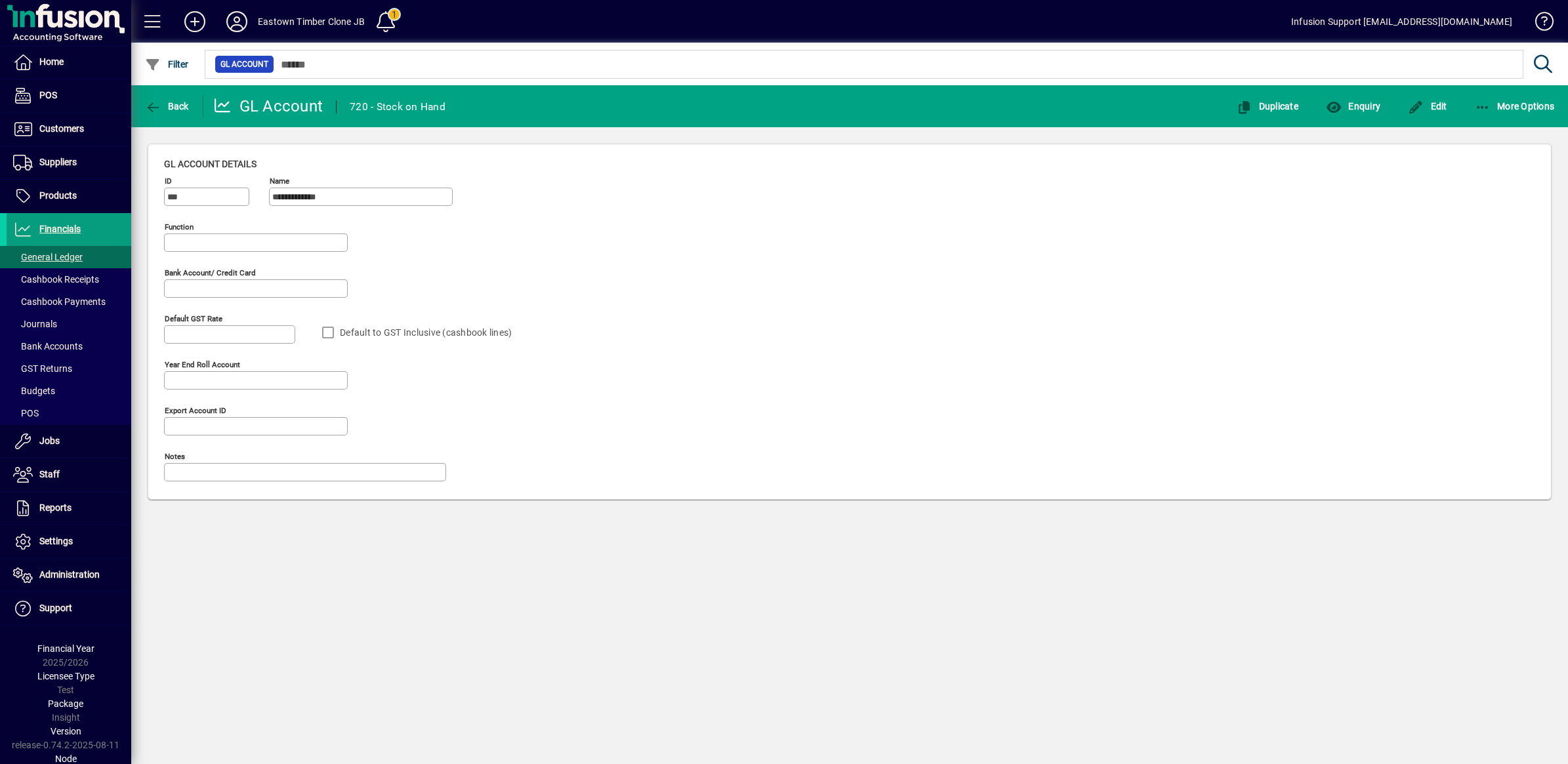
type input "**********"
click at [1355, 104] on span "Enquiry" at bounding box center [1353, 105] width 55 height 10
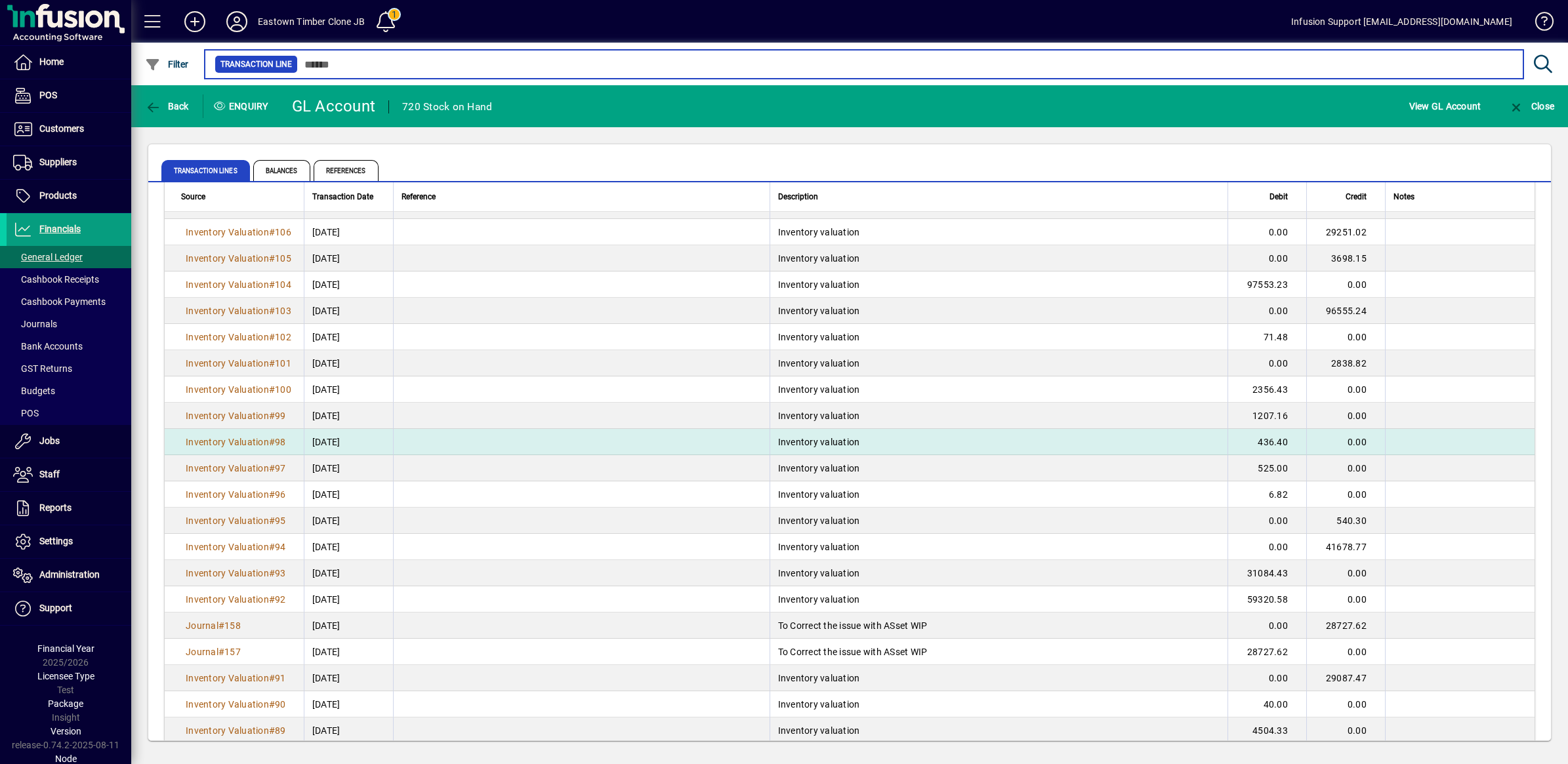
scroll to position [246, 0]
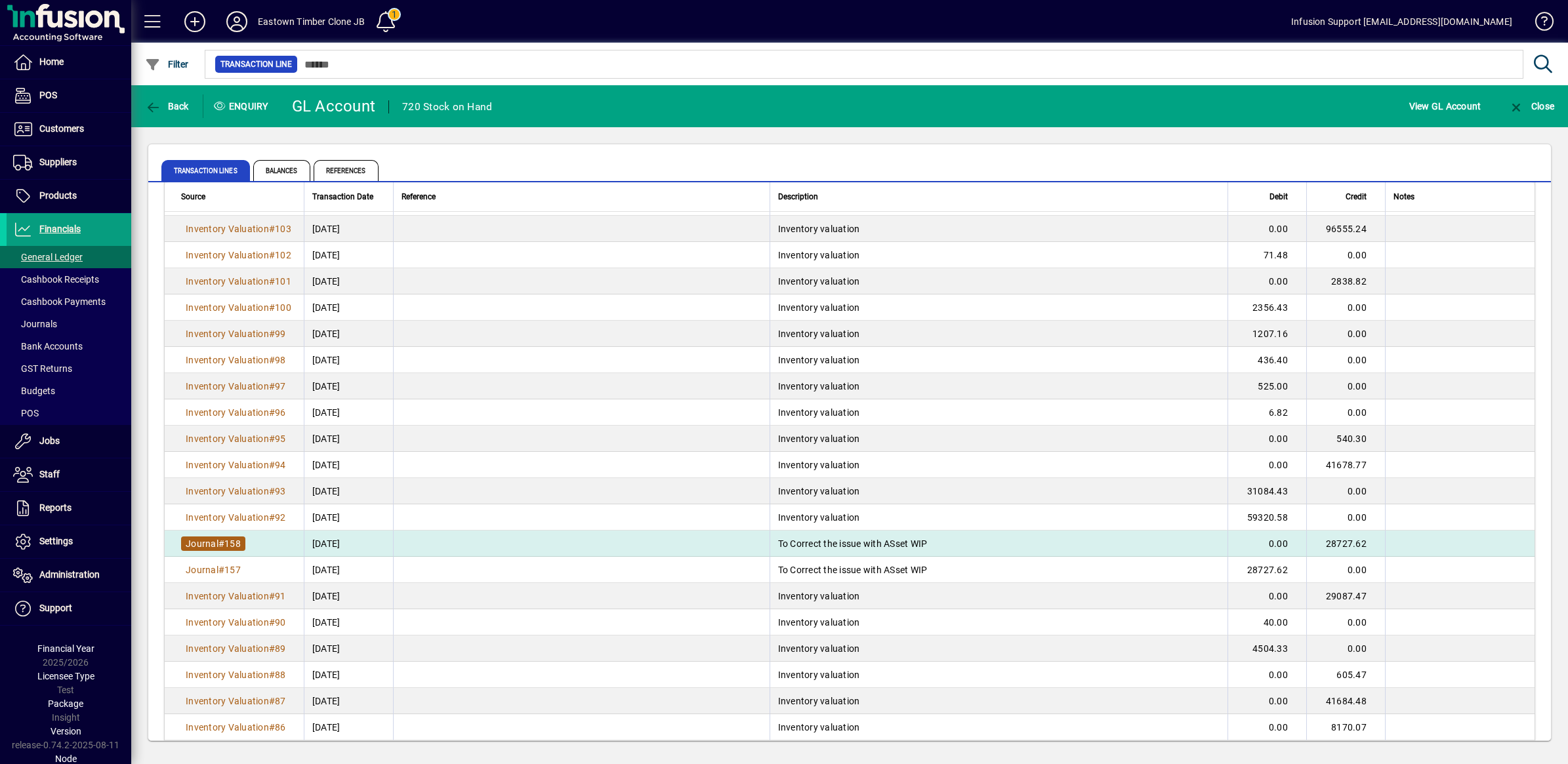
click at [214, 542] on span "Journal" at bounding box center [202, 543] width 33 height 10
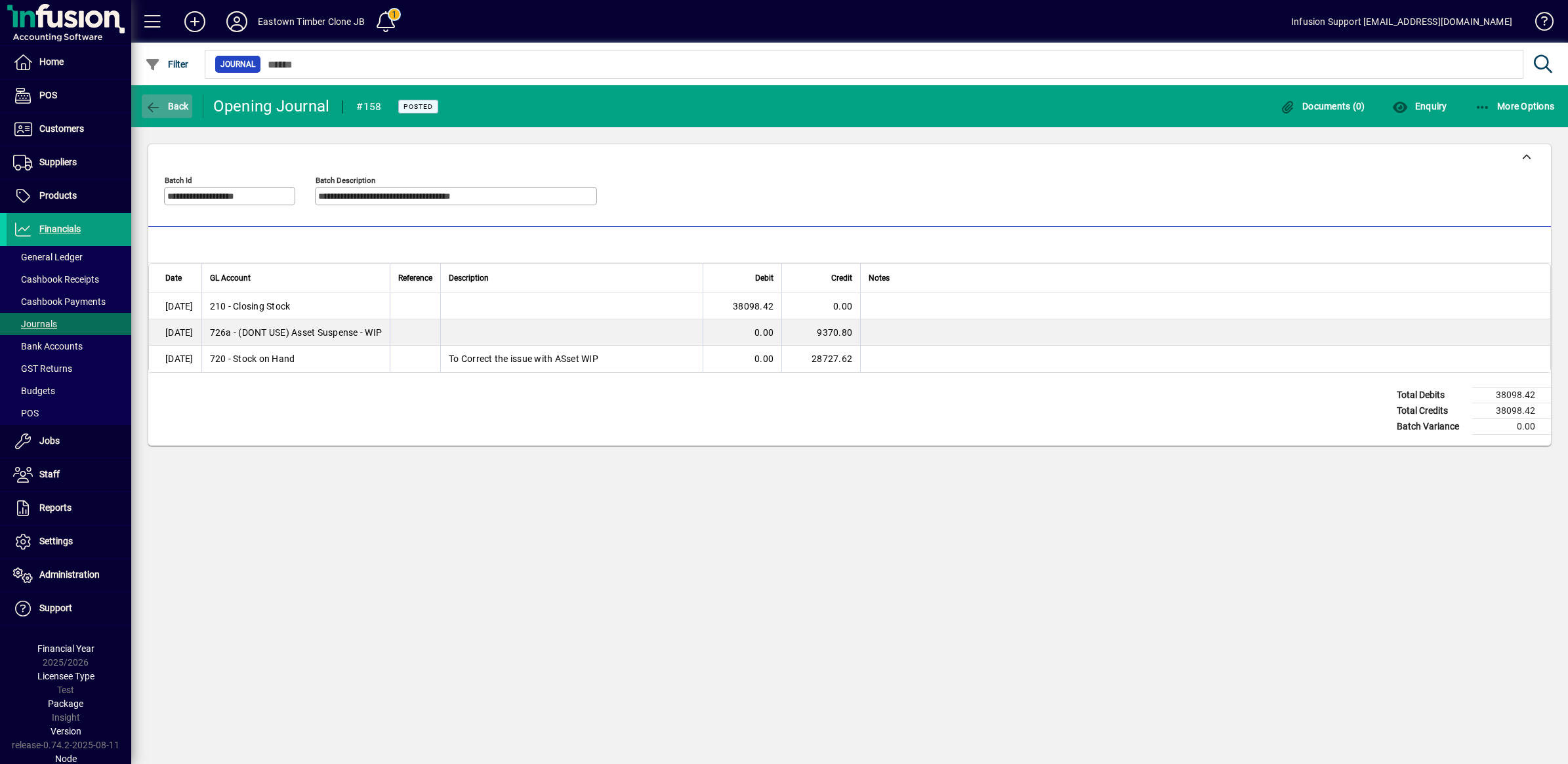
click at [162, 105] on span "Back" at bounding box center [167, 105] width 44 height 10
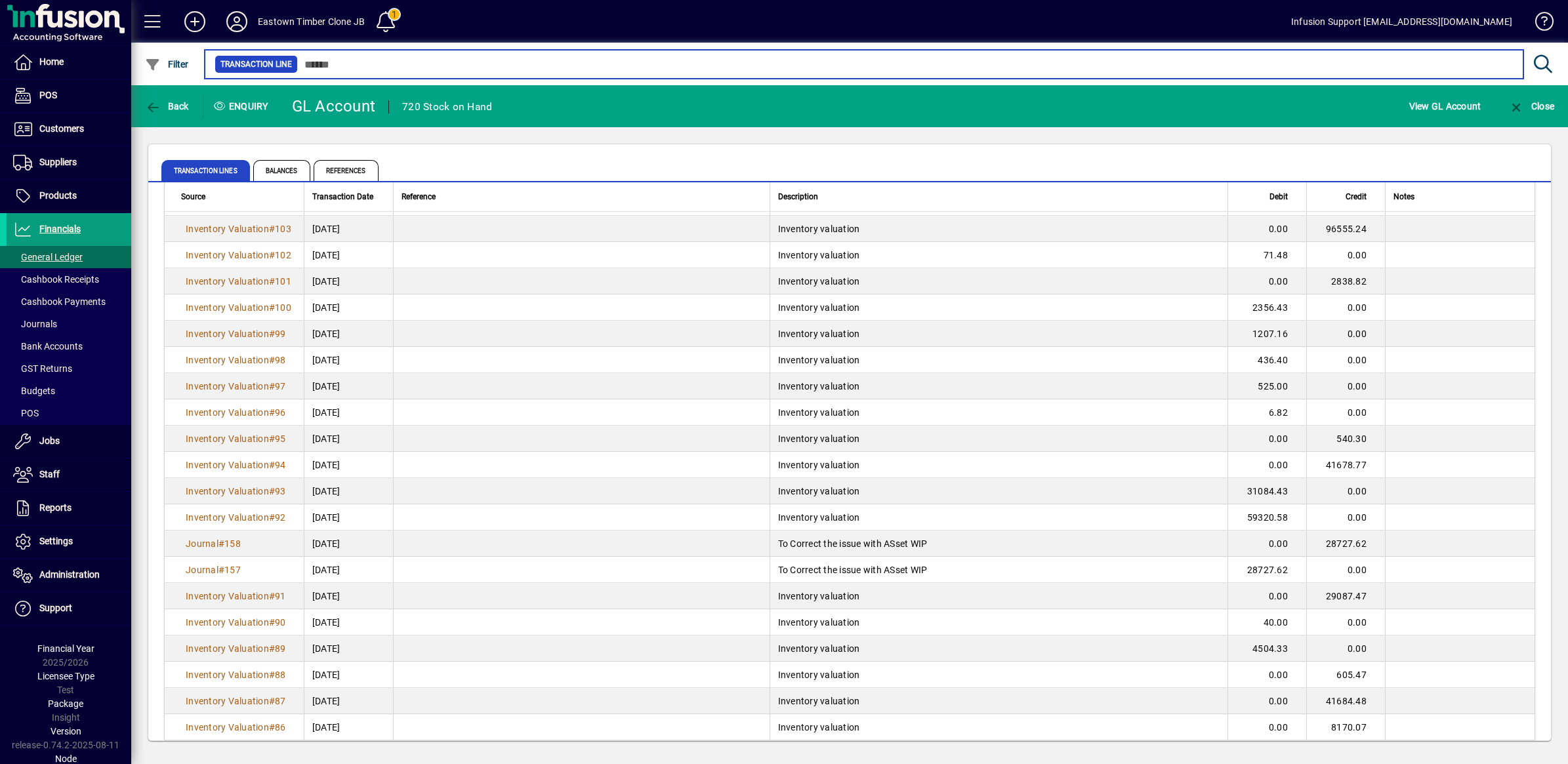
scroll to position [328, 0]
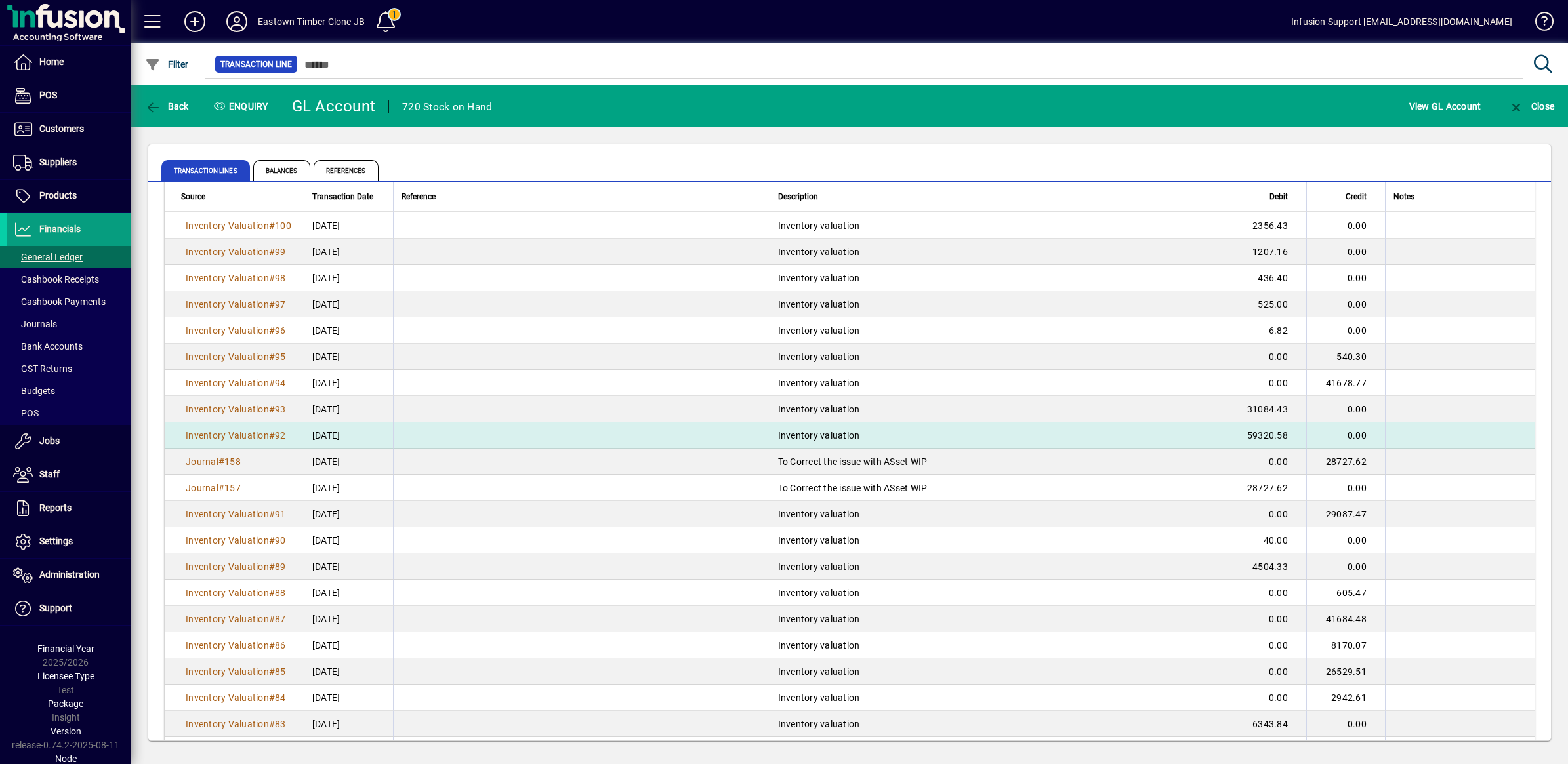
click at [341, 432] on span "24/04/2025" at bounding box center [327, 435] width 28 height 13
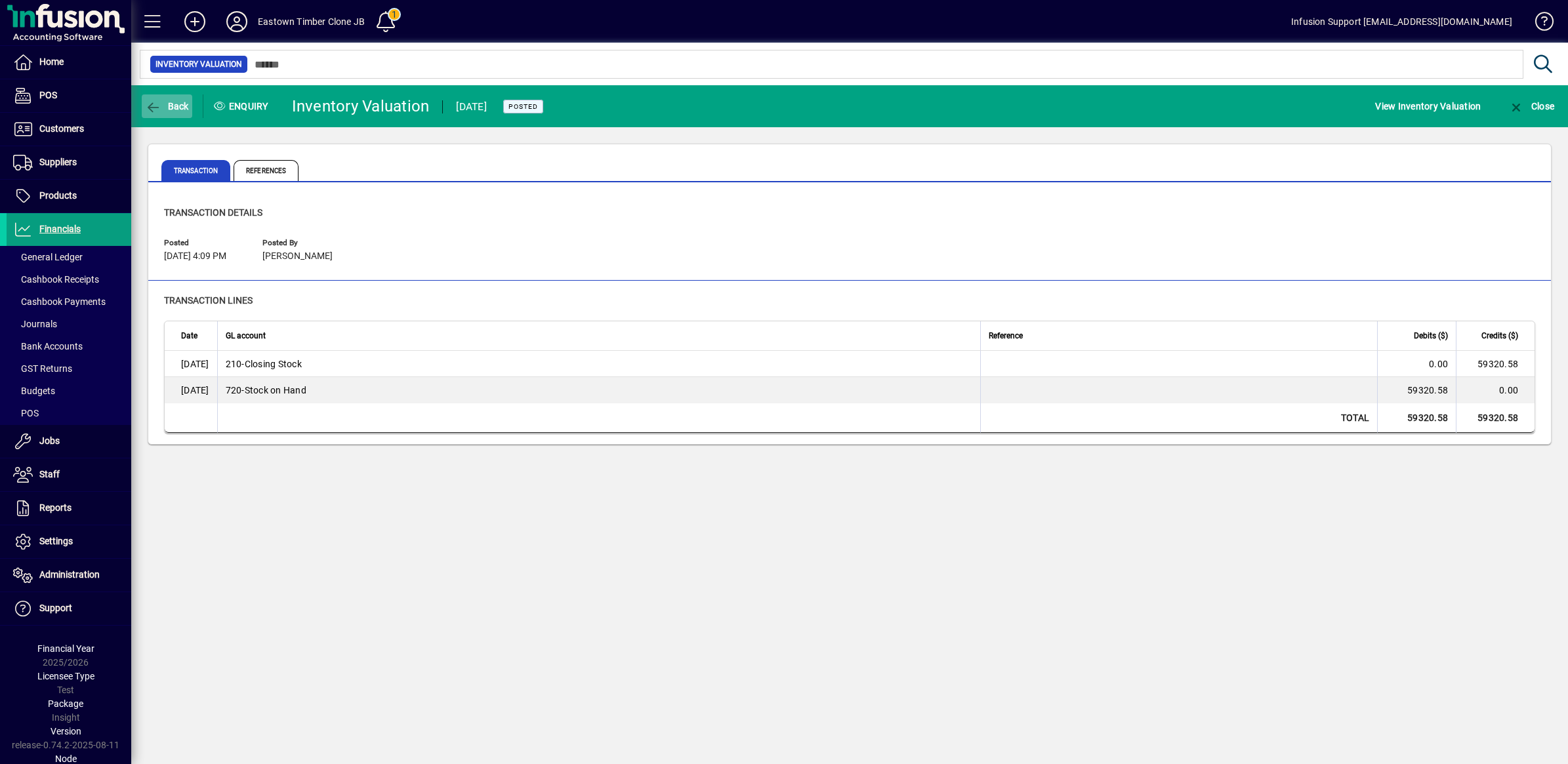
click at [155, 106] on icon "button" at bounding box center [153, 107] width 16 height 13
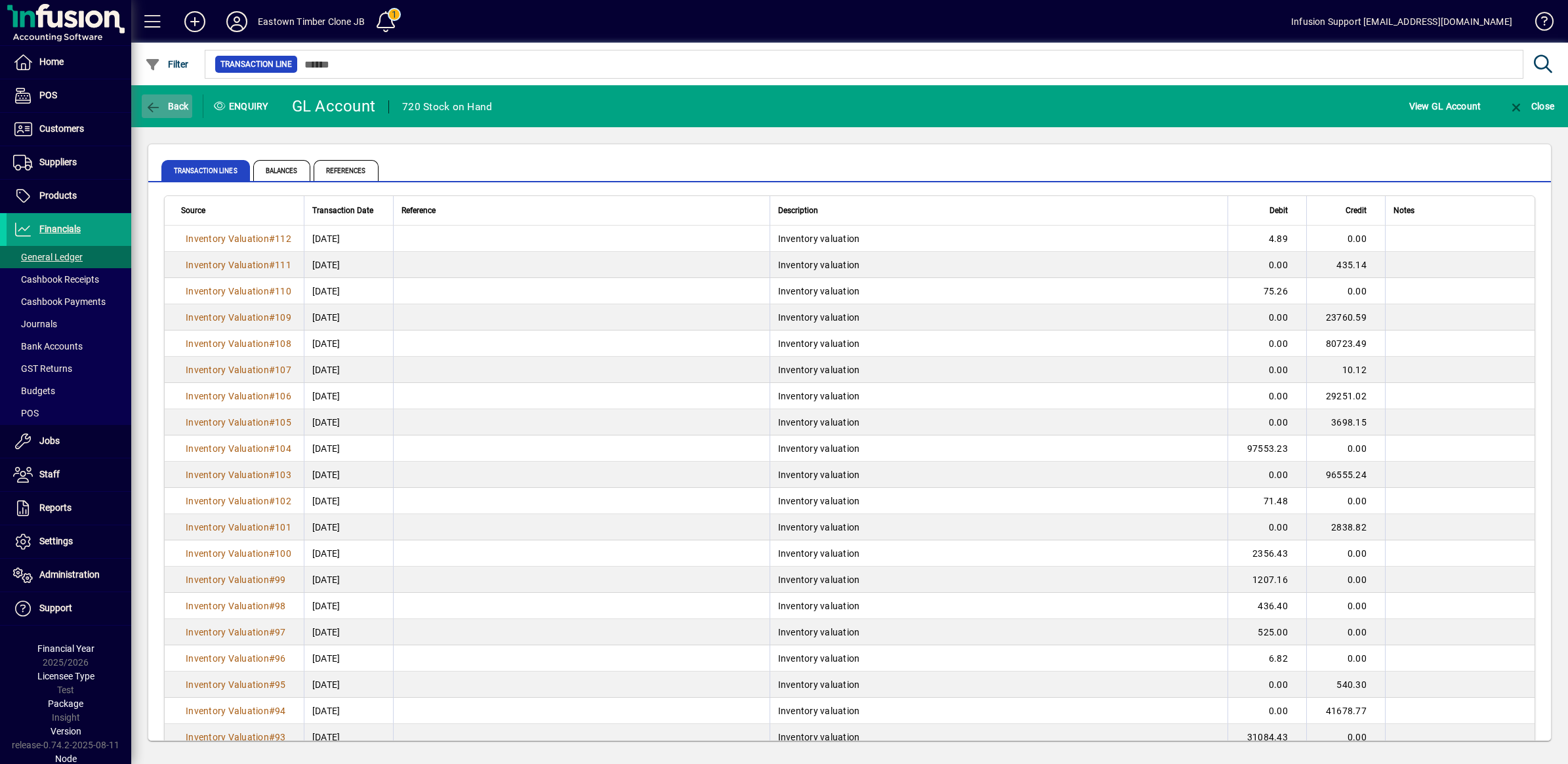
click at [153, 104] on icon "button" at bounding box center [153, 107] width 16 height 13
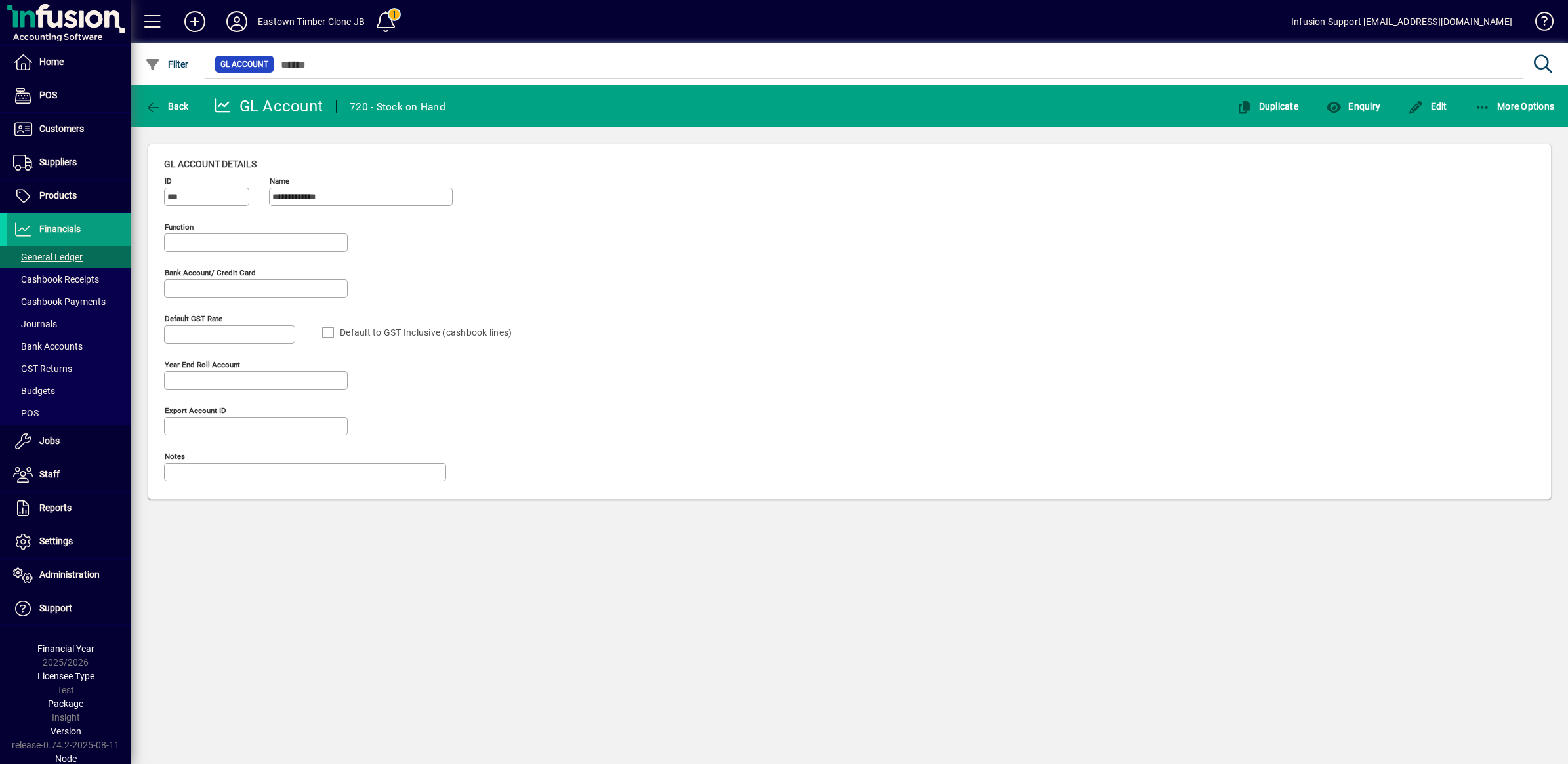
type input "**********"
click at [151, 106] on icon "button" at bounding box center [153, 107] width 16 height 13
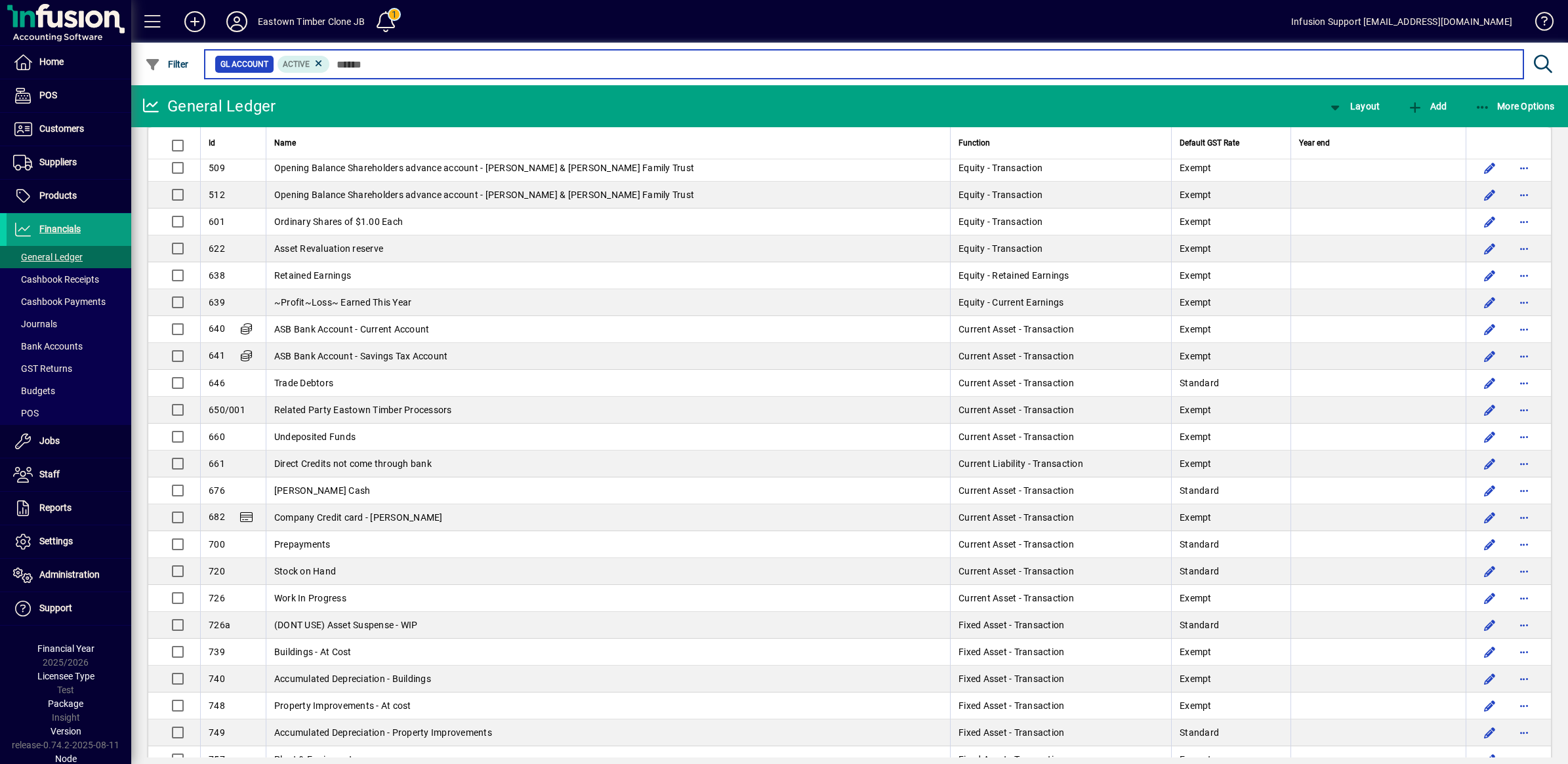
scroll to position [3116, 0]
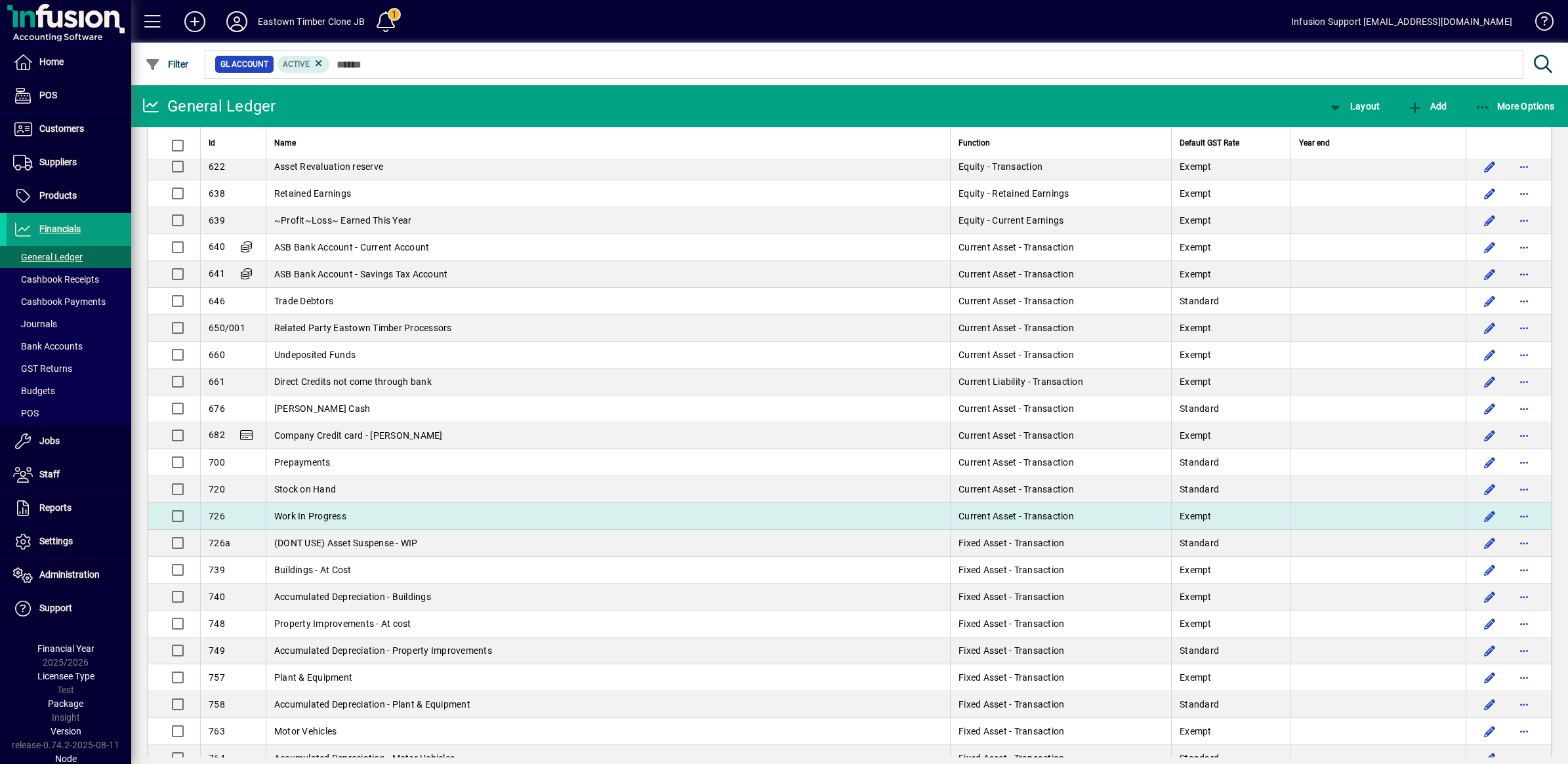
click at [306, 522] on span "Work In Progress" at bounding box center [310, 516] width 72 height 10
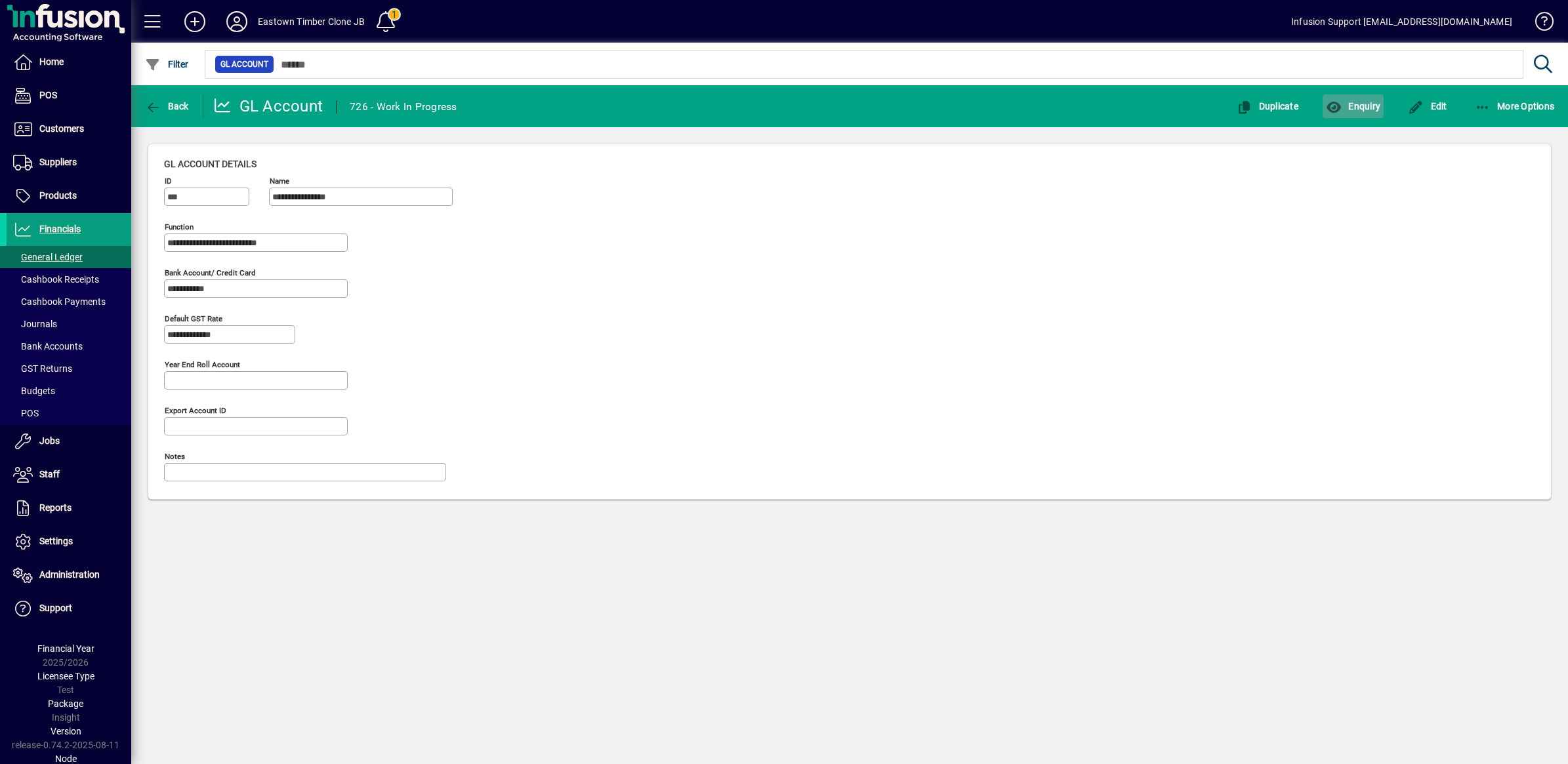
click at [1366, 106] on span "Enquiry" at bounding box center [1353, 105] width 55 height 10
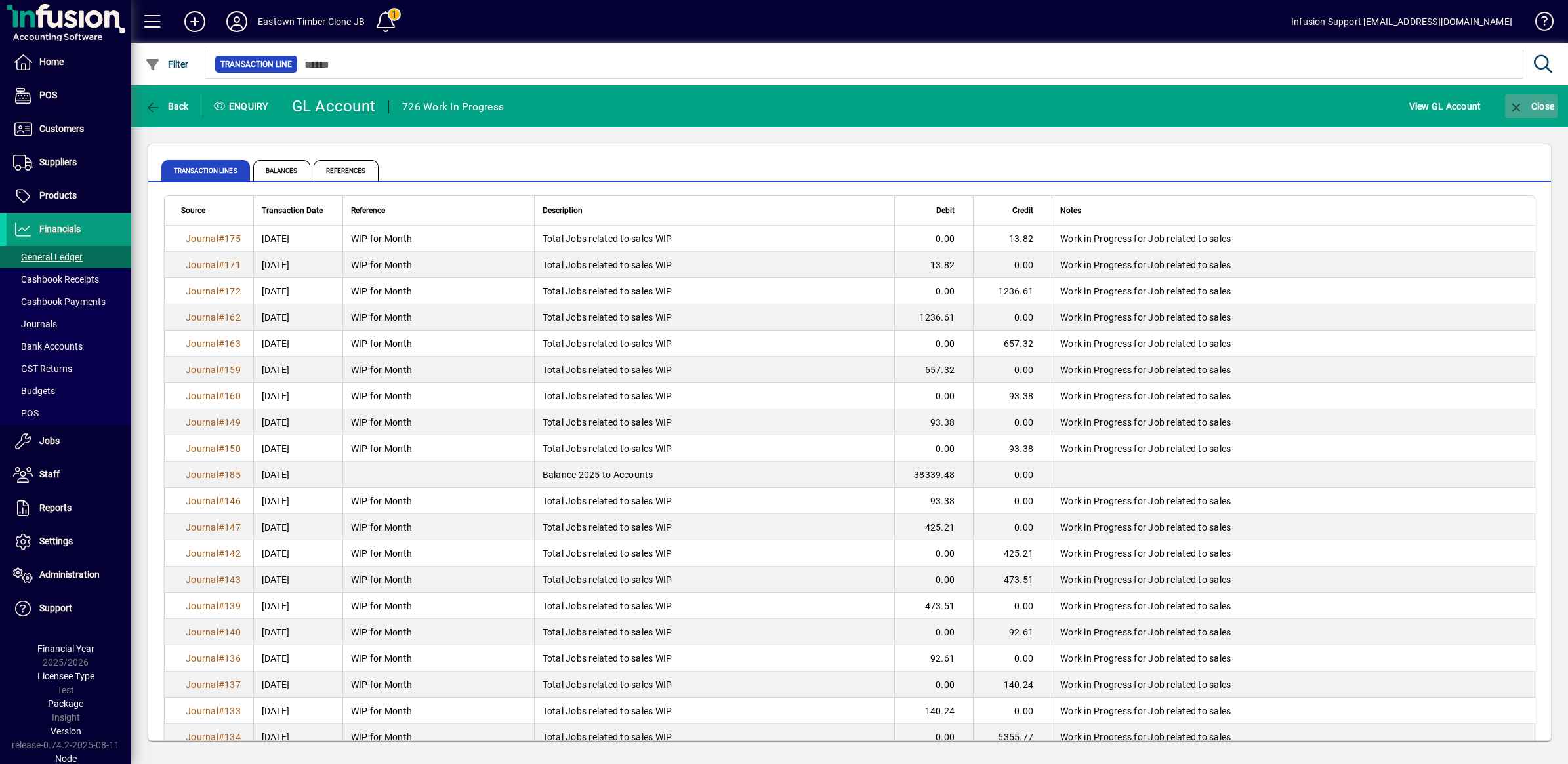
click at [1513, 105] on icon "button" at bounding box center [1516, 107] width 16 height 13
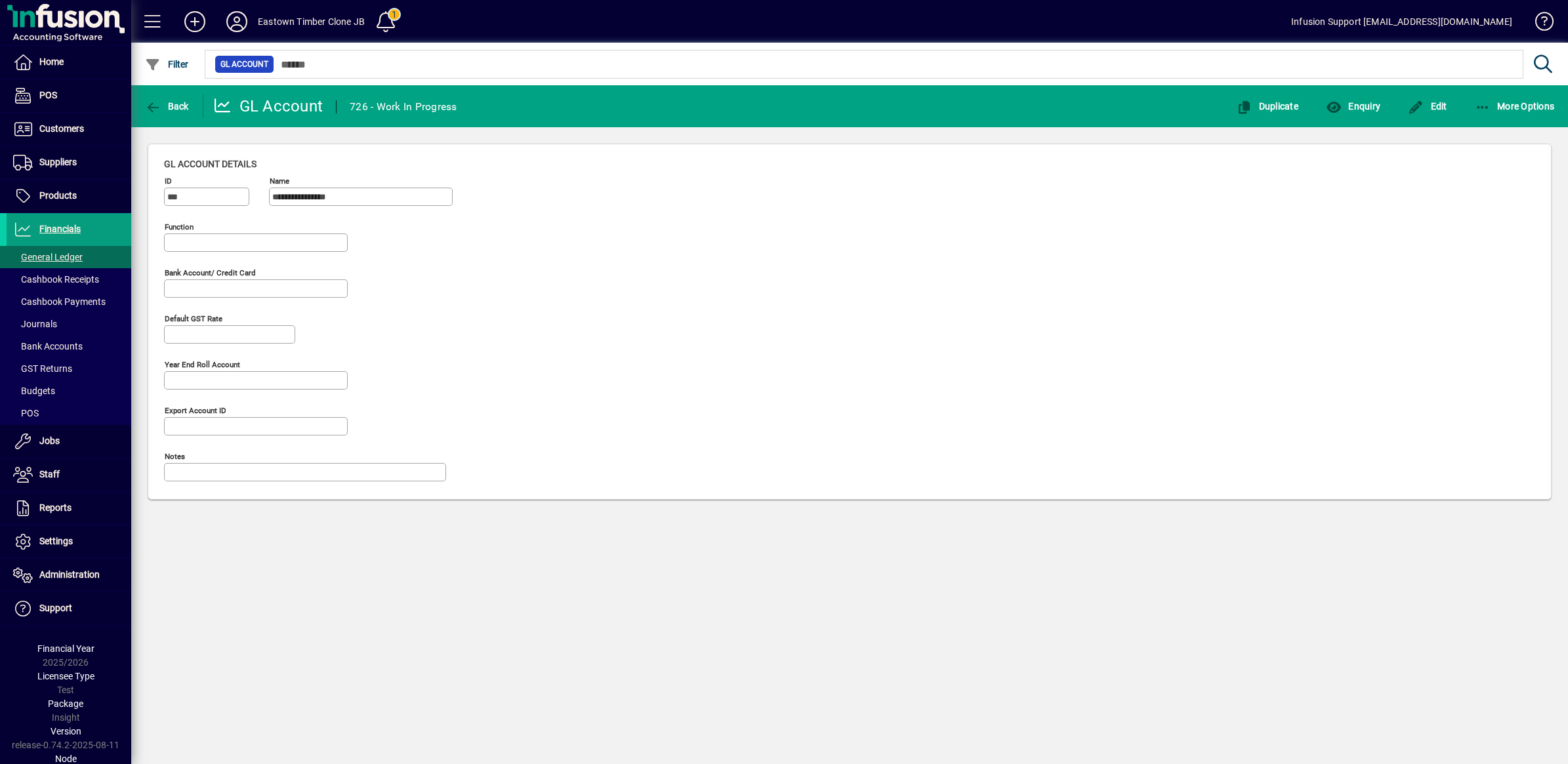
type input "**********"
click at [162, 105] on span "Back" at bounding box center [167, 105] width 44 height 10
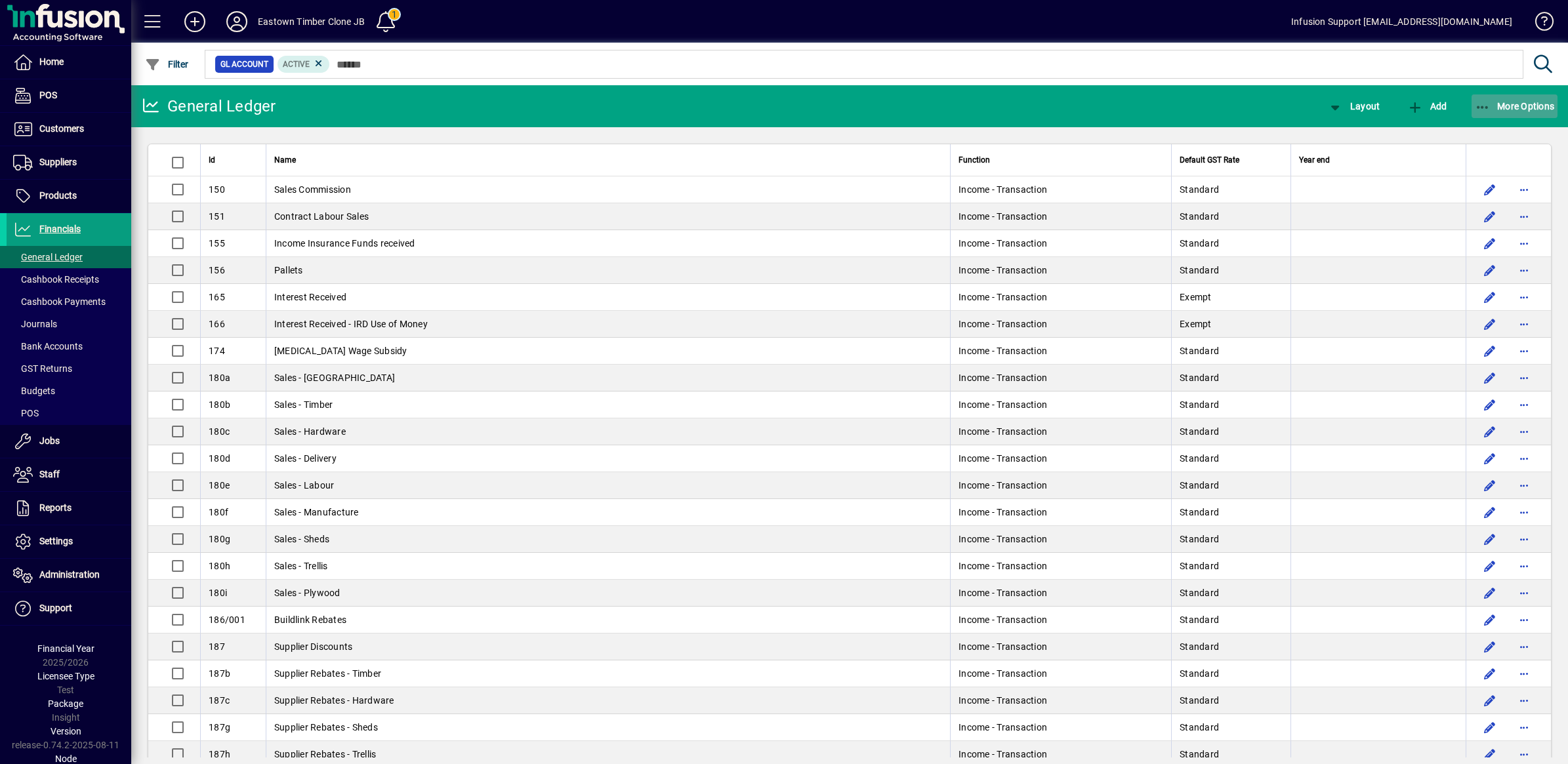
click at [1486, 101] on icon "button" at bounding box center [1483, 107] width 16 height 13
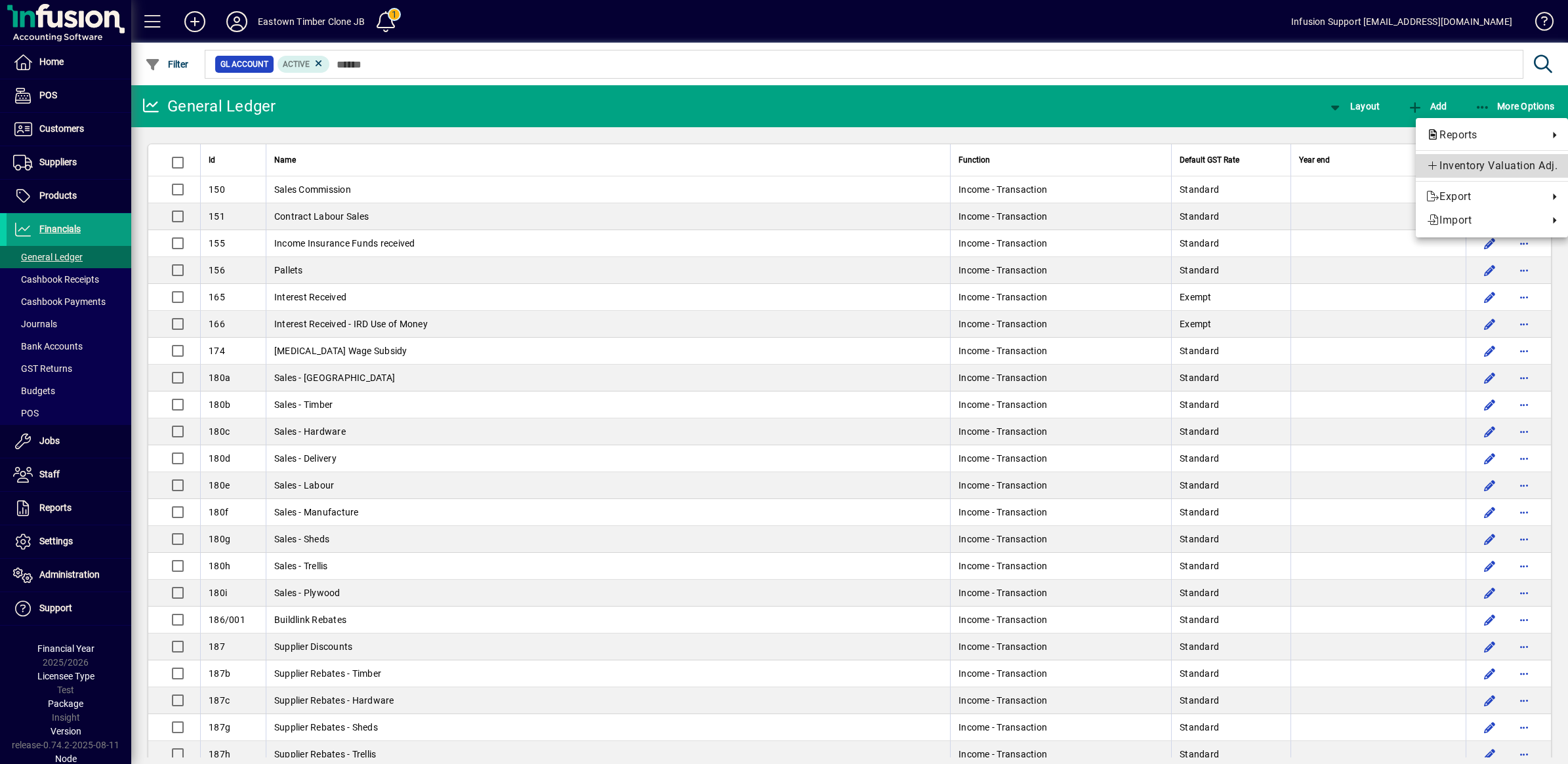
click at [1477, 168] on span "Inventory Valuation Adj." at bounding box center [1492, 166] width 131 height 16
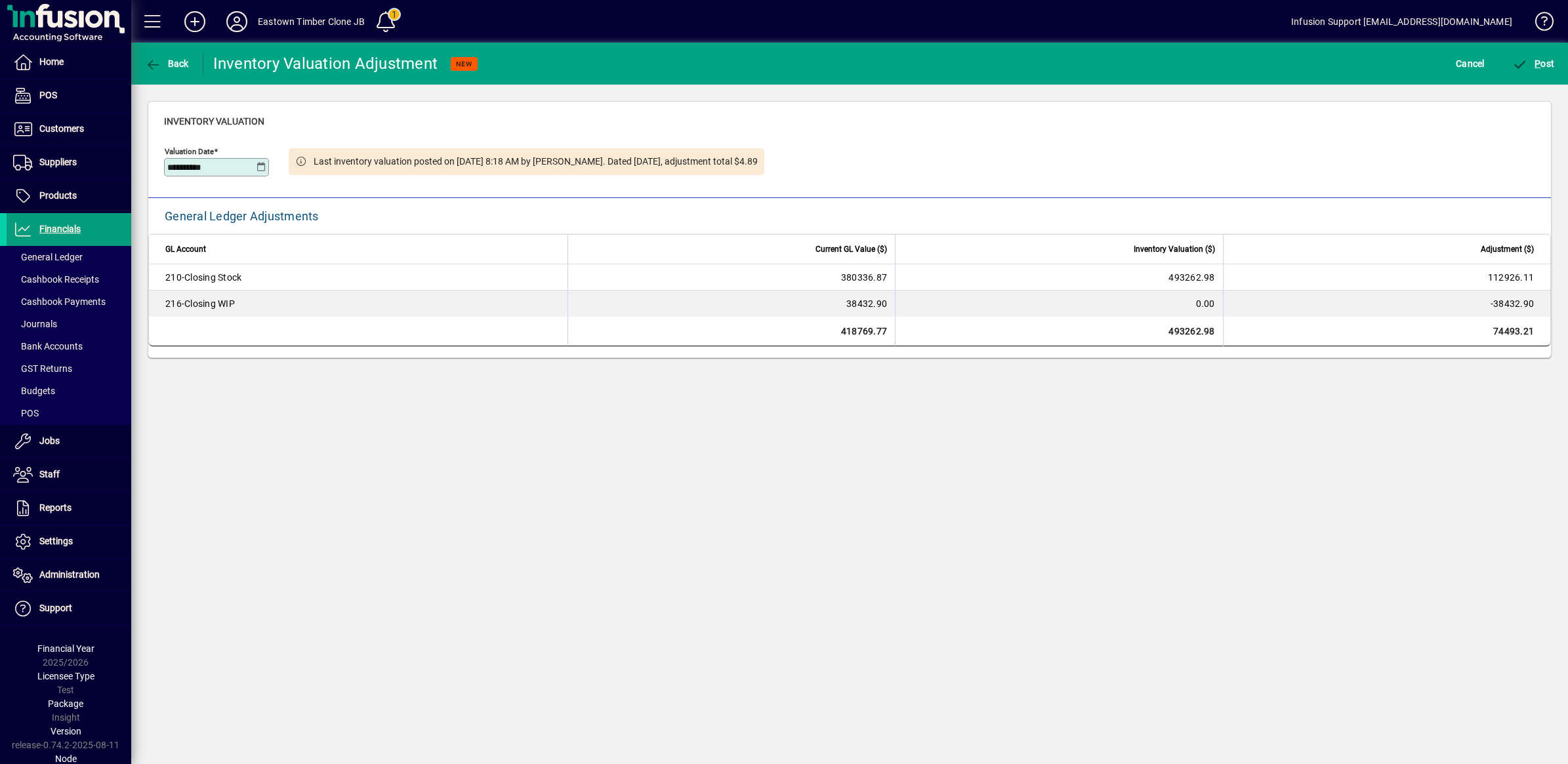
click at [1163, 305] on td "0.00" at bounding box center [1058, 304] width 327 height 27
click at [1152, 302] on td "0.00" at bounding box center [1058, 304] width 327 height 27
click at [49, 441] on span "Jobs" at bounding box center [49, 441] width 20 height 10
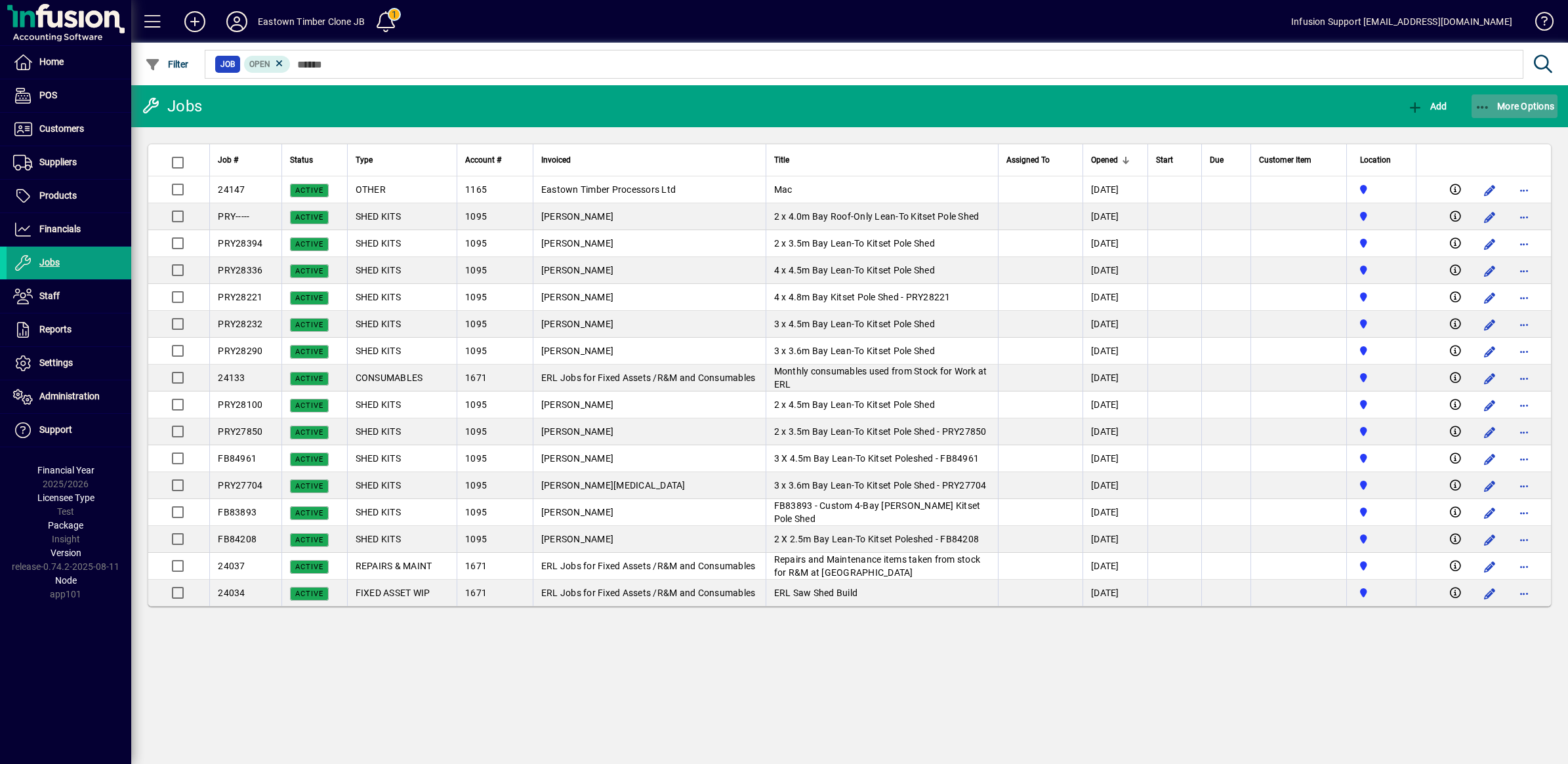
click at [1480, 104] on icon "button" at bounding box center [1483, 107] width 16 height 13
click at [1484, 155] on span "Work in Progress (WIP)" at bounding box center [1491, 159] width 134 height 12
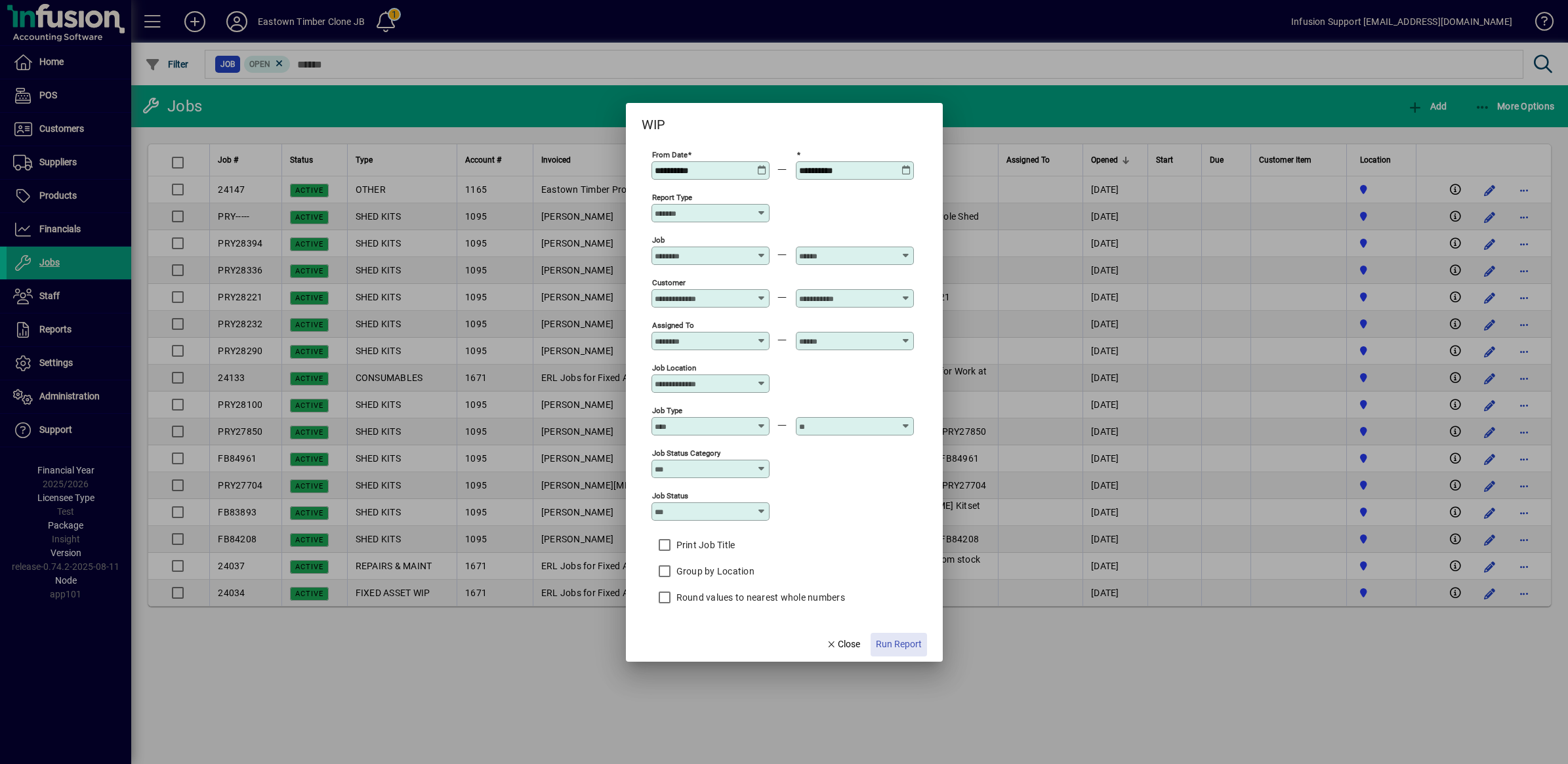
click at [903, 641] on span "Run Report" at bounding box center [898, 644] width 46 height 14
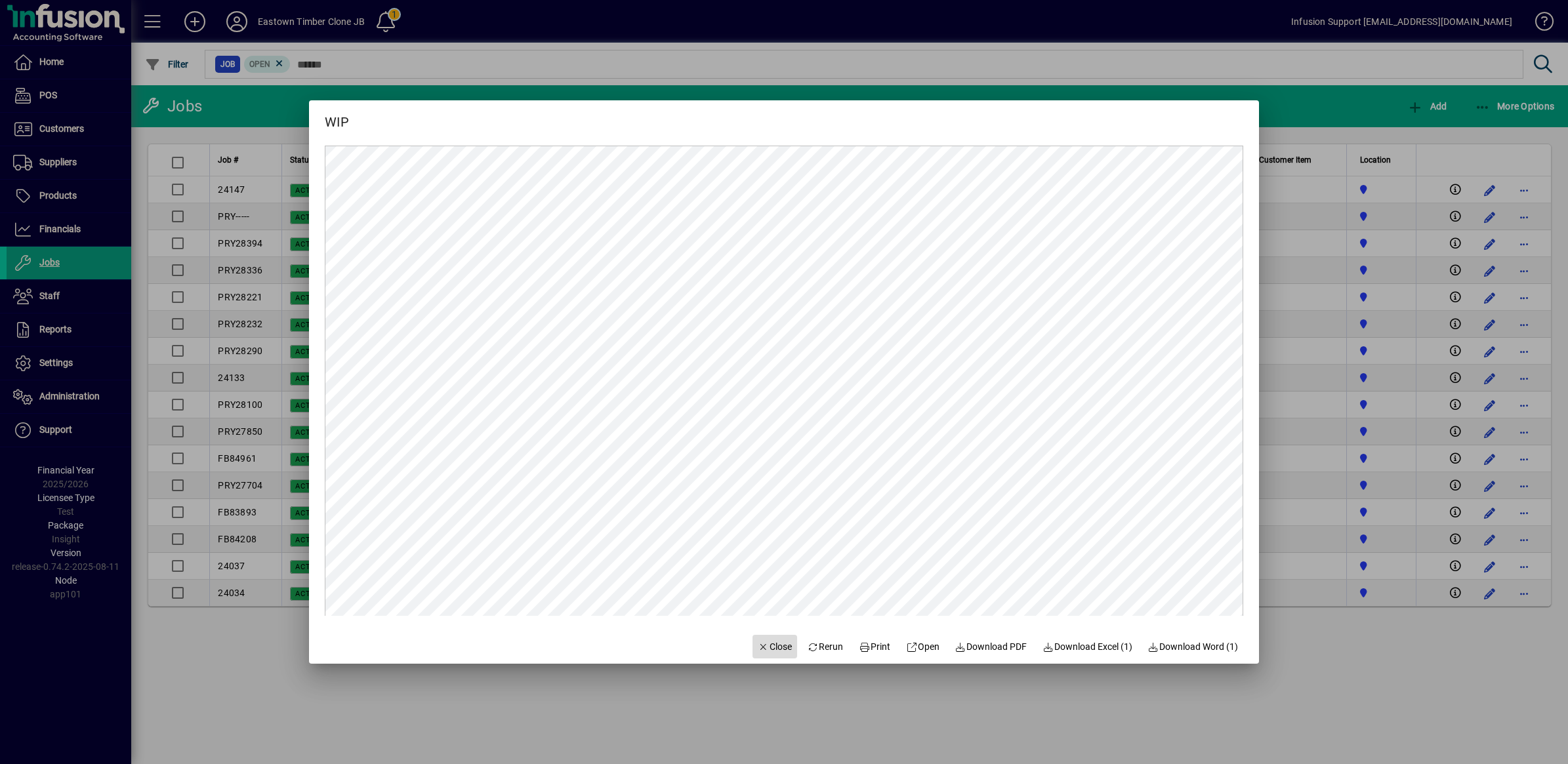
click at [766, 646] on span "Close" at bounding box center [775, 648] width 34 height 14
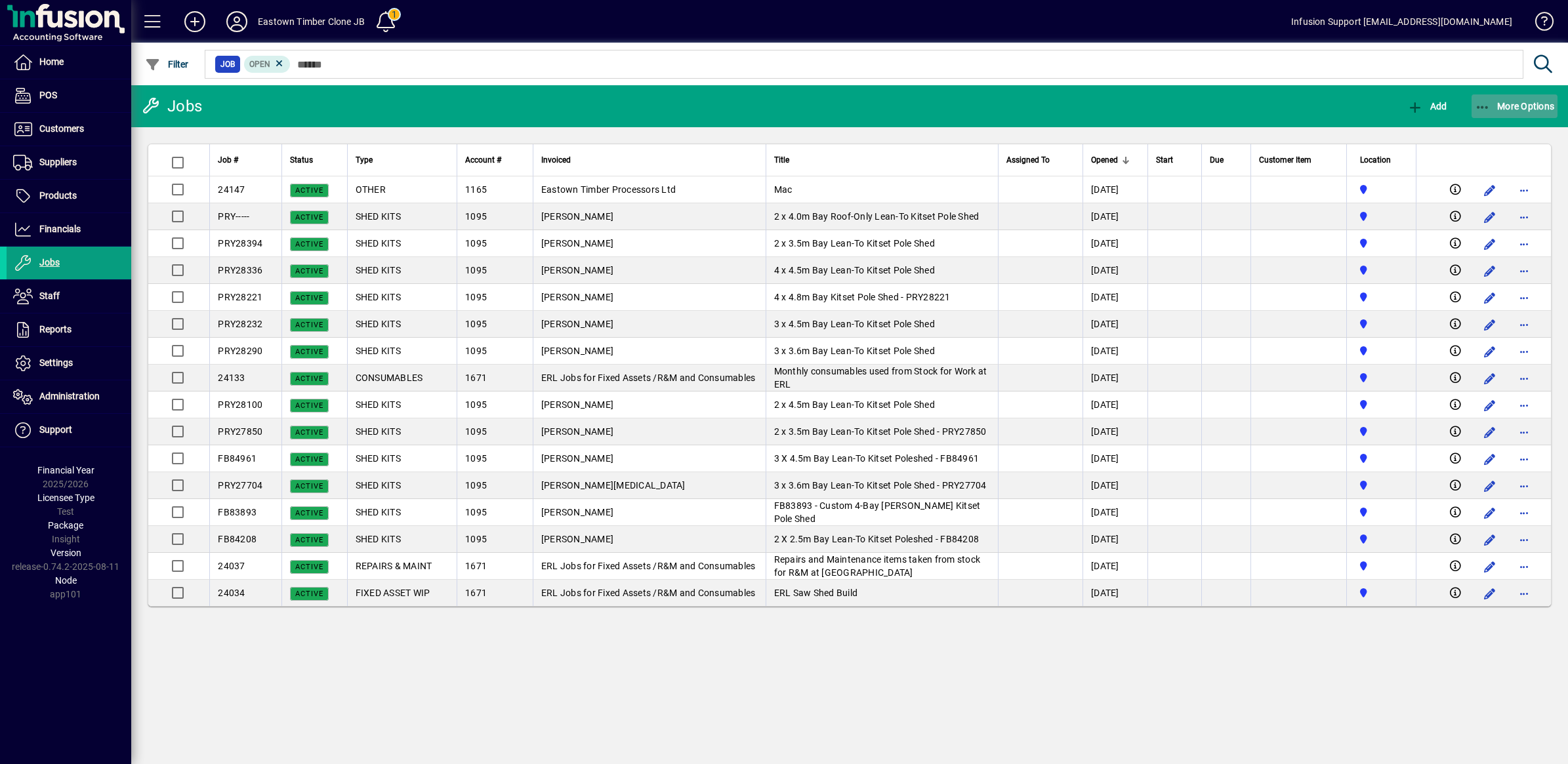
click at [1480, 102] on icon "button" at bounding box center [1483, 107] width 16 height 13
click at [1466, 154] on span "Work in Progress (WIP)" at bounding box center [1491, 159] width 134 height 12
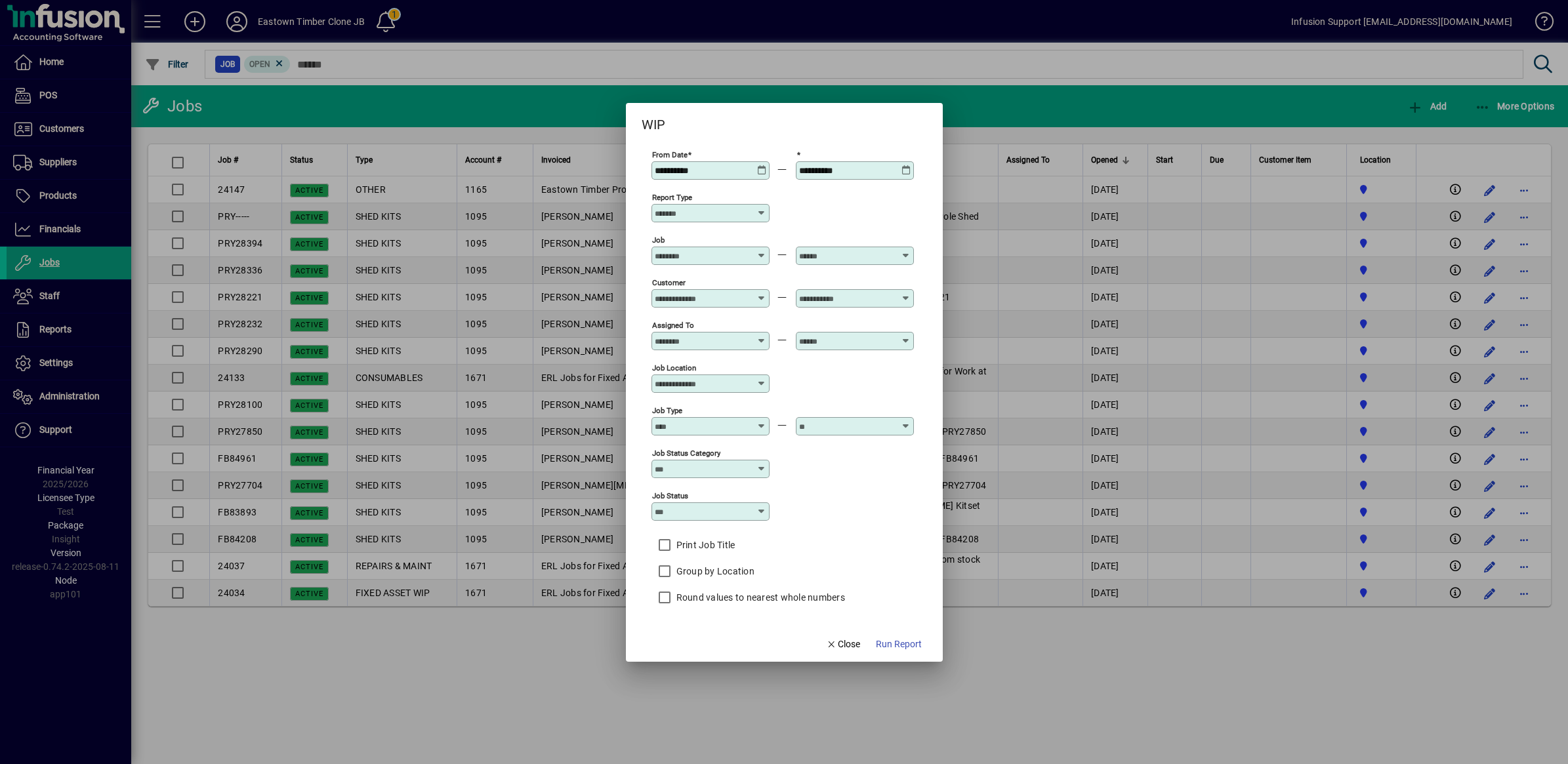
drag, startPoint x: 733, startPoint y: 170, endPoint x: 581, endPoint y: 159, distance: 152.4
click at [581, 159] on div "**********" at bounding box center [784, 382] width 1568 height 764
click at [759, 166] on icon at bounding box center [762, 166] width 10 height 0
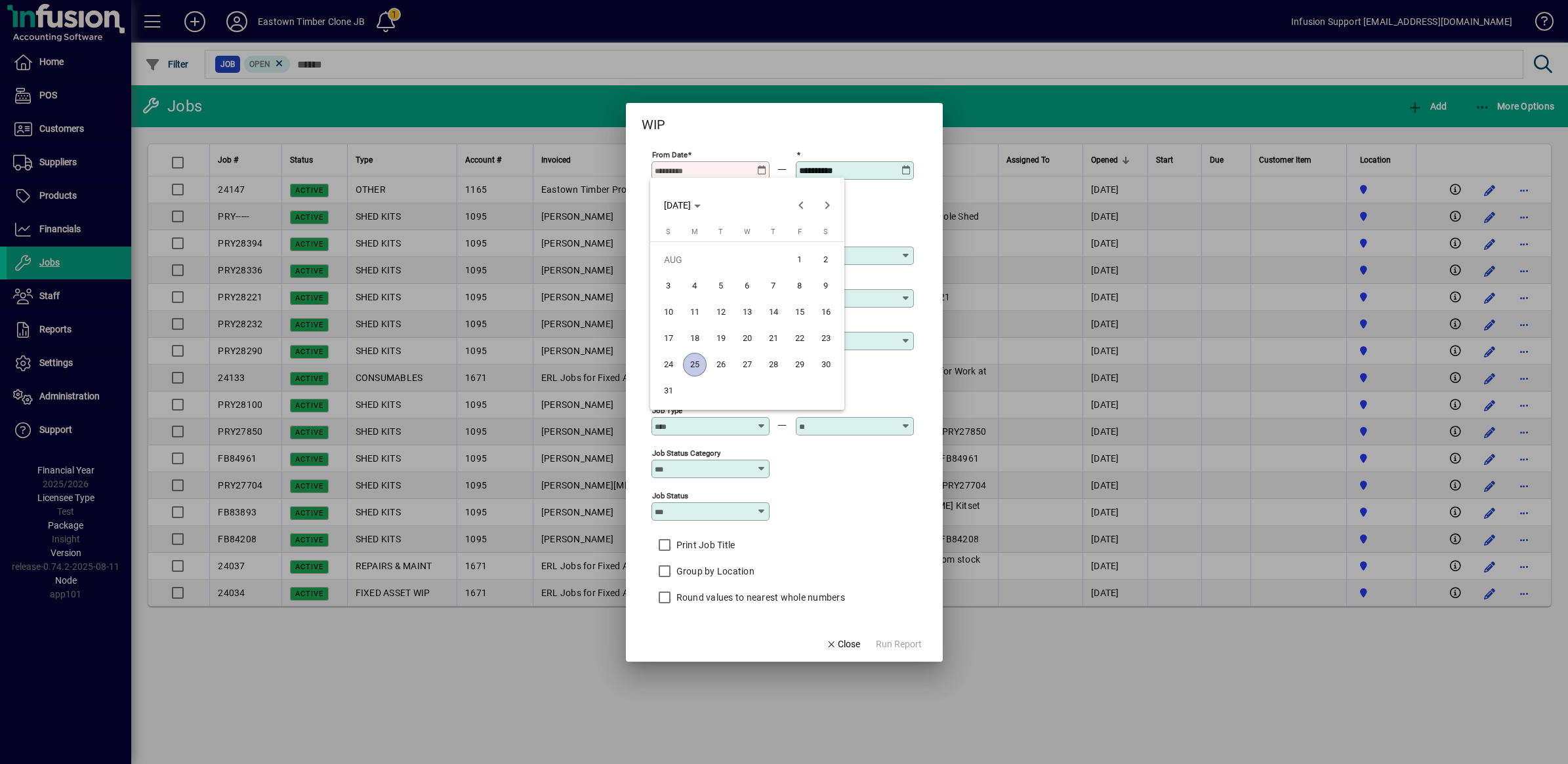
click at [716, 162] on div at bounding box center [784, 382] width 1568 height 764
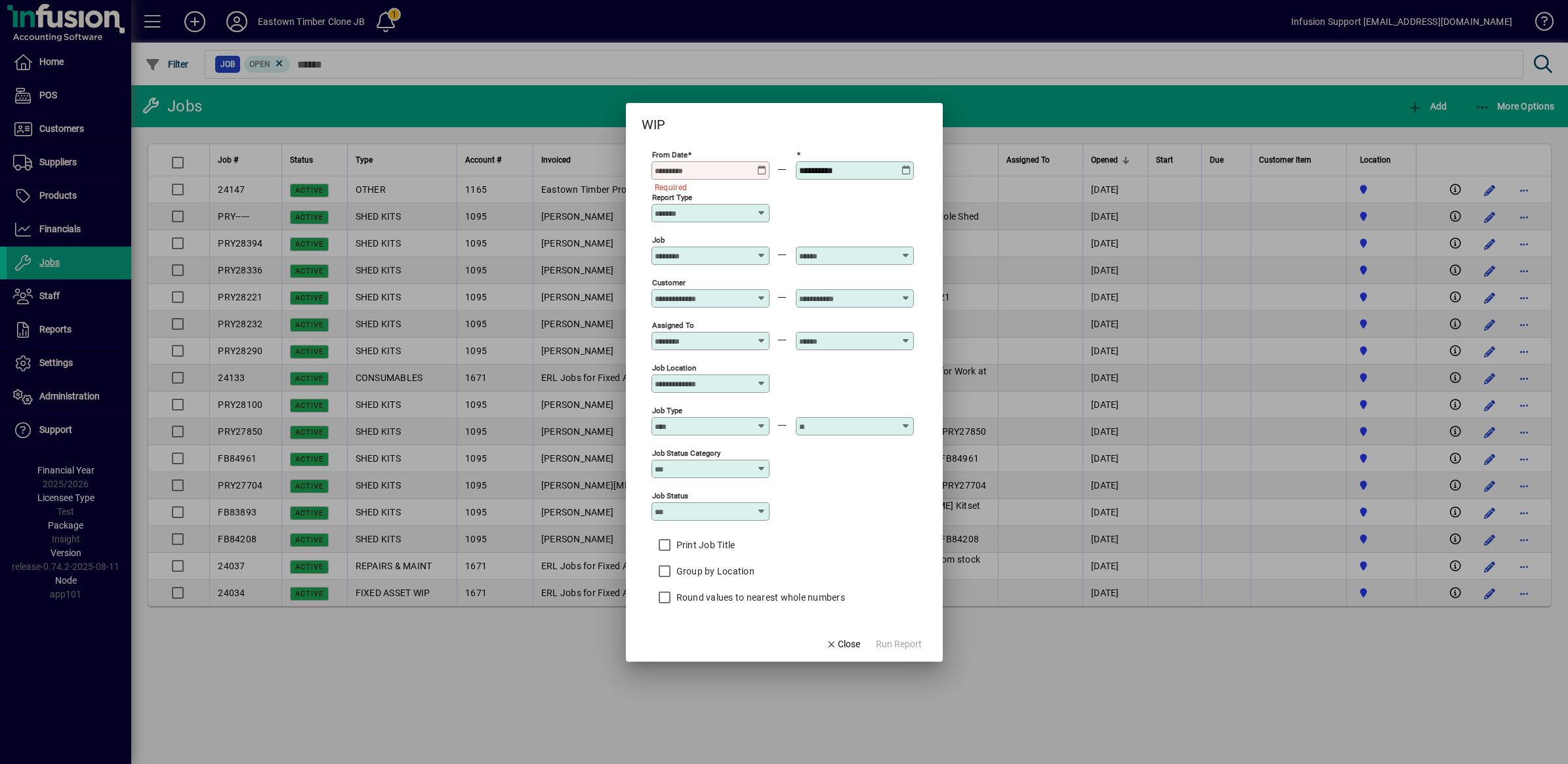
click at [716, 166] on input "From Date" at bounding box center [702, 170] width 96 height 10
type input "**********"
click at [909, 641] on span "Run Report" at bounding box center [898, 644] width 46 height 14
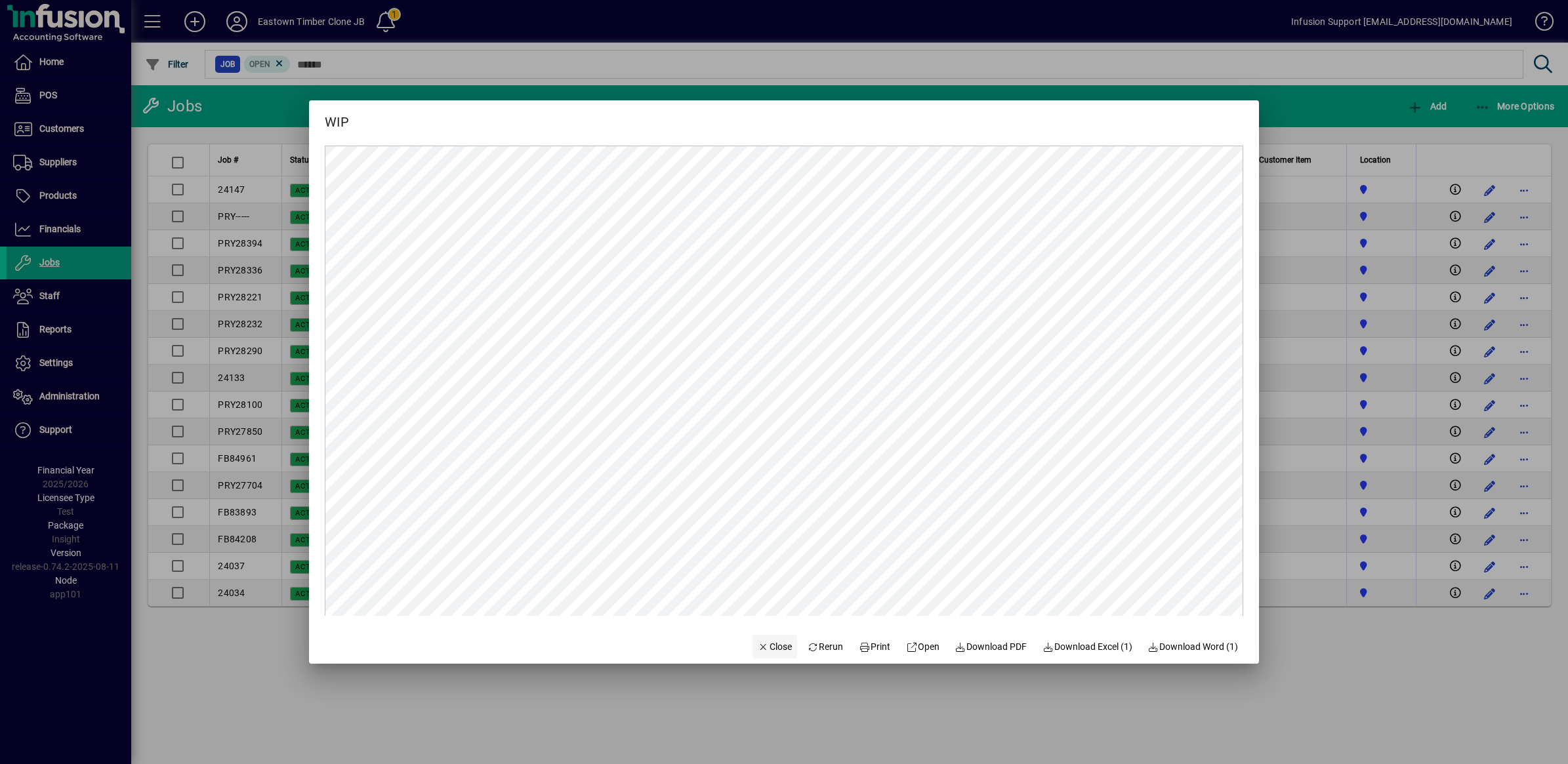
click at [774, 648] on span "Close" at bounding box center [775, 648] width 34 height 14
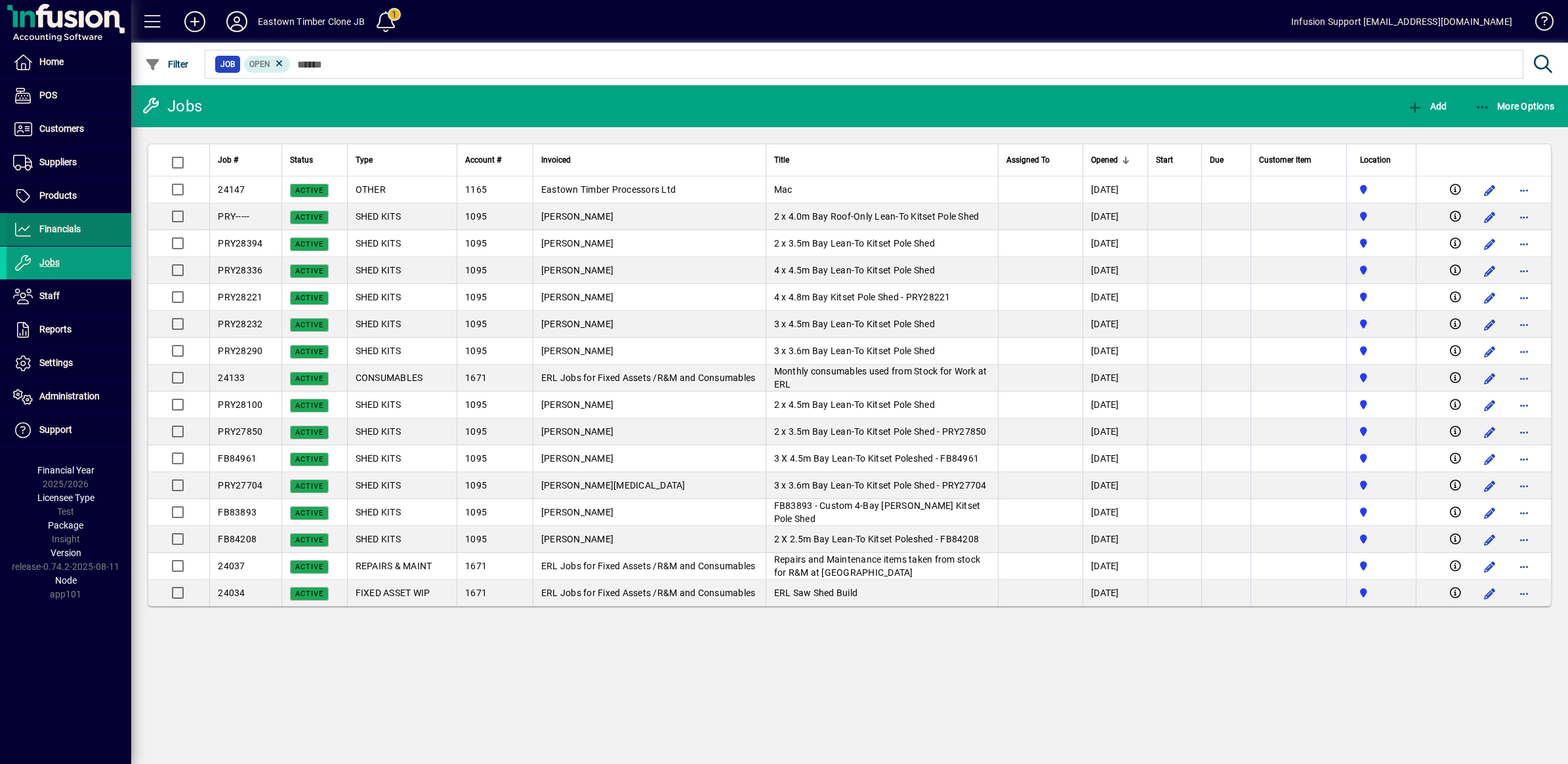
click at [27, 230] on icon at bounding box center [23, 230] width 20 height 16
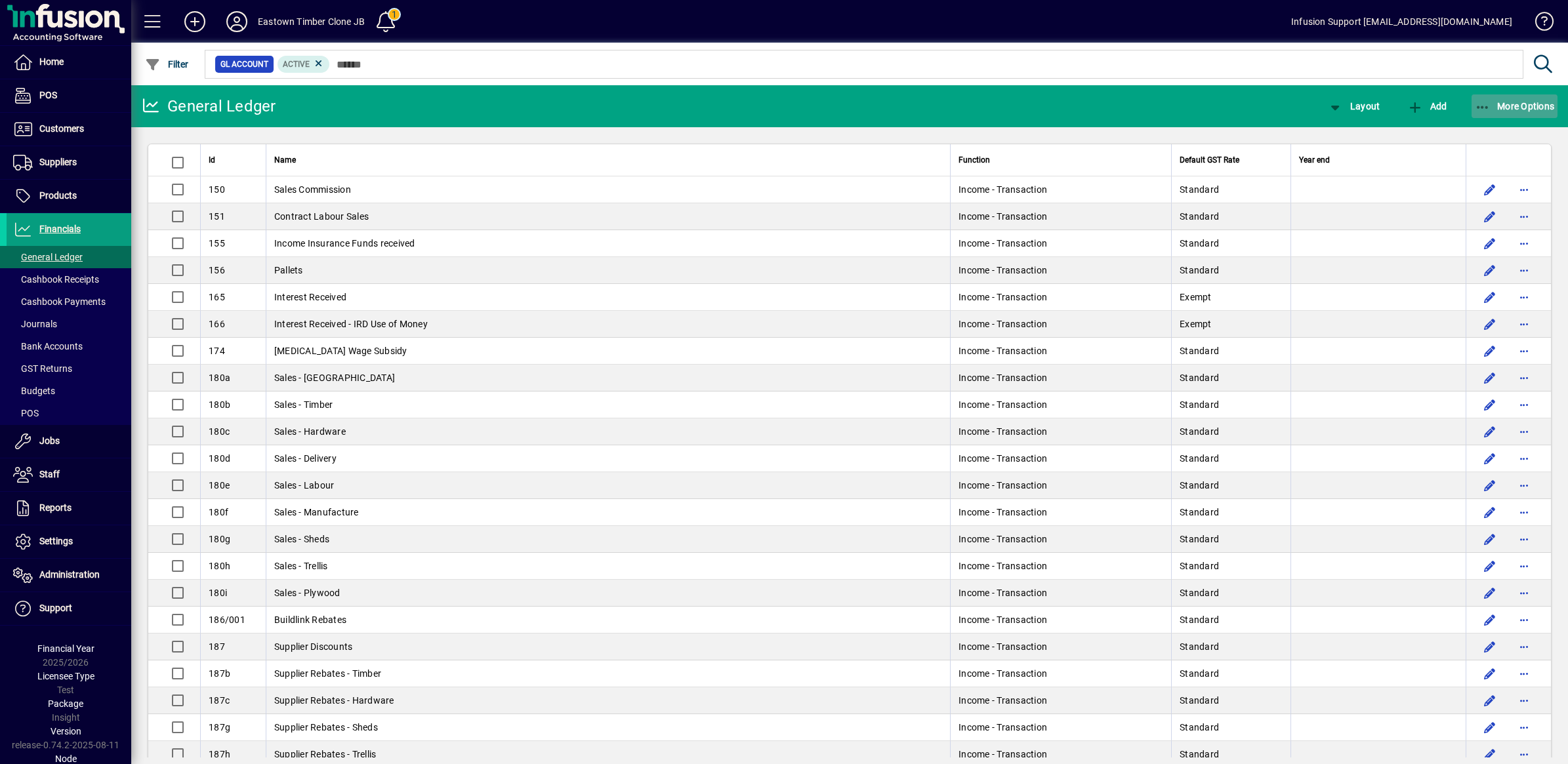
click at [1486, 101] on icon "button" at bounding box center [1483, 107] width 16 height 13
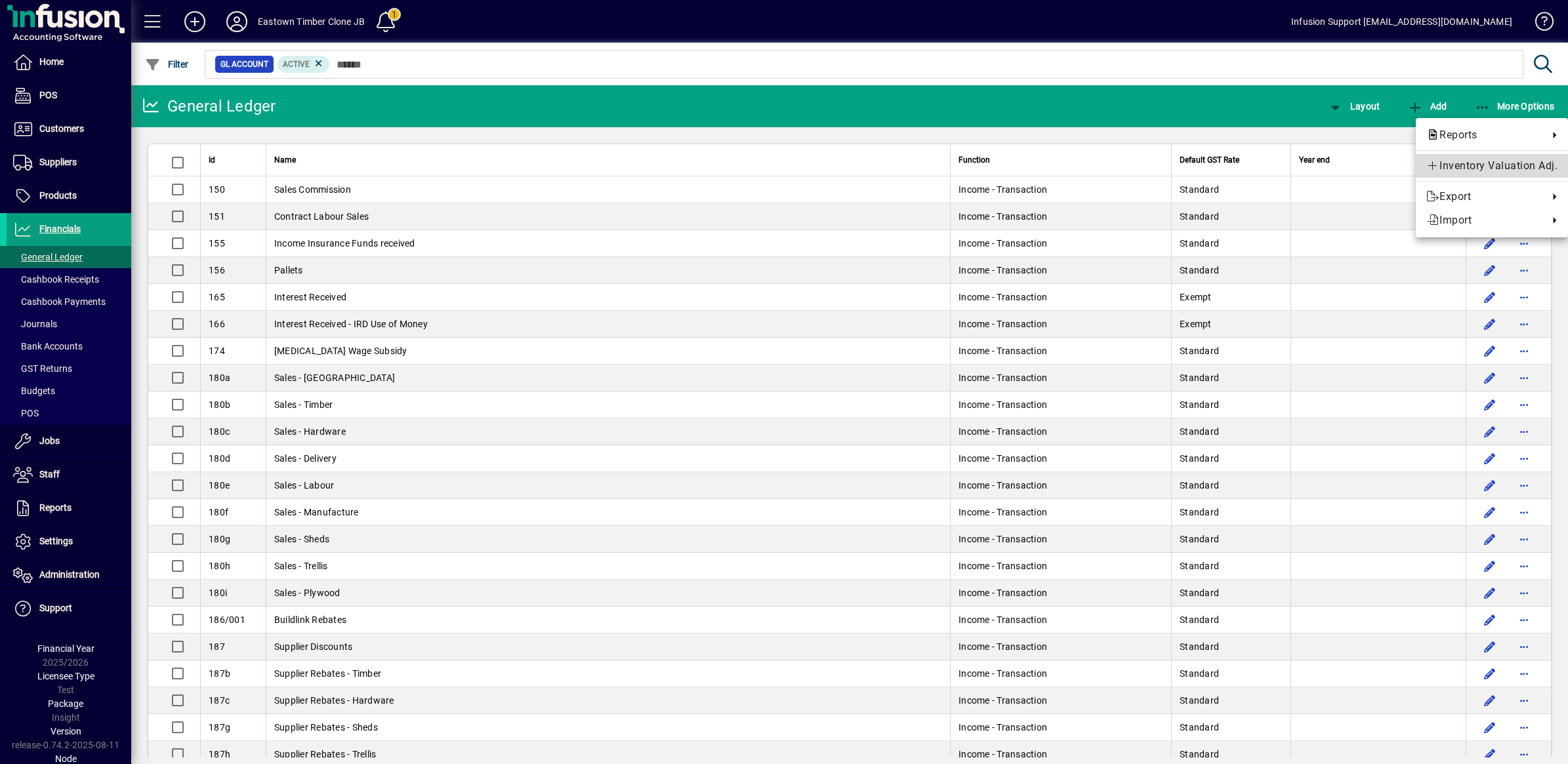
click at [1491, 159] on span "Inventory Valuation Adj." at bounding box center [1492, 166] width 131 height 16
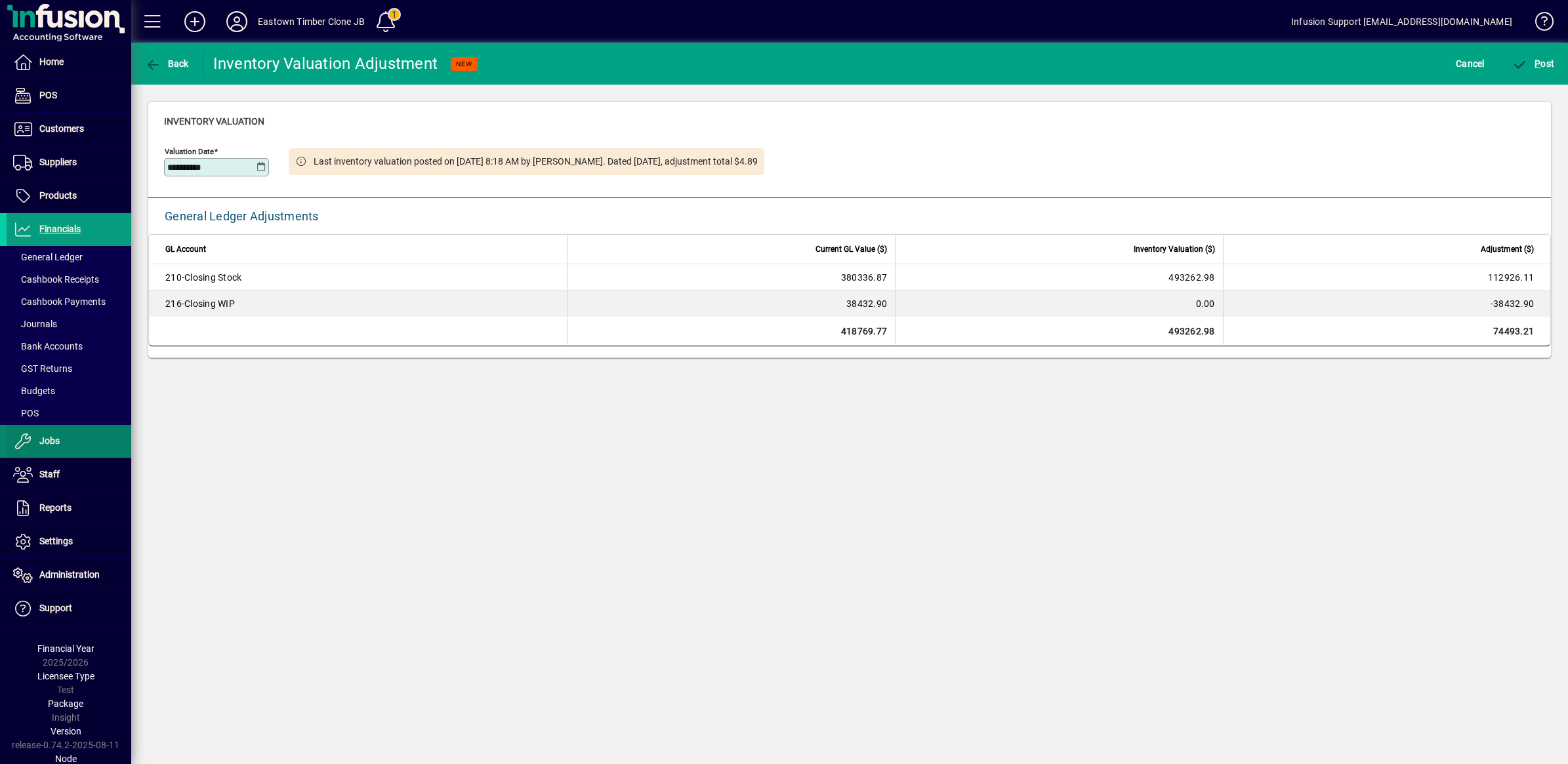
click at [55, 441] on span "Jobs" at bounding box center [49, 441] width 20 height 10
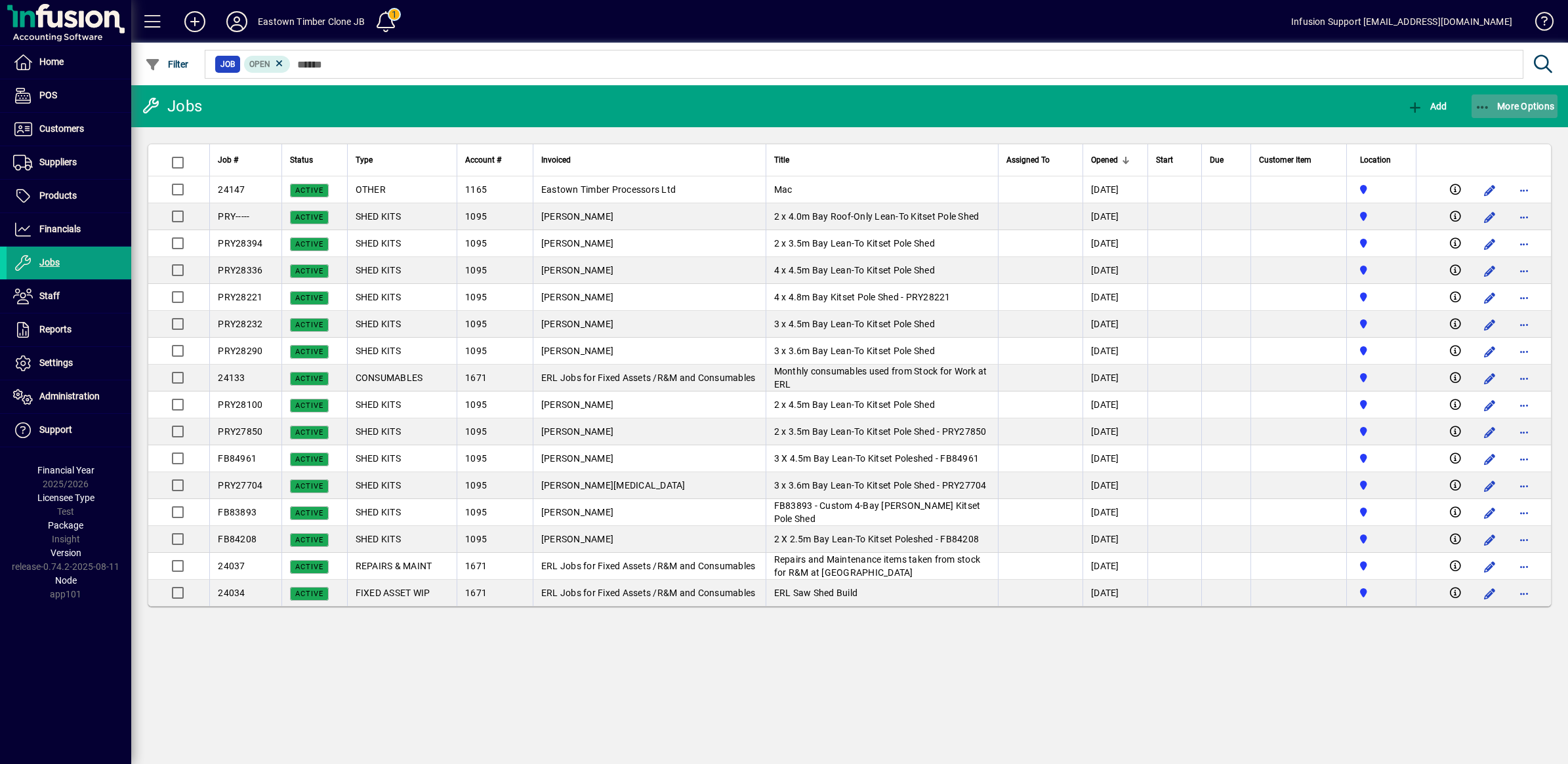
click at [1480, 102] on icon "button" at bounding box center [1483, 107] width 16 height 13
click at [1491, 162] on span "Work in Progress (WIP)" at bounding box center [1491, 159] width 134 height 12
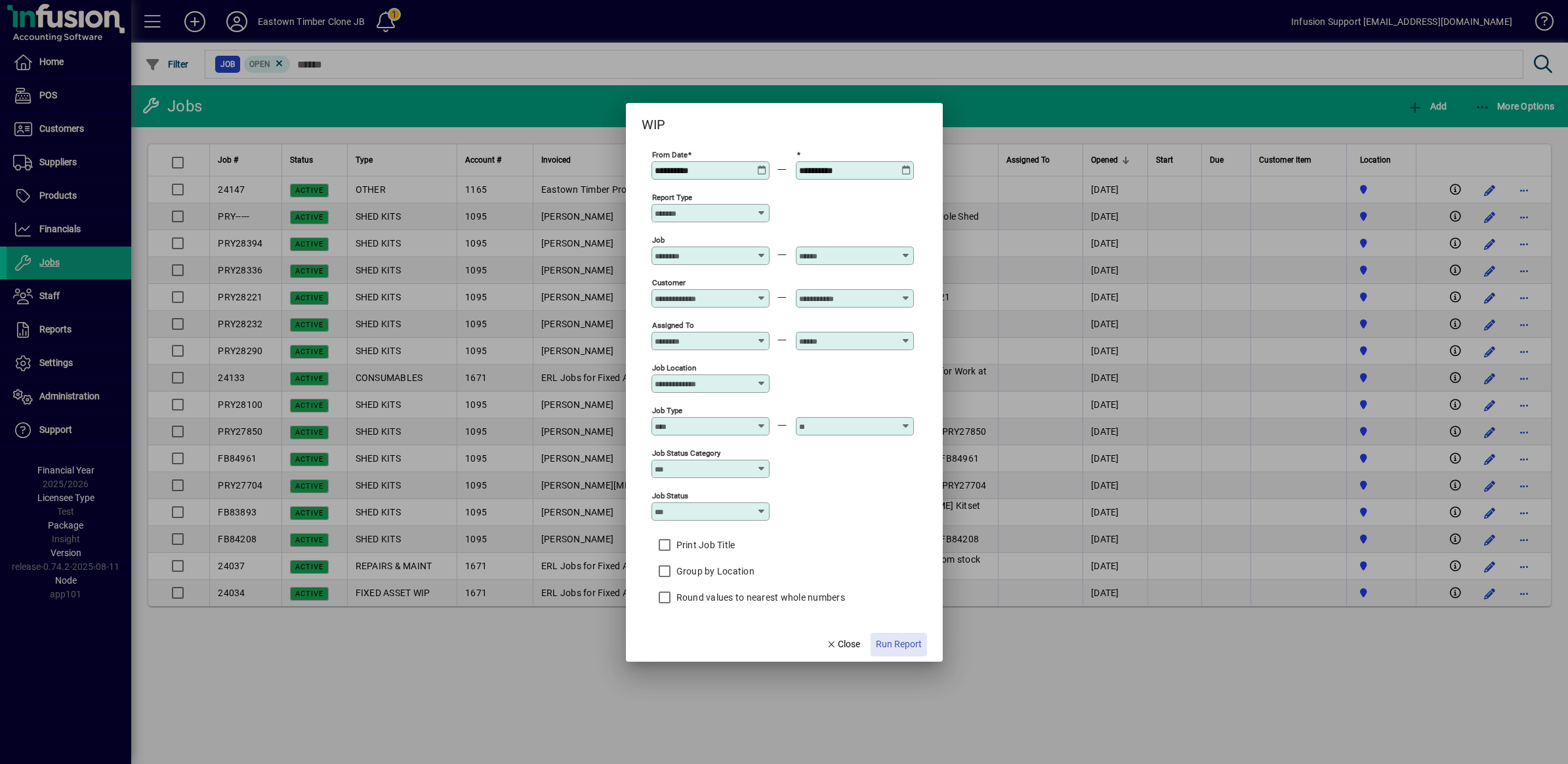
click at [898, 641] on span "Run Report" at bounding box center [898, 644] width 46 height 14
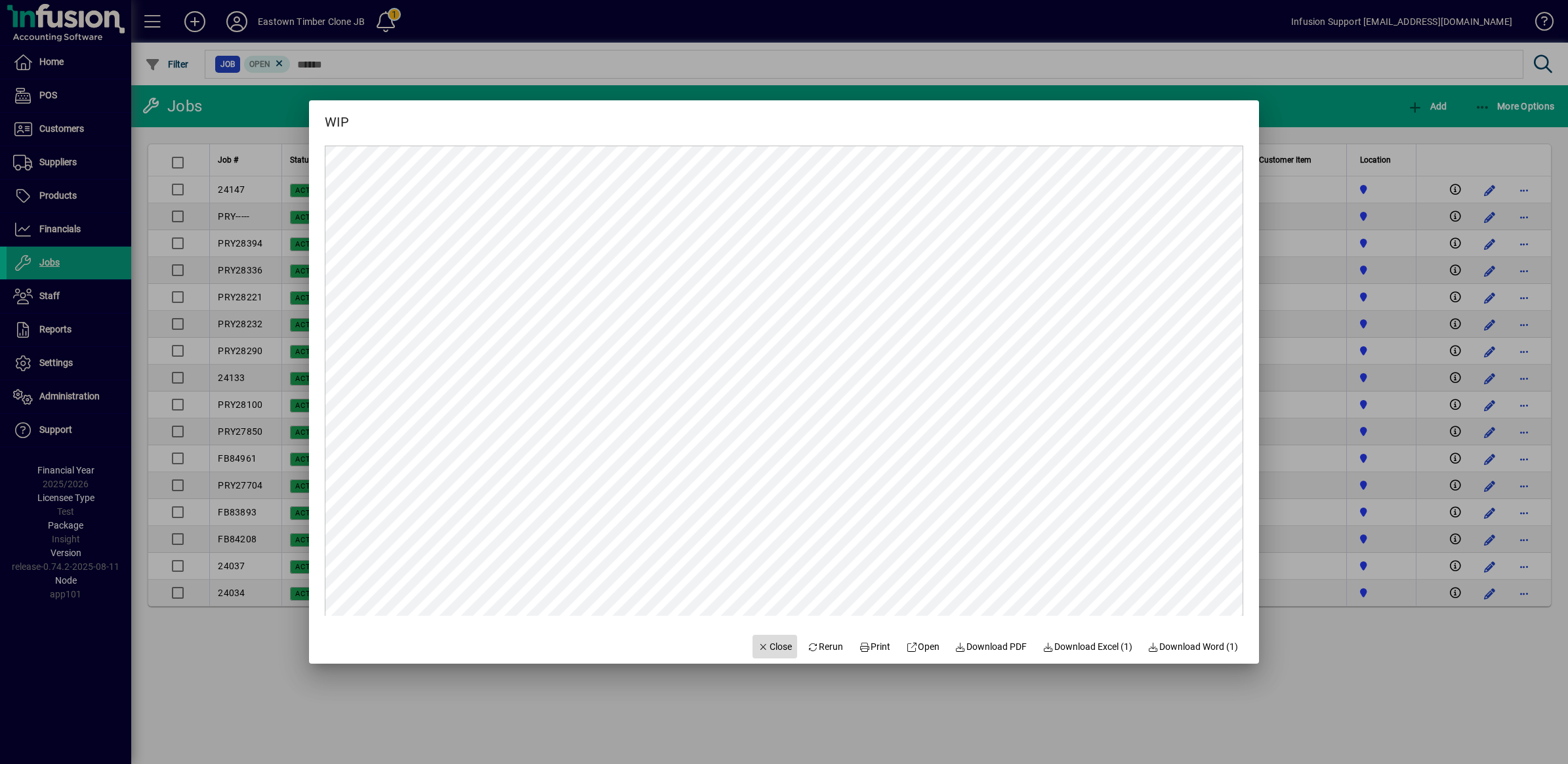
click at [764, 648] on span "Close" at bounding box center [775, 648] width 34 height 14
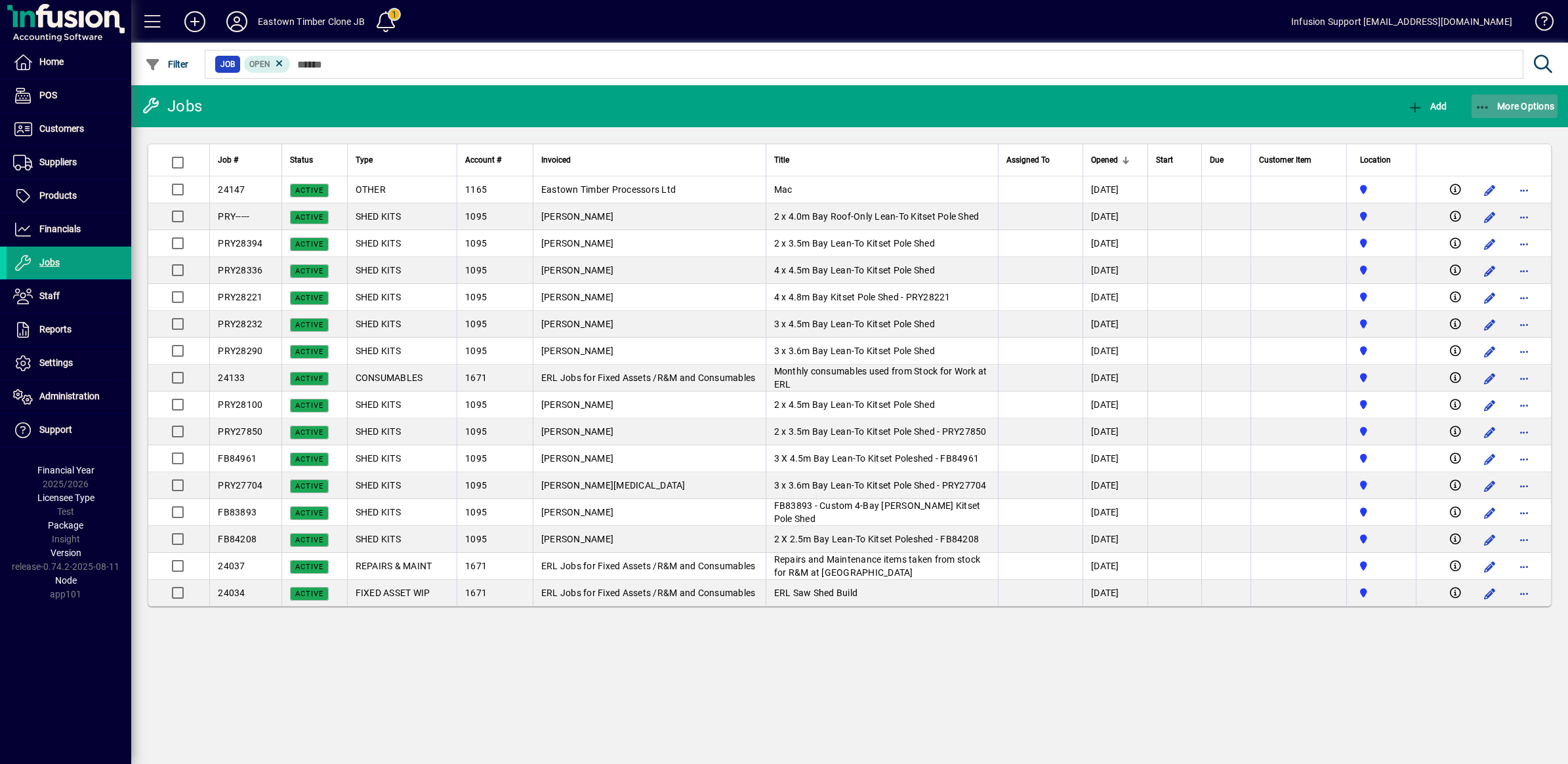
click at [1478, 101] on icon "button" at bounding box center [1483, 107] width 16 height 13
click at [1505, 158] on span "Work in Progress (WIP)" at bounding box center [1491, 159] width 134 height 12
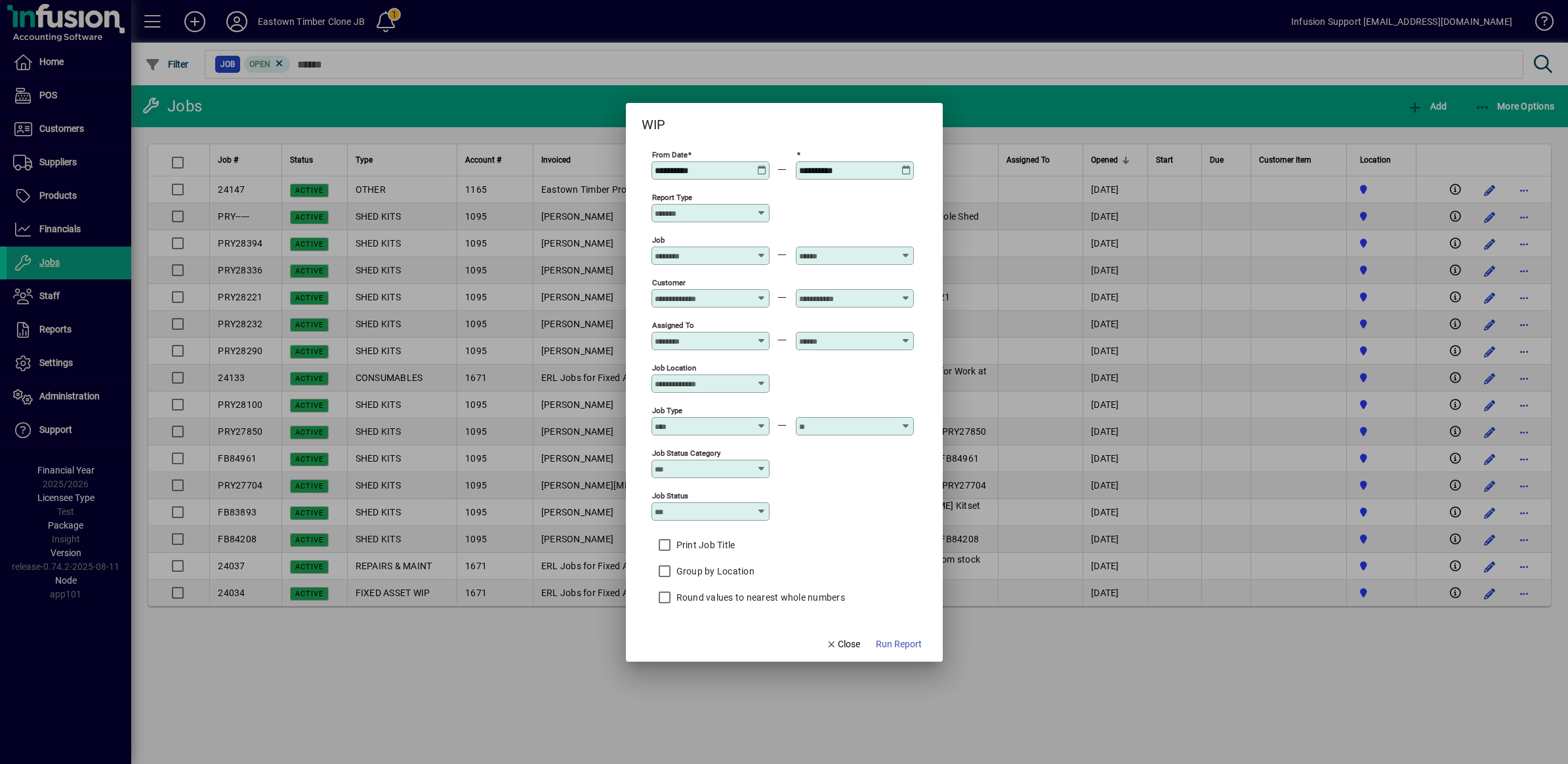
drag, startPoint x: 717, startPoint y: 164, endPoint x: 611, endPoint y: 154, distance: 106.5
click at [611, 154] on div "**********" at bounding box center [784, 382] width 1568 height 764
type input "**********"
click at [898, 647] on span "Run Report" at bounding box center [898, 644] width 46 height 14
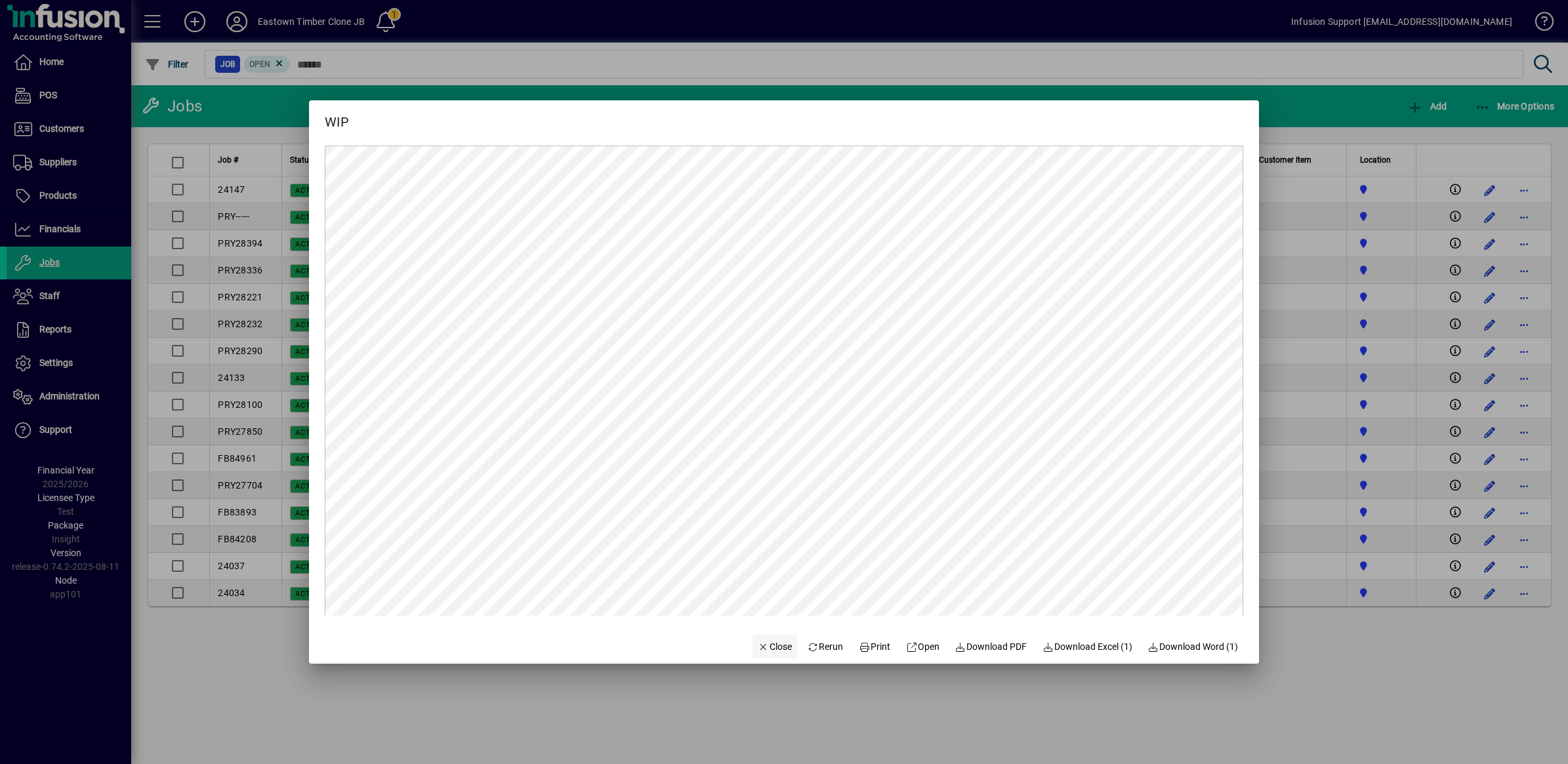
click at [758, 646] on span "Close" at bounding box center [775, 648] width 34 height 14
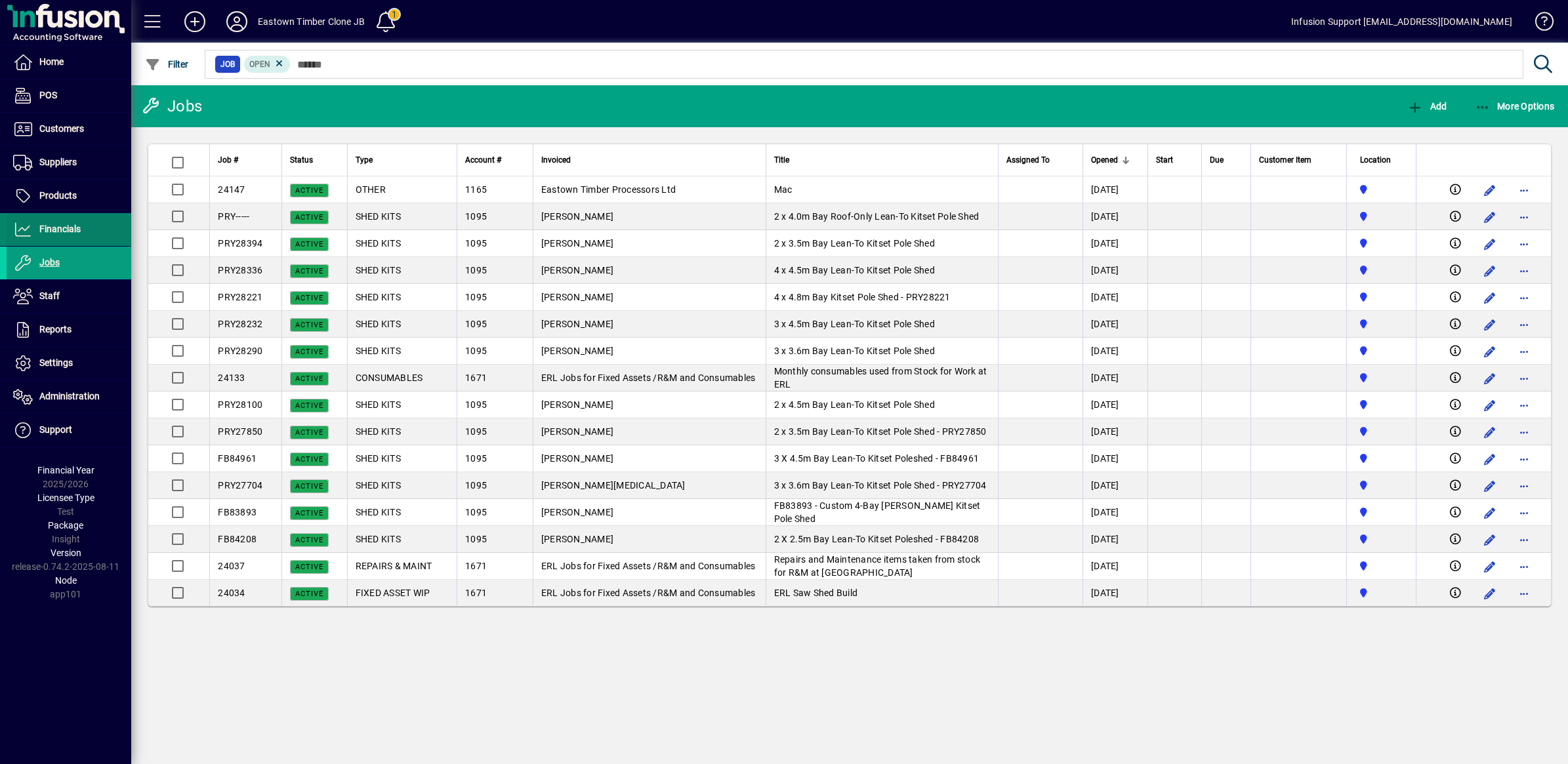
click at [47, 223] on span "Financials" at bounding box center [43, 230] width 74 height 16
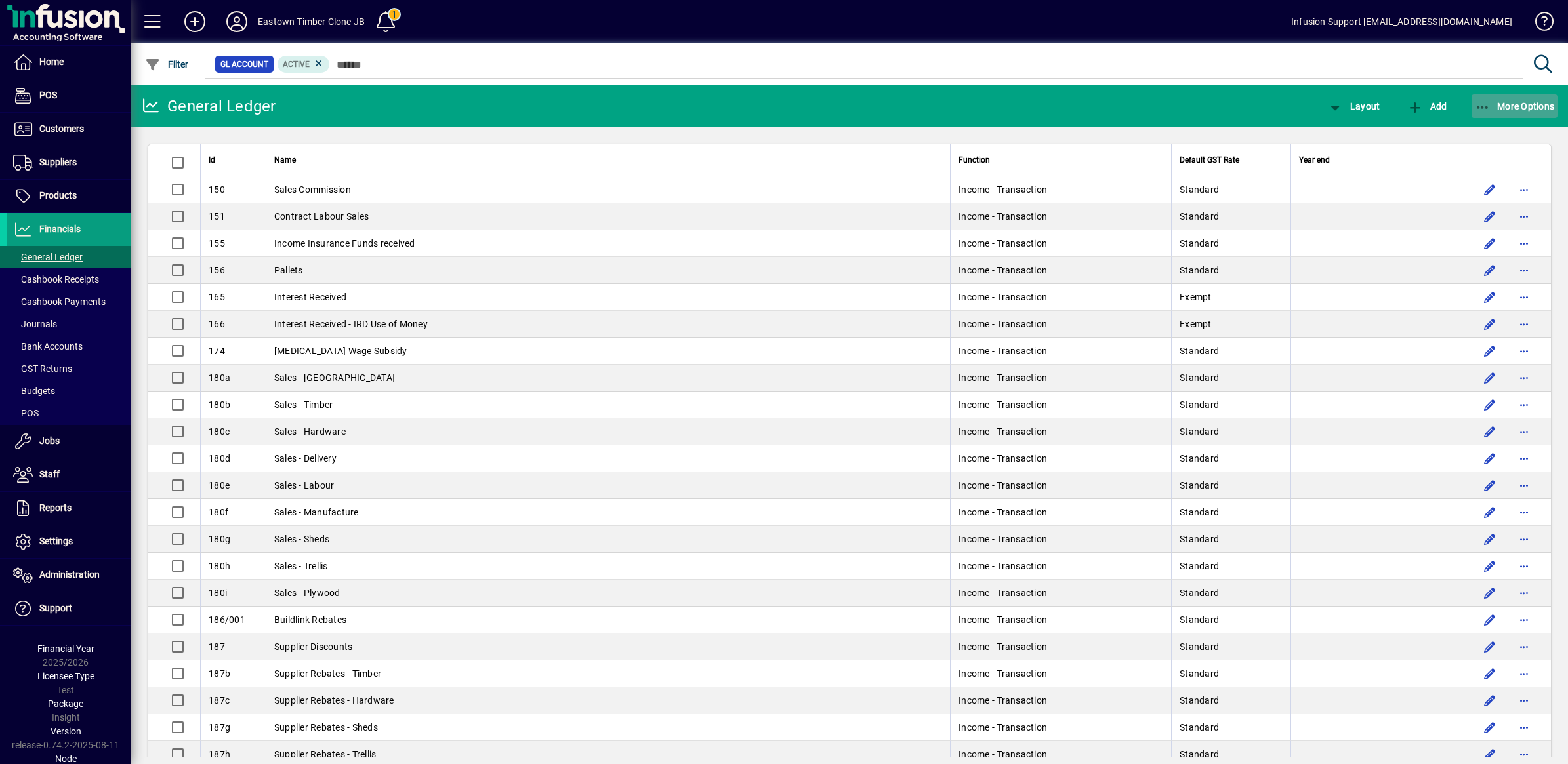
click at [1484, 105] on icon "button" at bounding box center [1483, 107] width 16 height 13
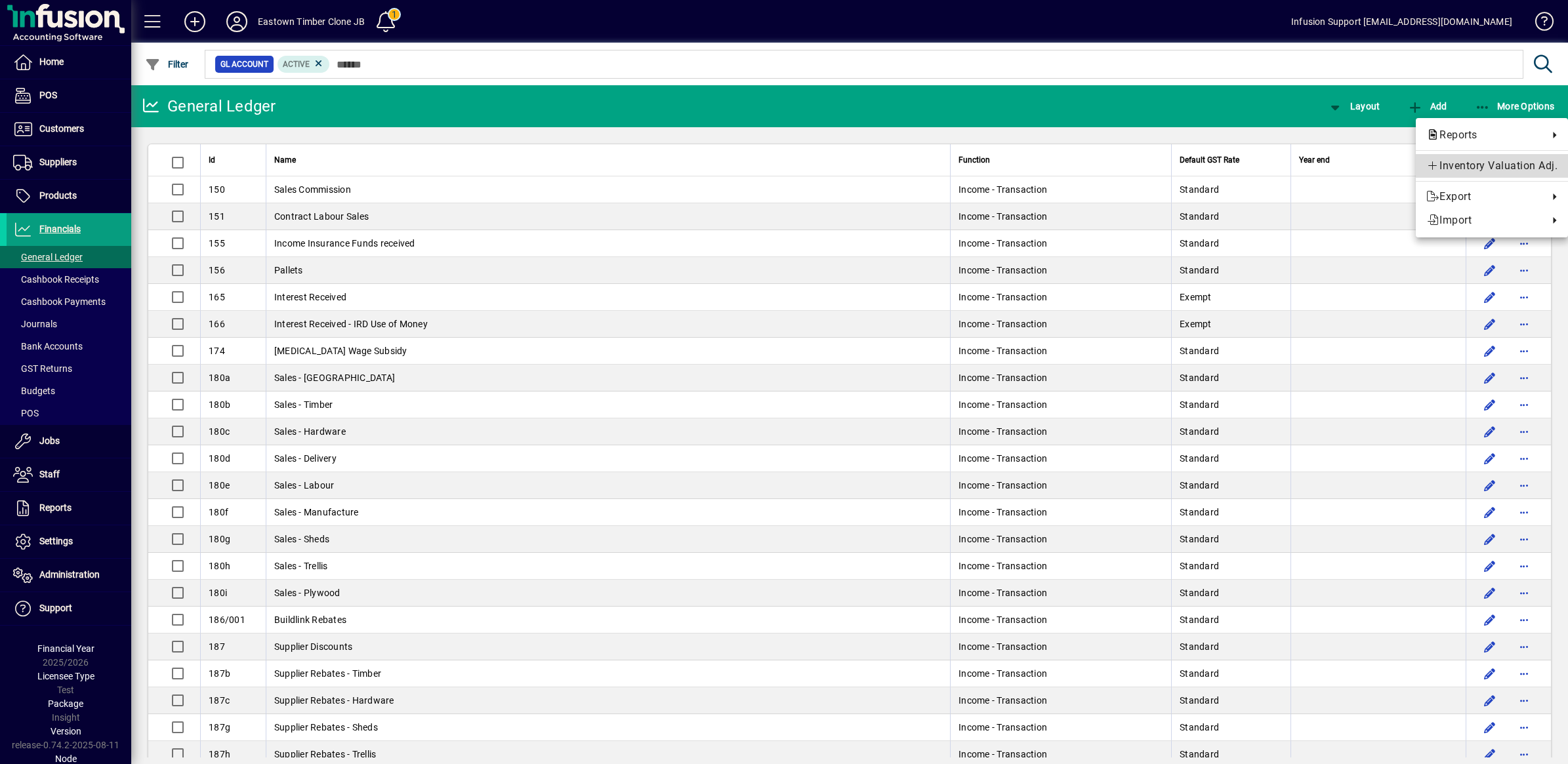
click at [1472, 166] on span "Inventory Valuation Adj." at bounding box center [1492, 166] width 131 height 16
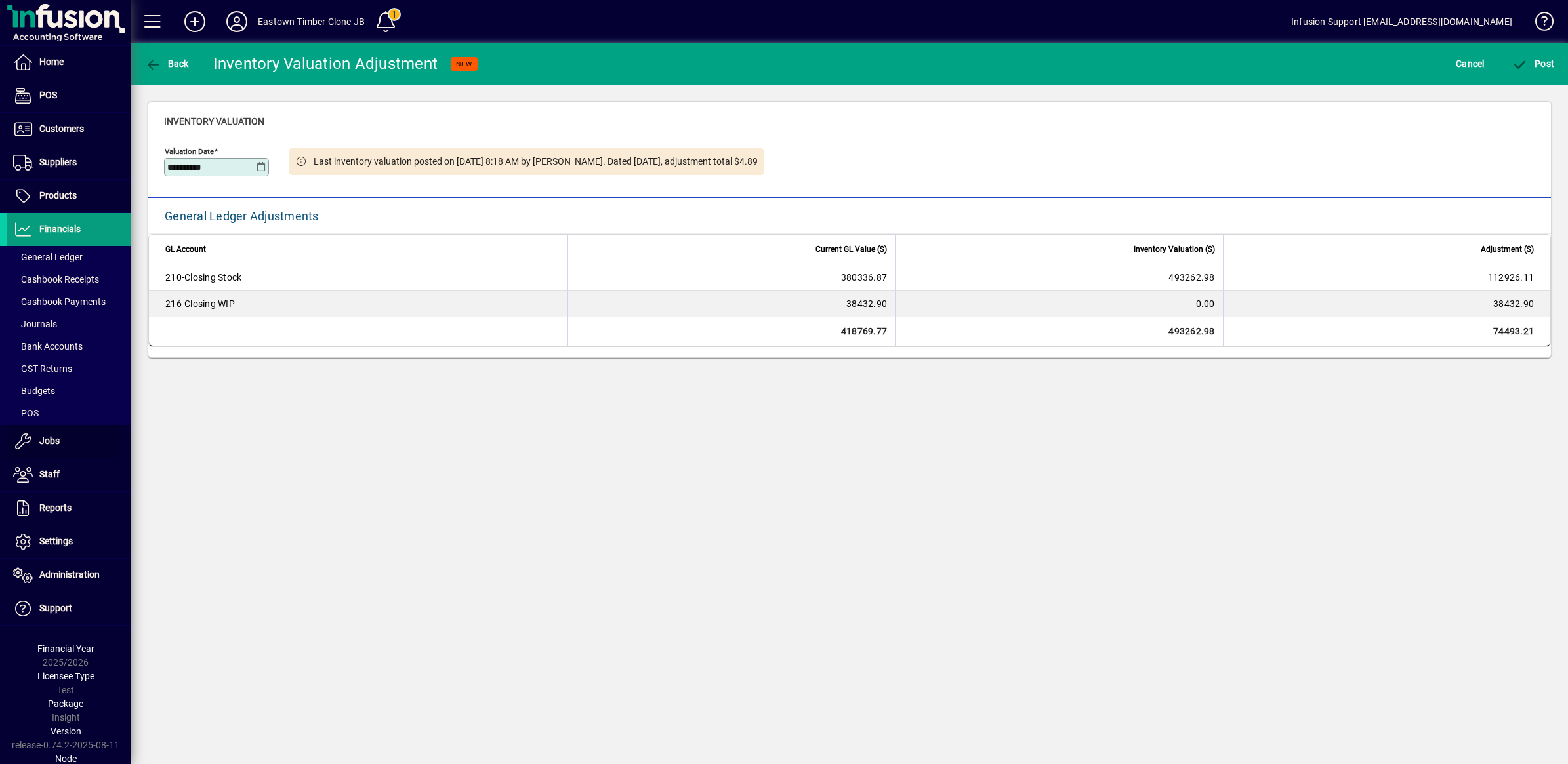
drag, startPoint x: 37, startPoint y: 435, endPoint x: 200, endPoint y: 391, distance: 168.8
click at [38, 434] on span "Jobs" at bounding box center [33, 441] width 53 height 16
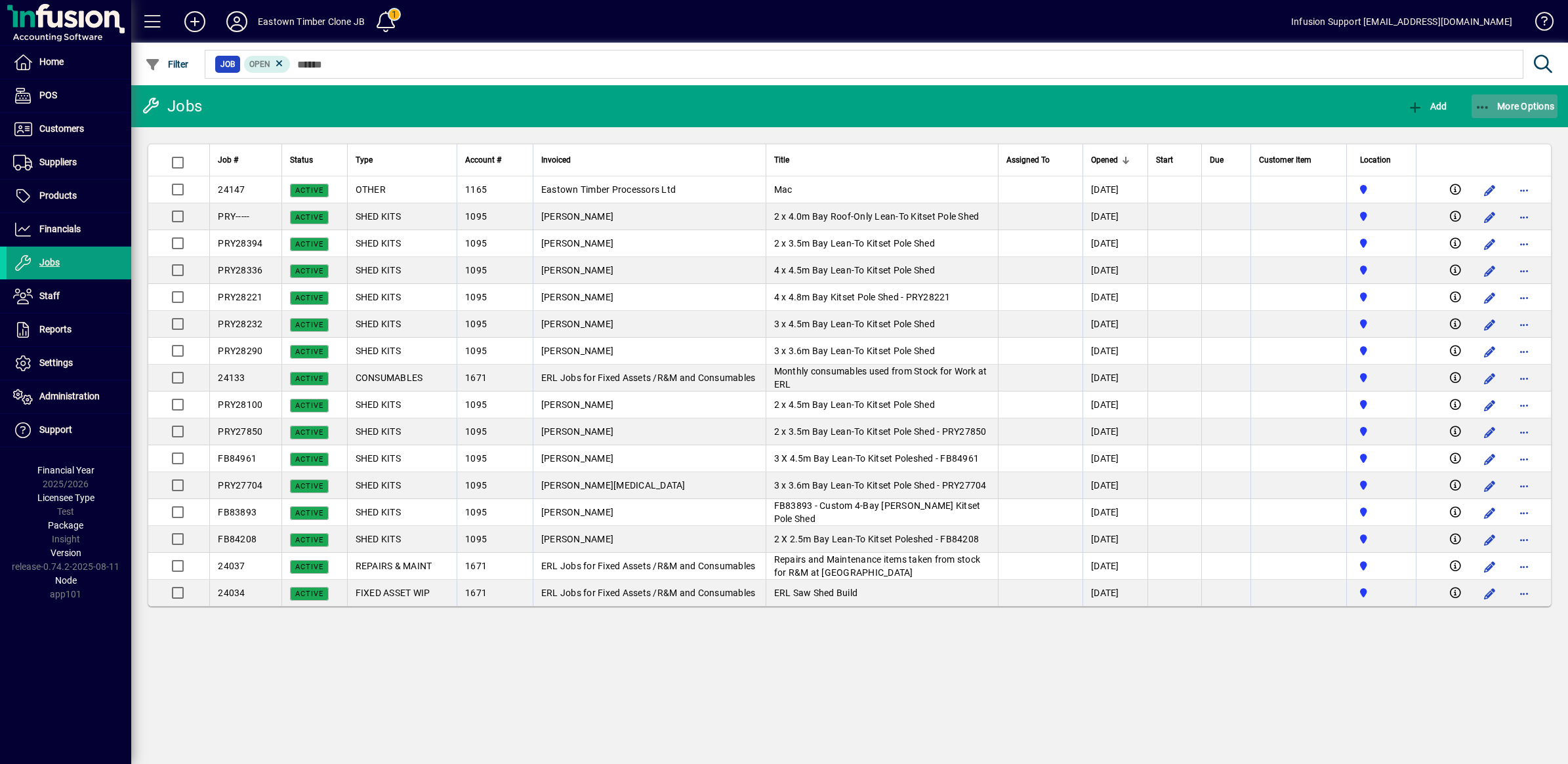
click at [1481, 104] on icon "button" at bounding box center [1483, 107] width 16 height 13
click at [1480, 155] on span "Work in Progress (WIP)" at bounding box center [1491, 159] width 134 height 12
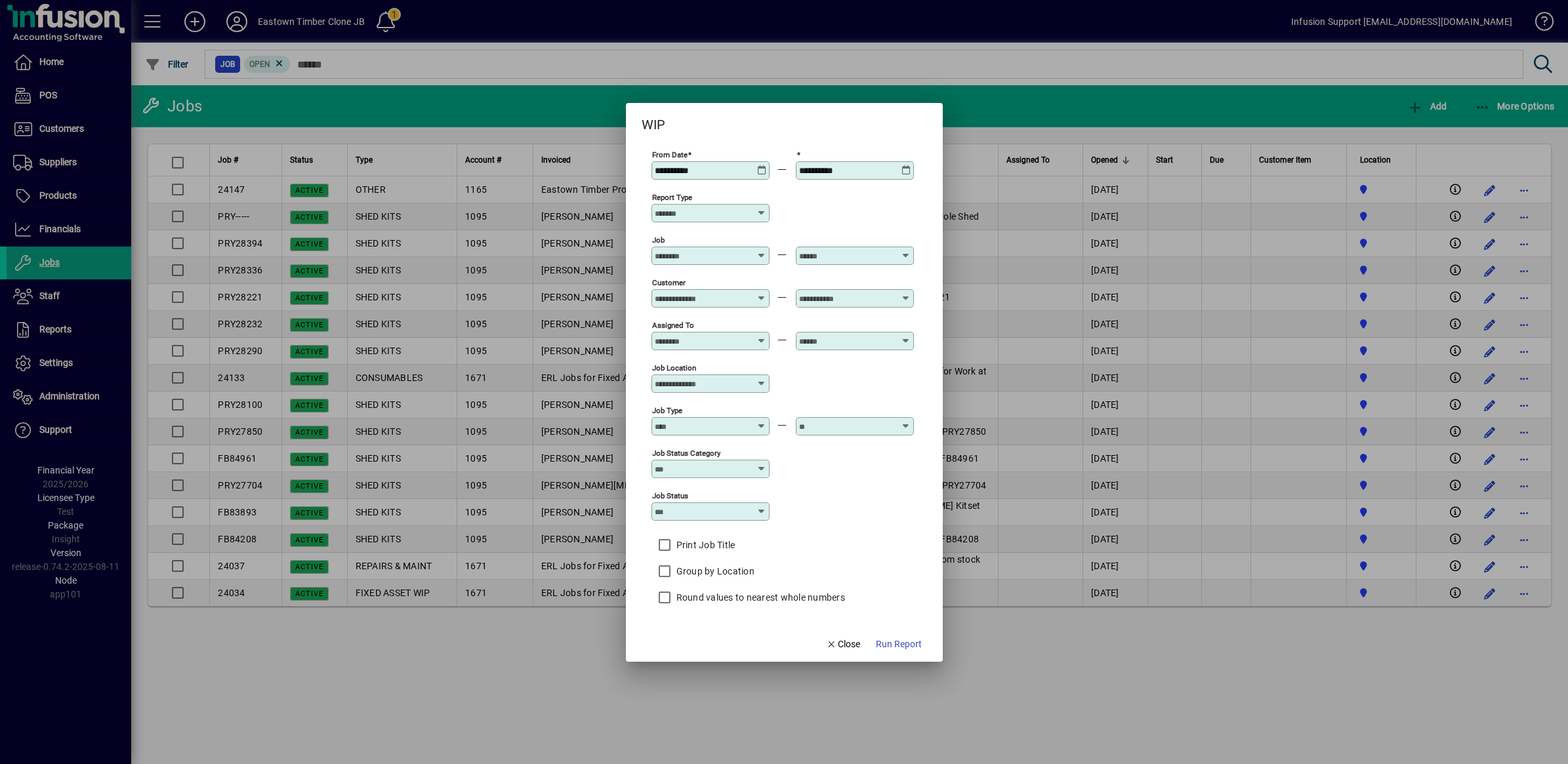
drag, startPoint x: 727, startPoint y: 164, endPoint x: 543, endPoint y: 155, distance: 184.2
click at [543, 154] on div "**********" at bounding box center [784, 382] width 1568 height 764
type input "**********"
click at [661, 169] on input "From Date" at bounding box center [702, 170] width 96 height 10
type input "**********"
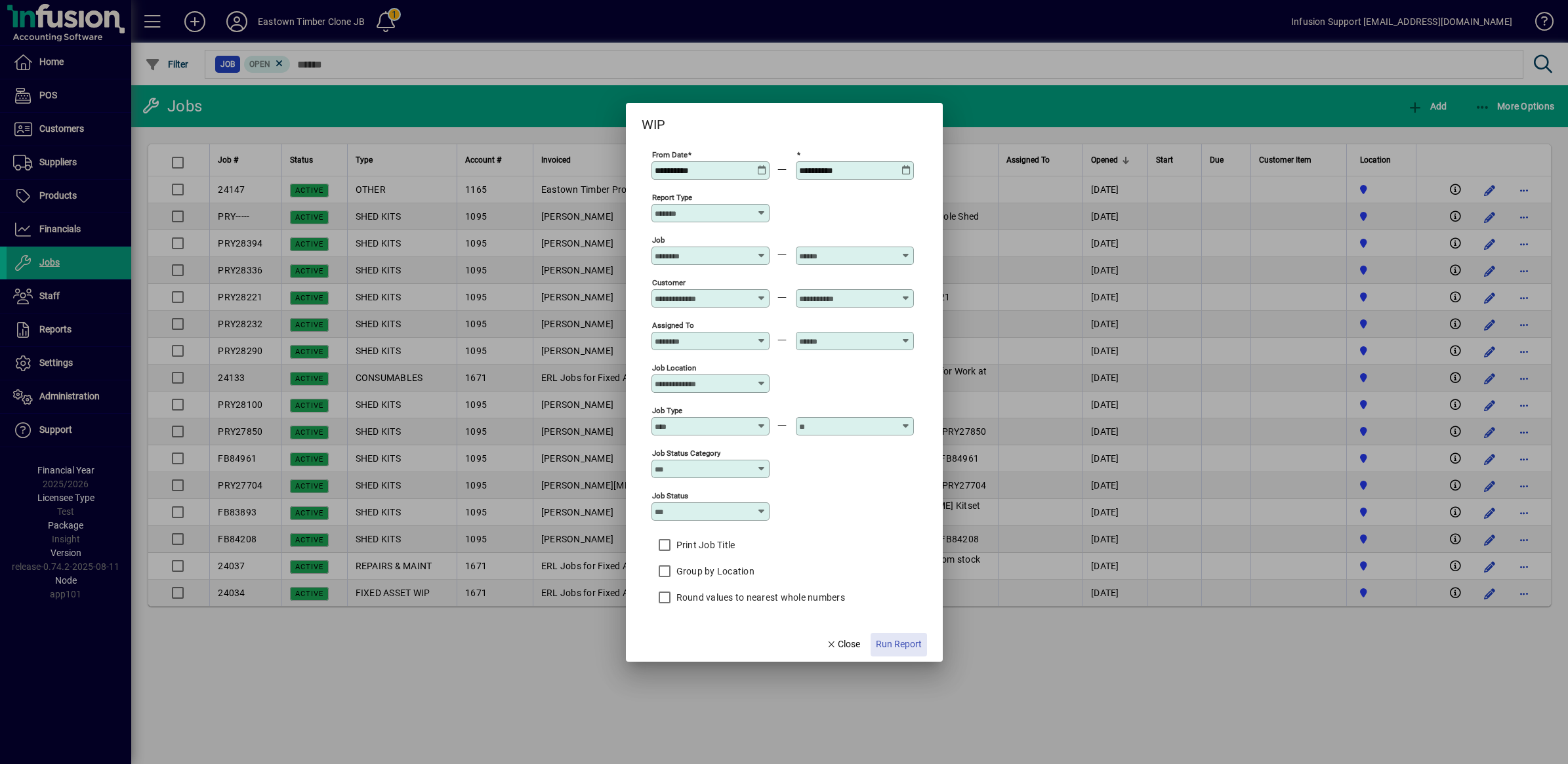
click at [905, 647] on span "Run Report" at bounding box center [898, 644] width 46 height 14
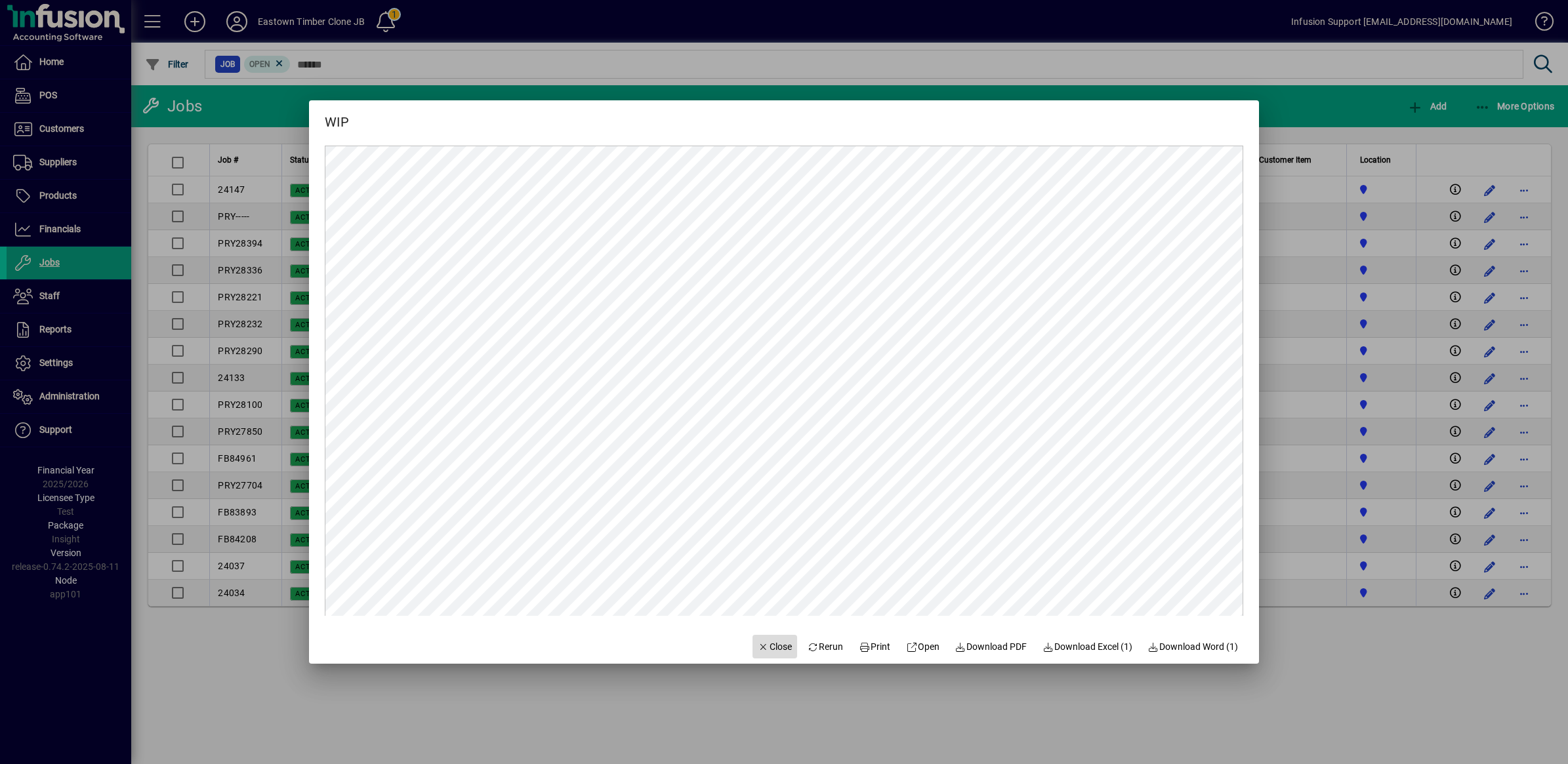
click at [768, 647] on span "Close" at bounding box center [775, 648] width 34 height 14
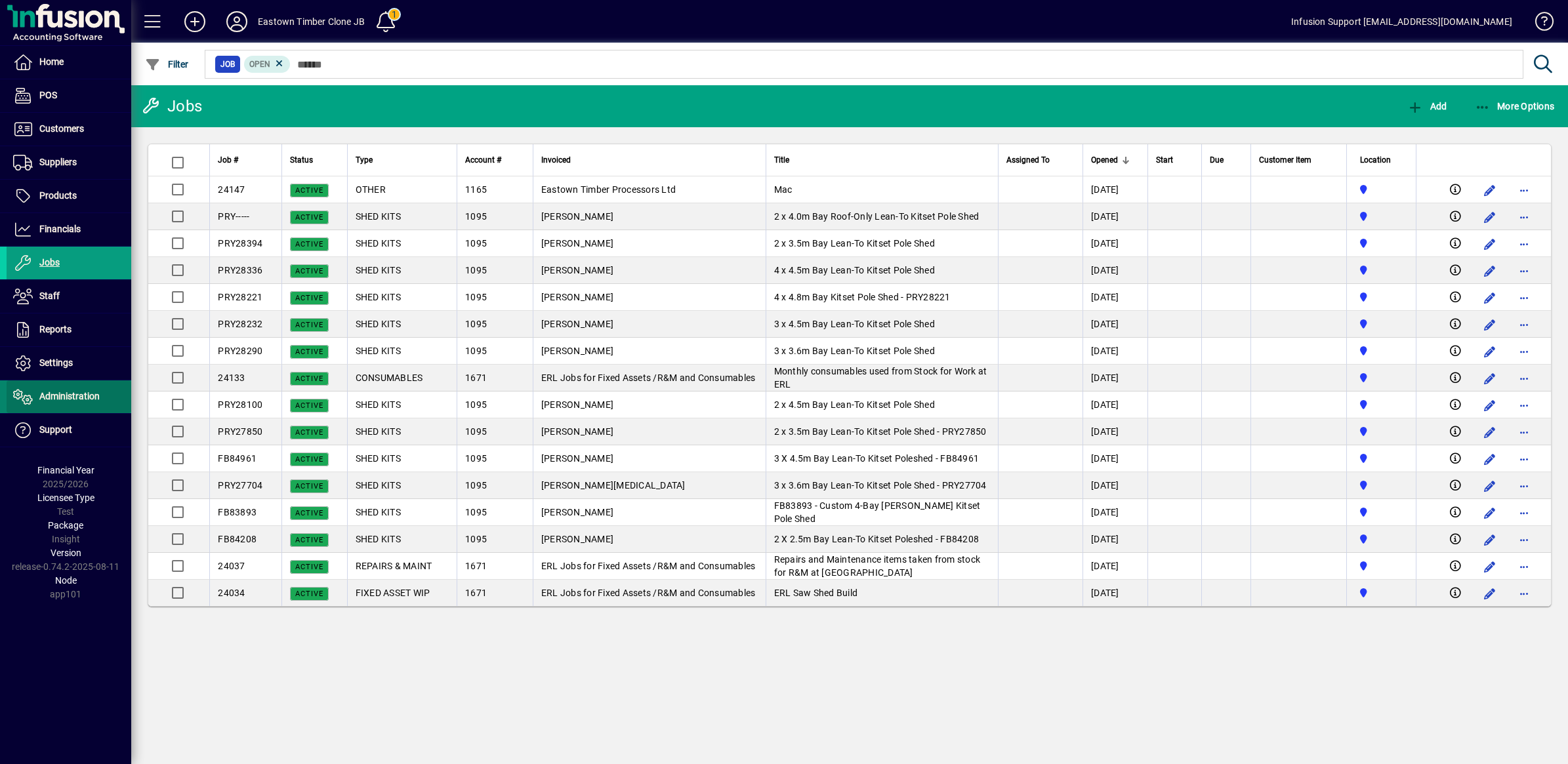
click at [67, 398] on span "Administration" at bounding box center [69, 396] width 60 height 10
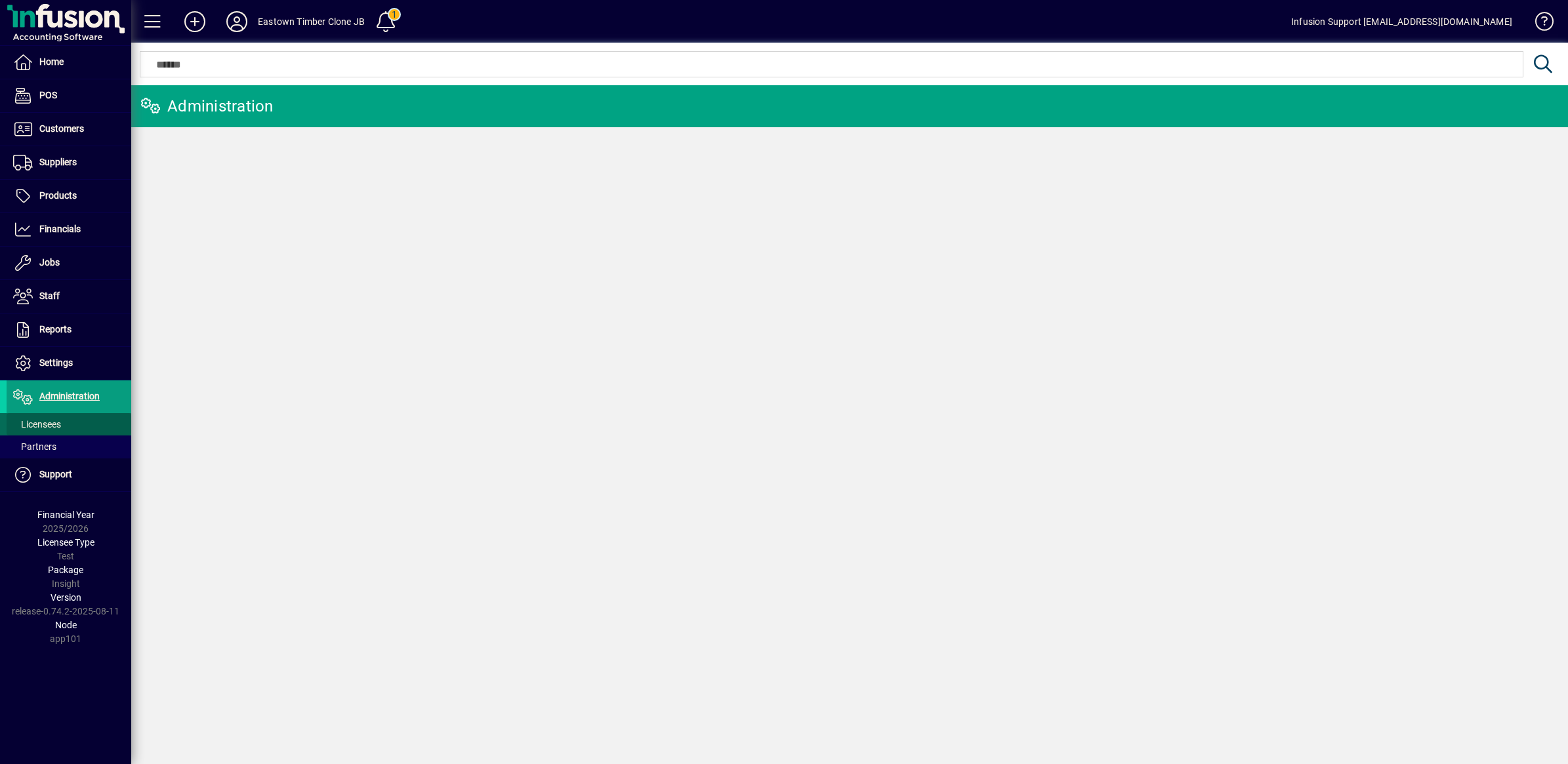
click at [33, 421] on span "Licensees" at bounding box center [37, 424] width 48 height 10
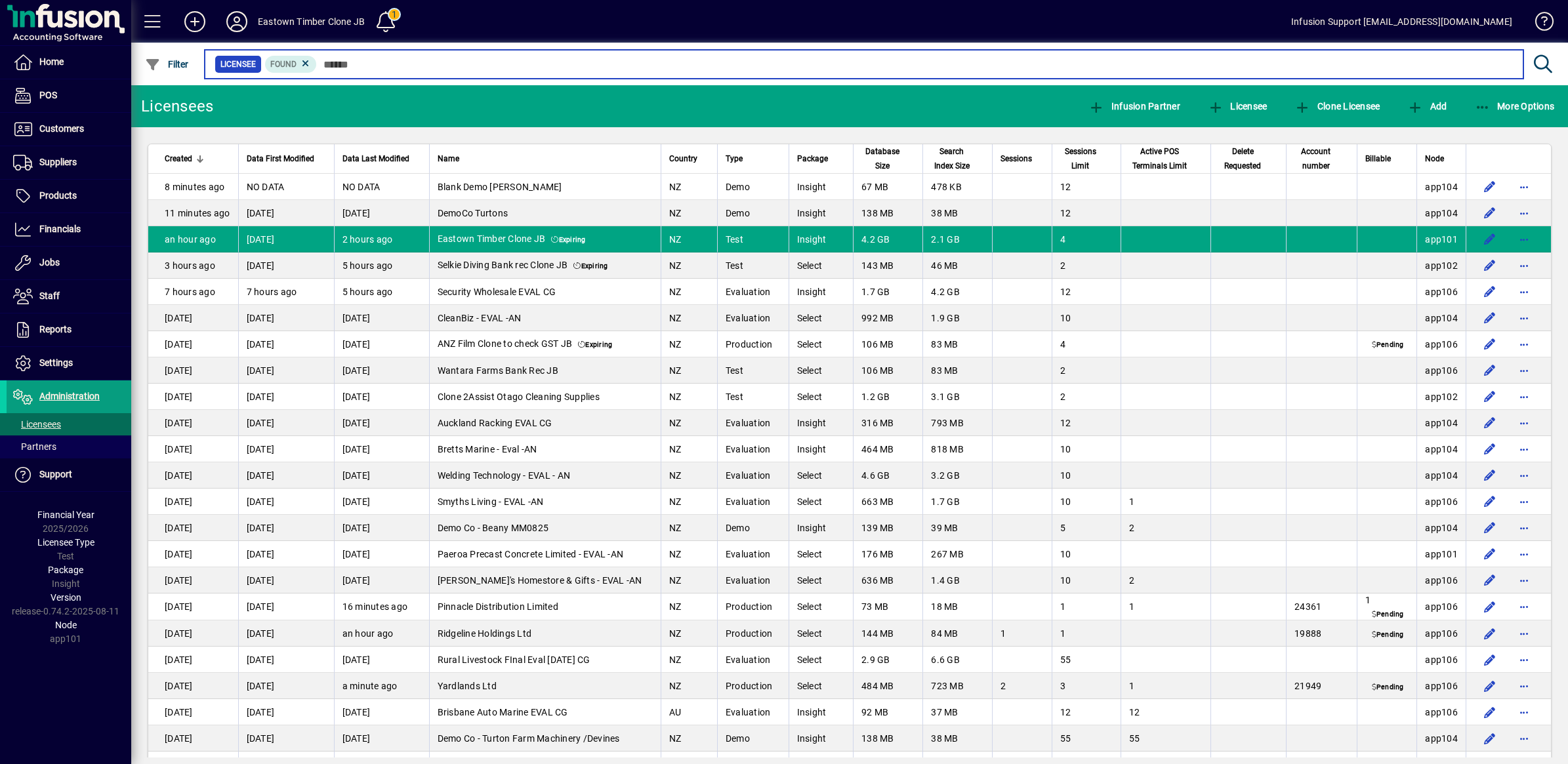
click at [350, 62] on input "text" at bounding box center [915, 65] width 1196 height 19
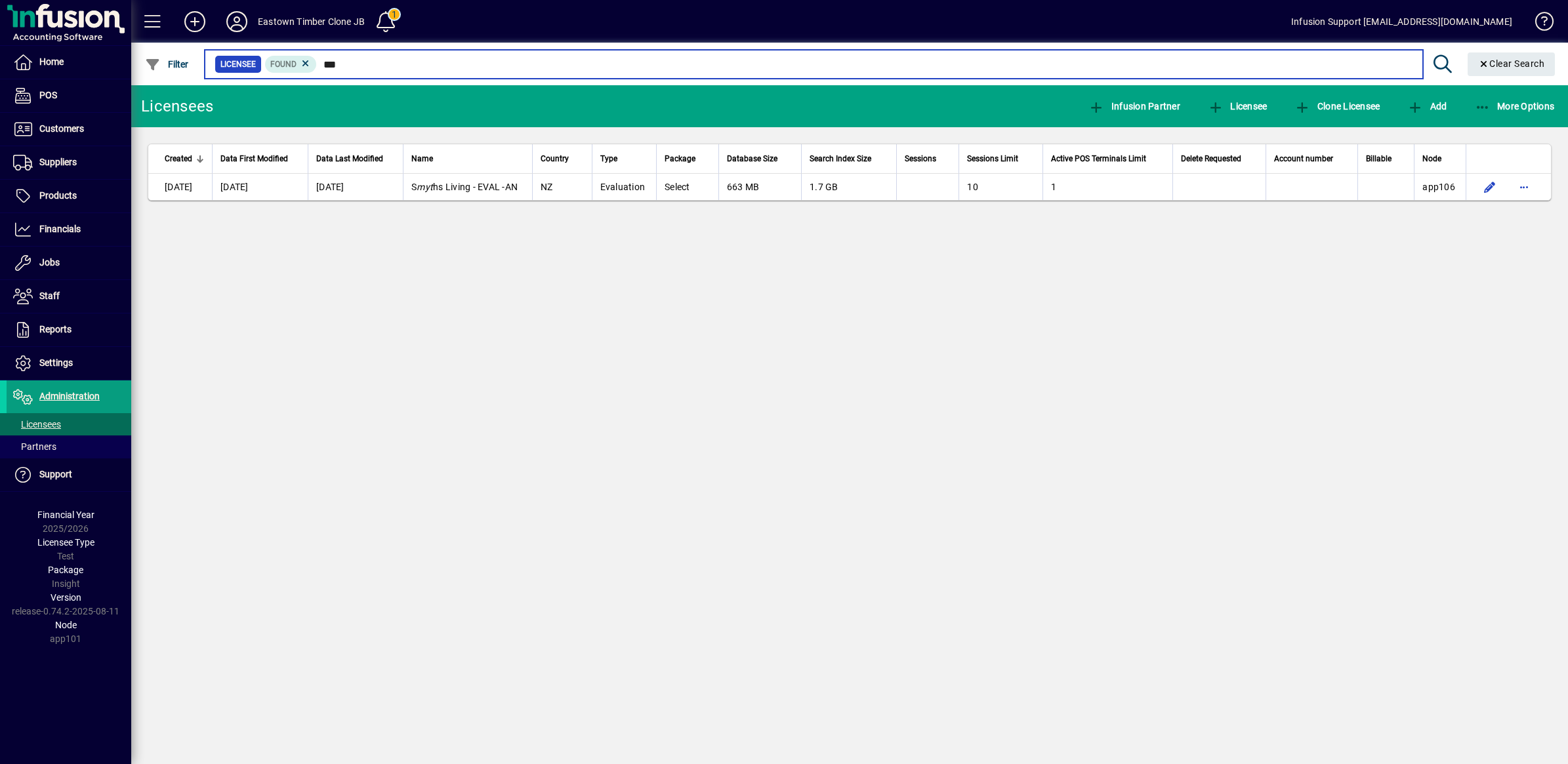
drag, startPoint x: 297, startPoint y: 61, endPoint x: 323, endPoint y: 61, distance: 26.0
click at [323, 61] on input "***" at bounding box center [865, 65] width 1095 height 19
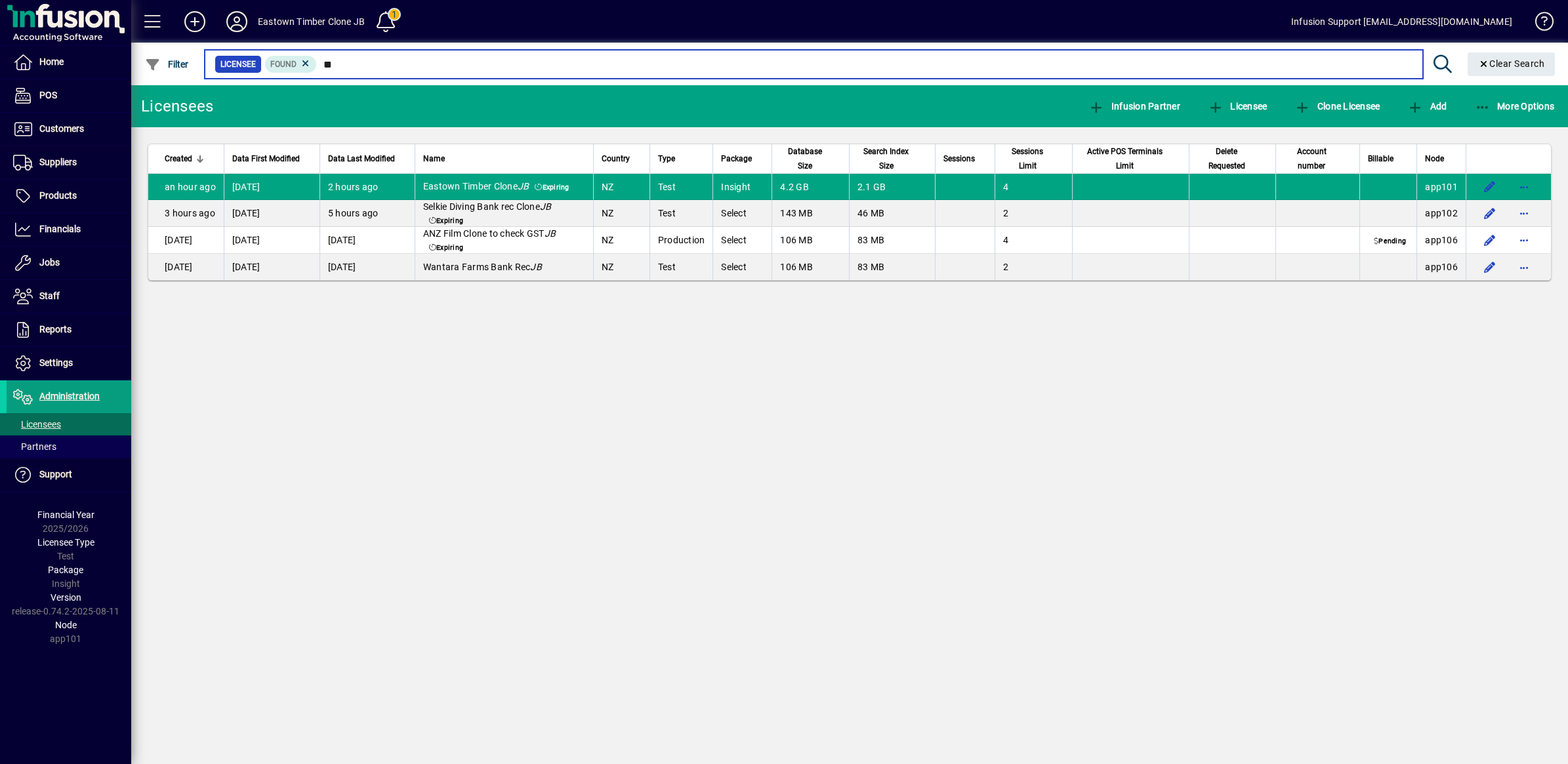
type input "**"
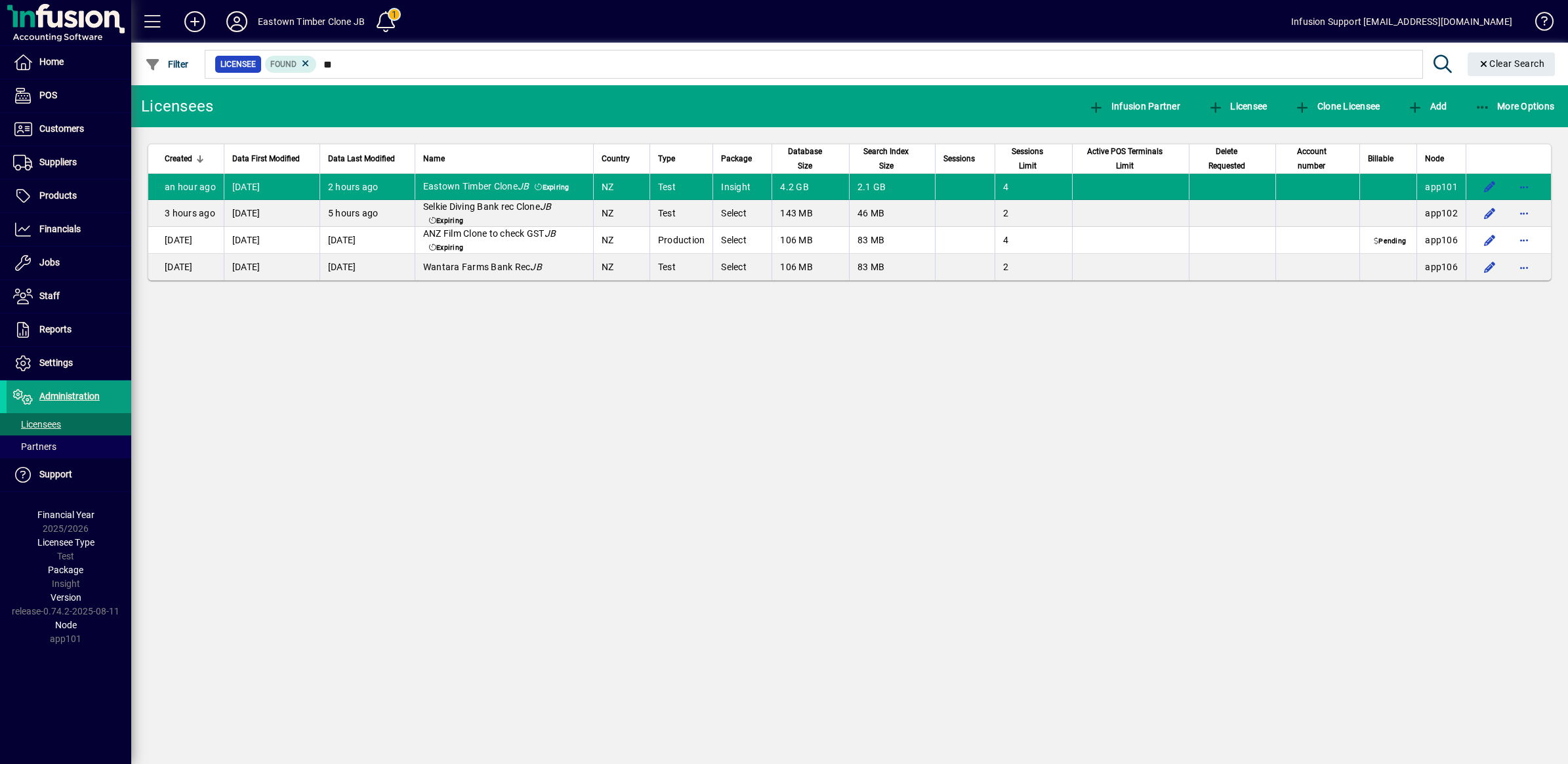
click at [249, 18] on icon at bounding box center [237, 21] width 27 height 21
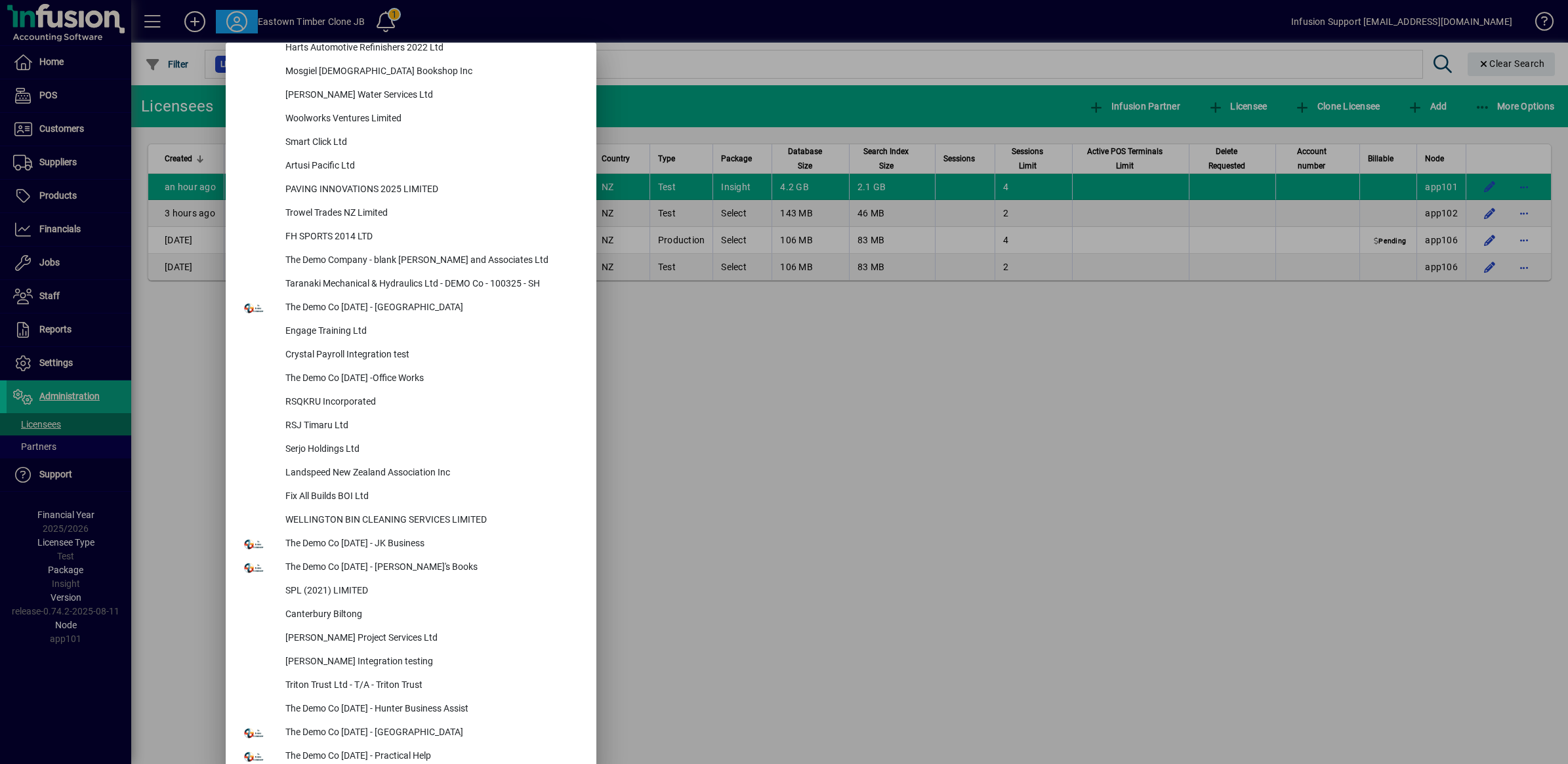
scroll to position [5485, 0]
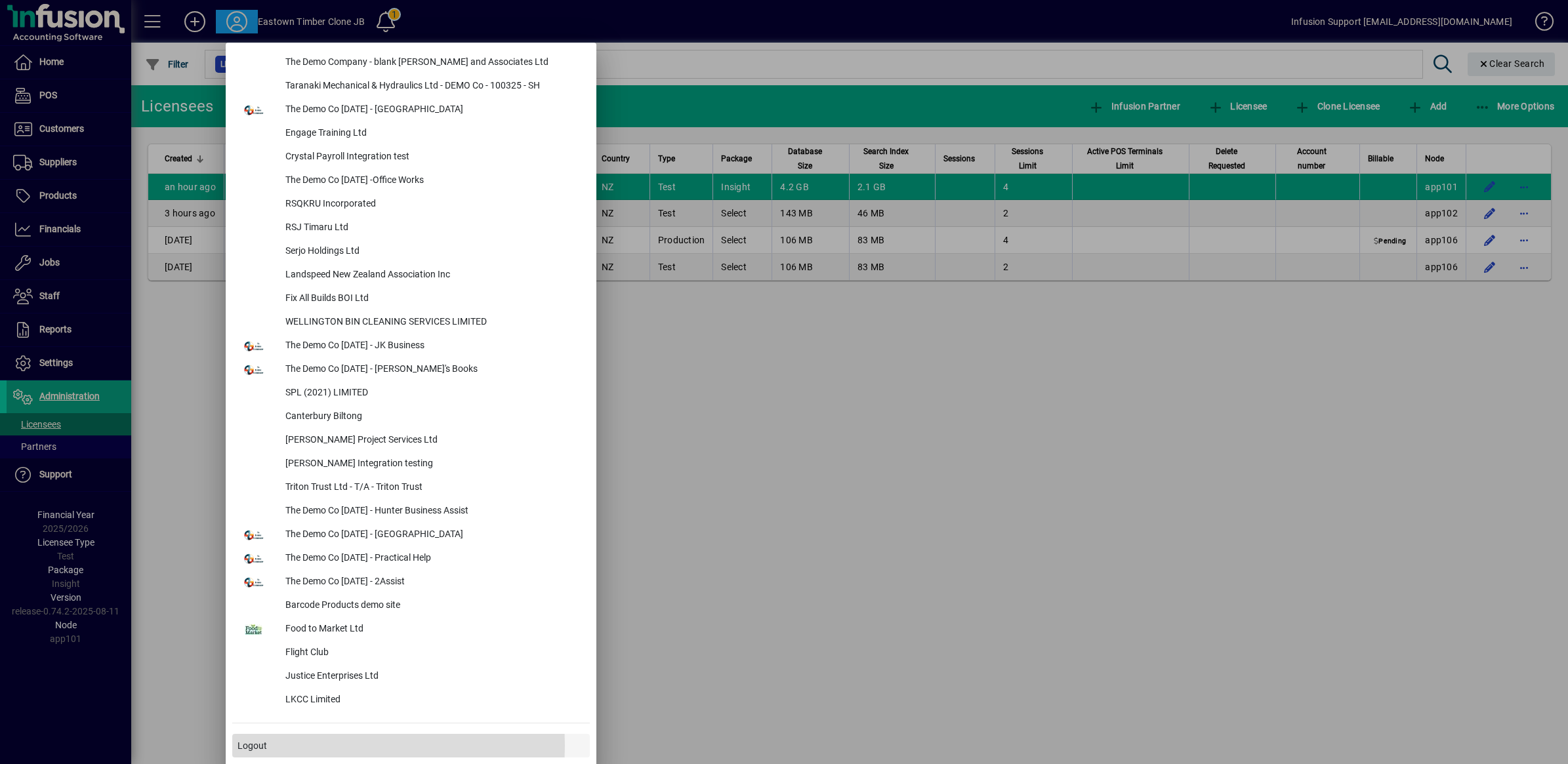
click at [268, 744] on span at bounding box center [411, 746] width 358 height 31
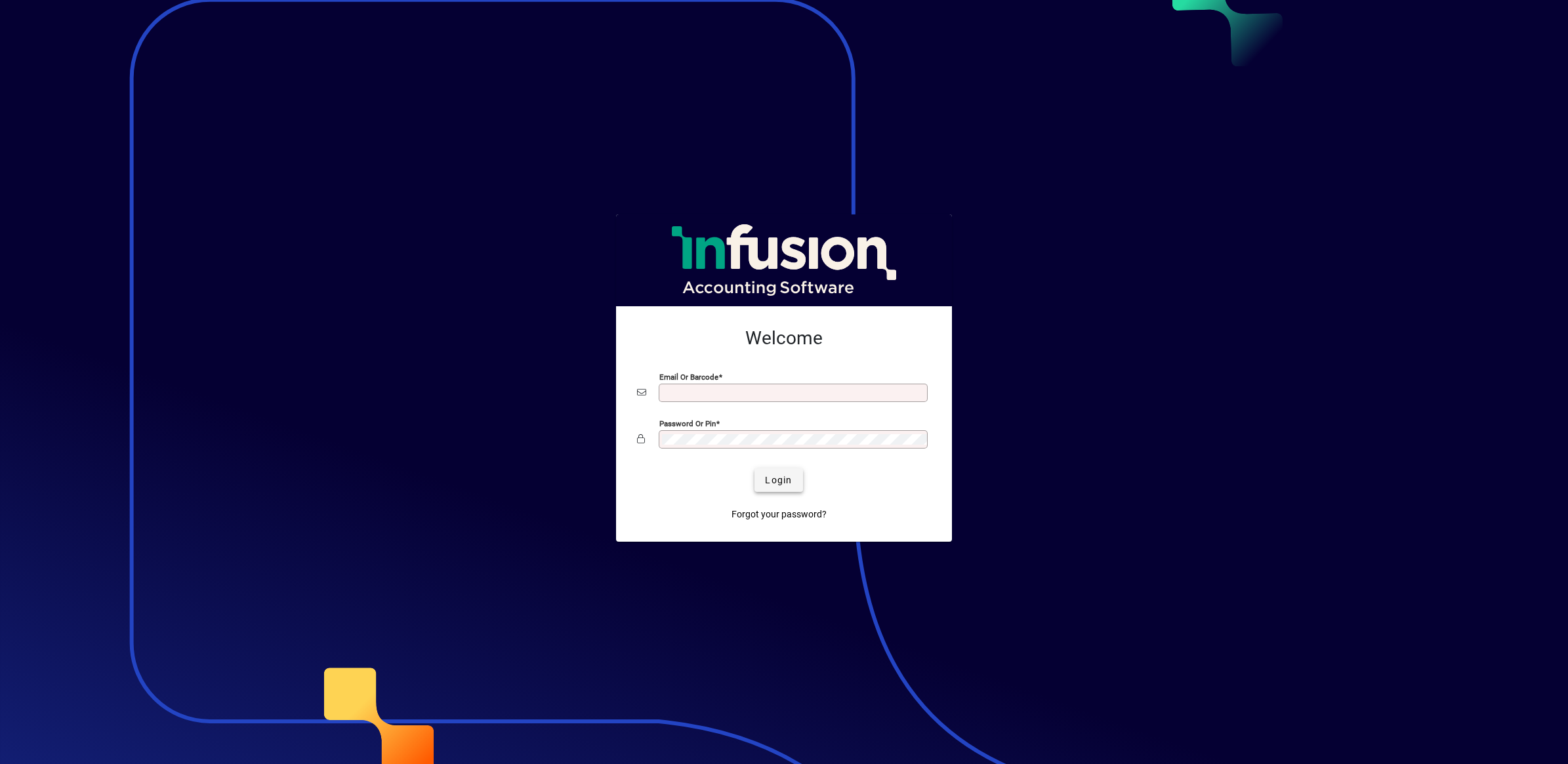
type input "**********"
click at [791, 486] on span "Login" at bounding box center [778, 480] width 27 height 14
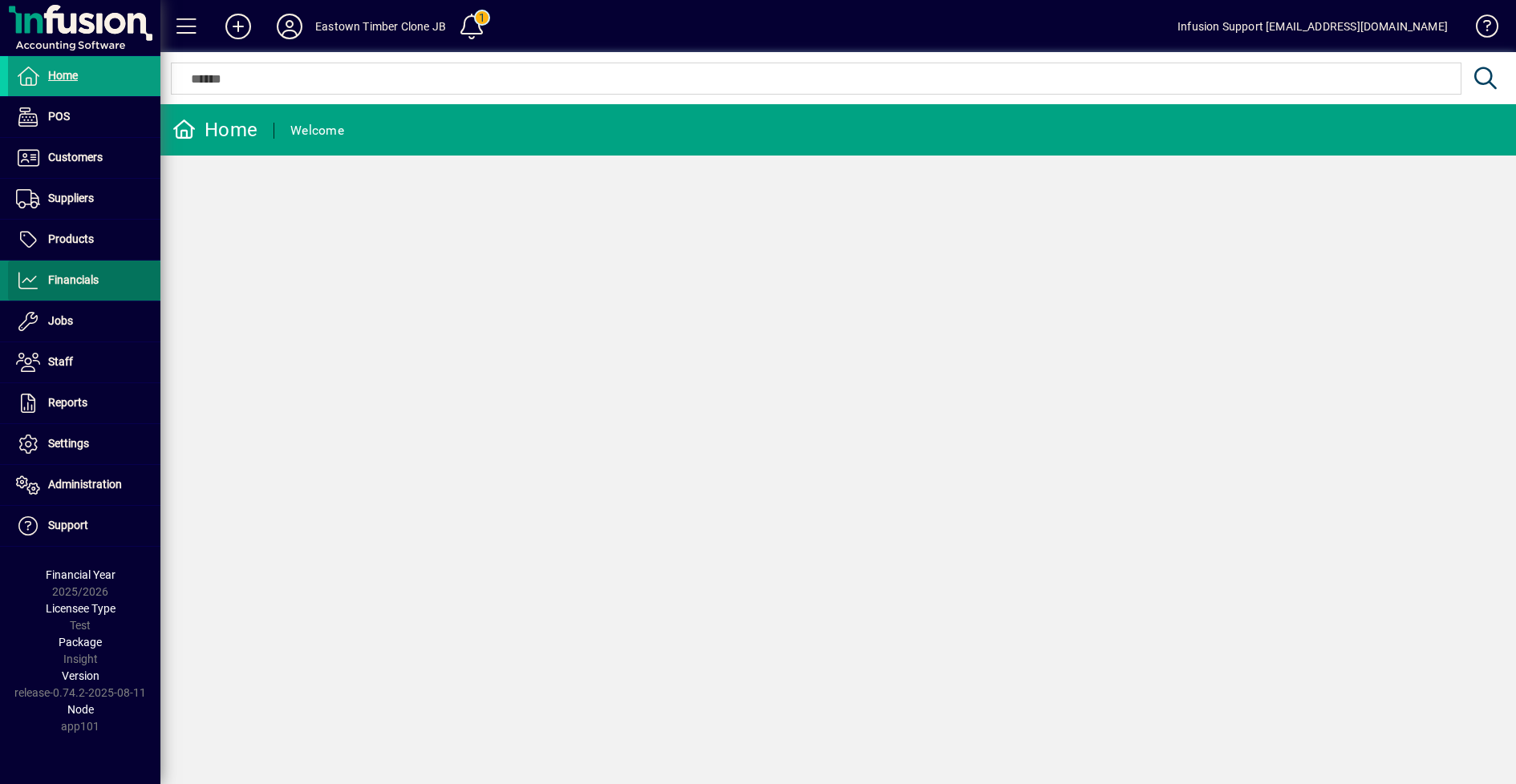
click at [84, 285] on span "Financials" at bounding box center [73, 279] width 51 height 12
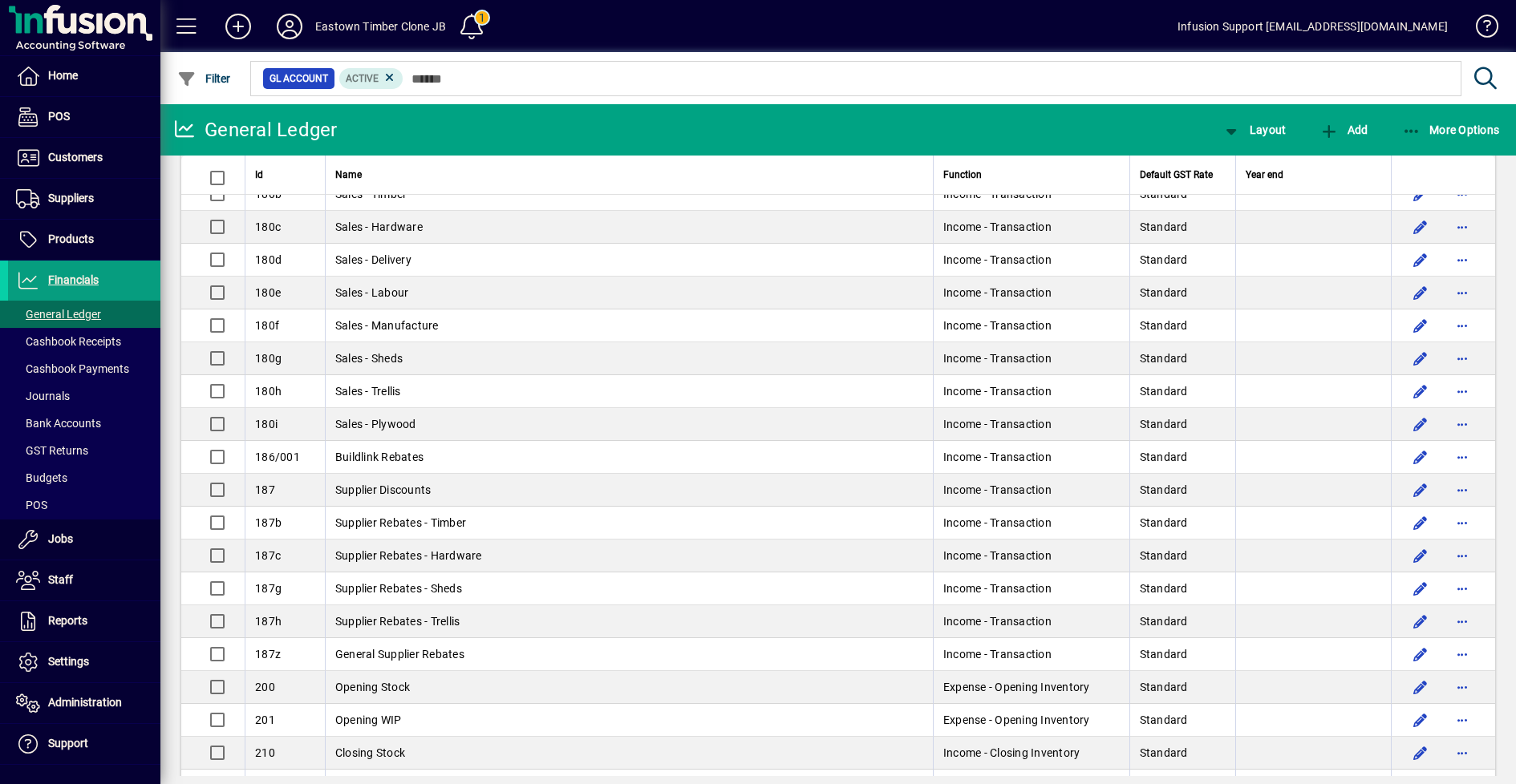
scroll to position [401, 0]
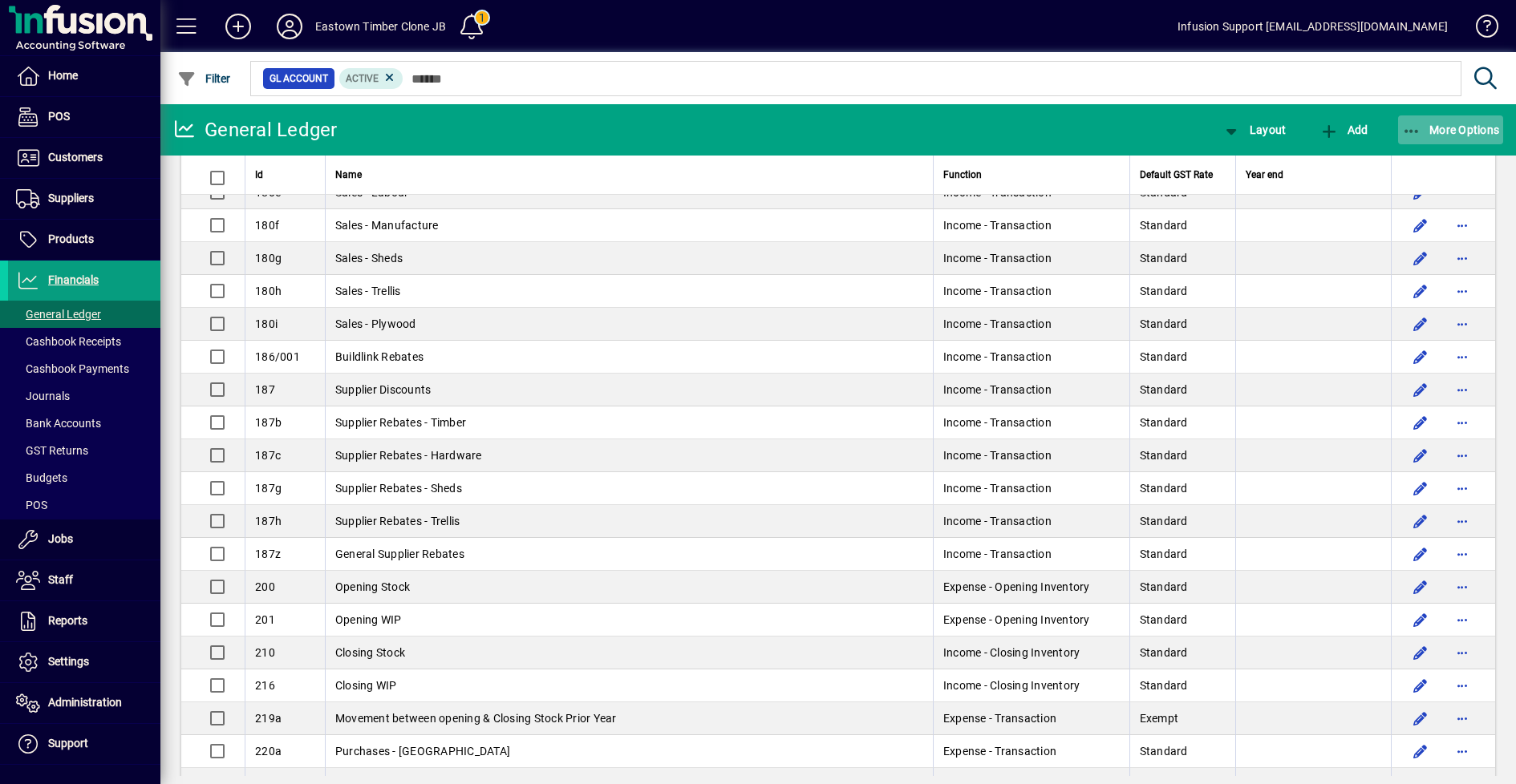
click at [1412, 134] on icon "button" at bounding box center [1412, 131] width 20 height 16
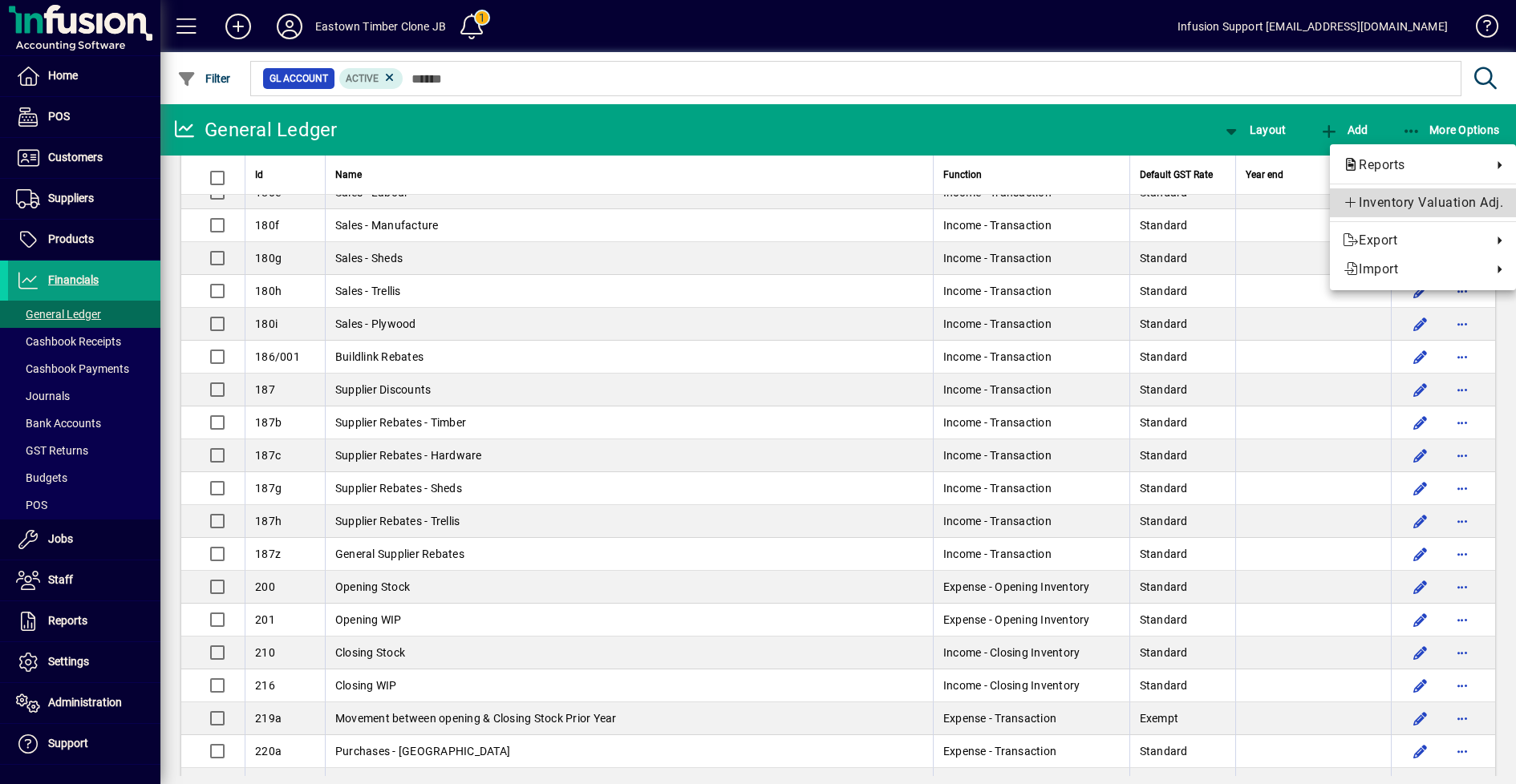
click at [1398, 199] on span "Inventory Valuation Adj." at bounding box center [1423, 202] width 160 height 19
